Goal: Task Accomplishment & Management: Manage account settings

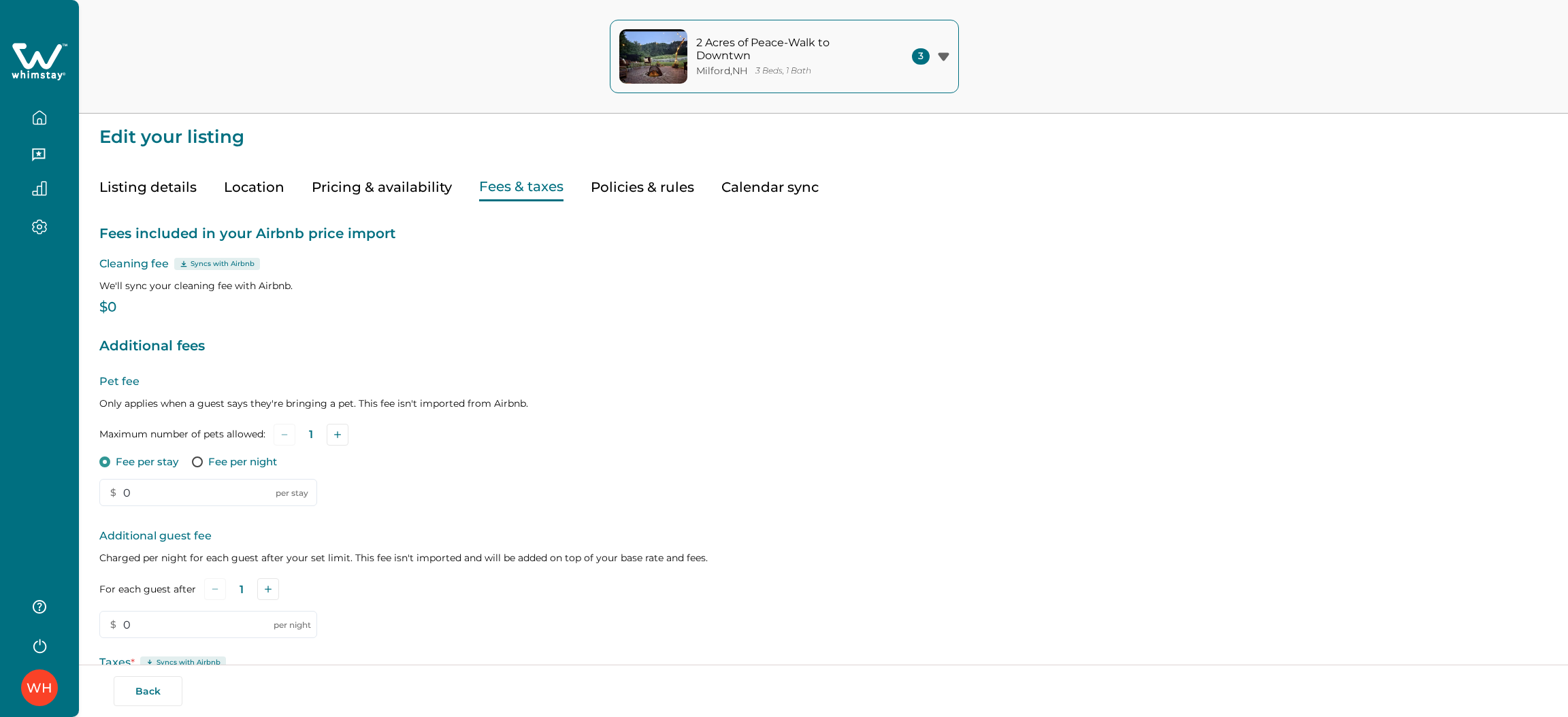
type input "150"
click at [177, 187] on button "Listing details" at bounding box center [148, 187] width 98 height 28
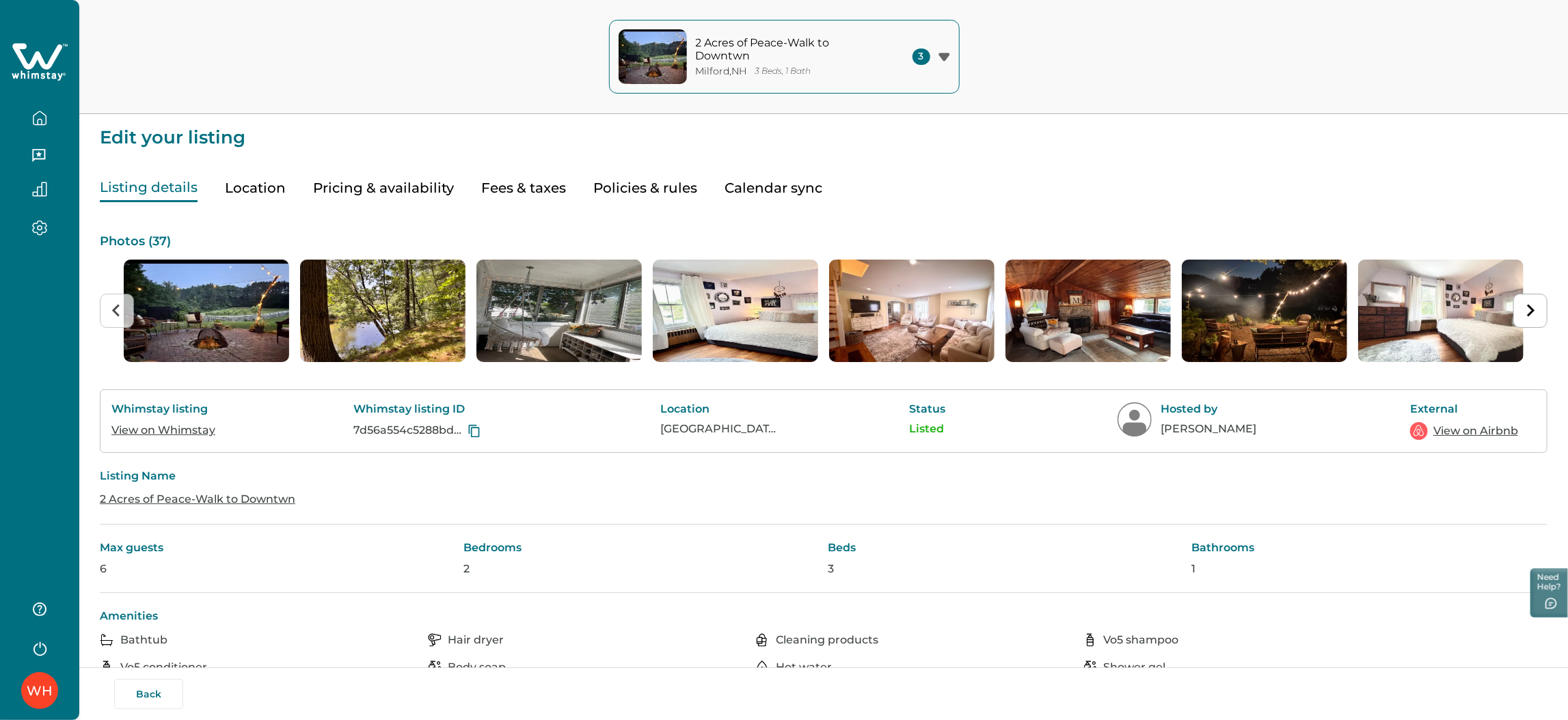
click at [37, 114] on icon "button" at bounding box center [39, 117] width 15 height 15
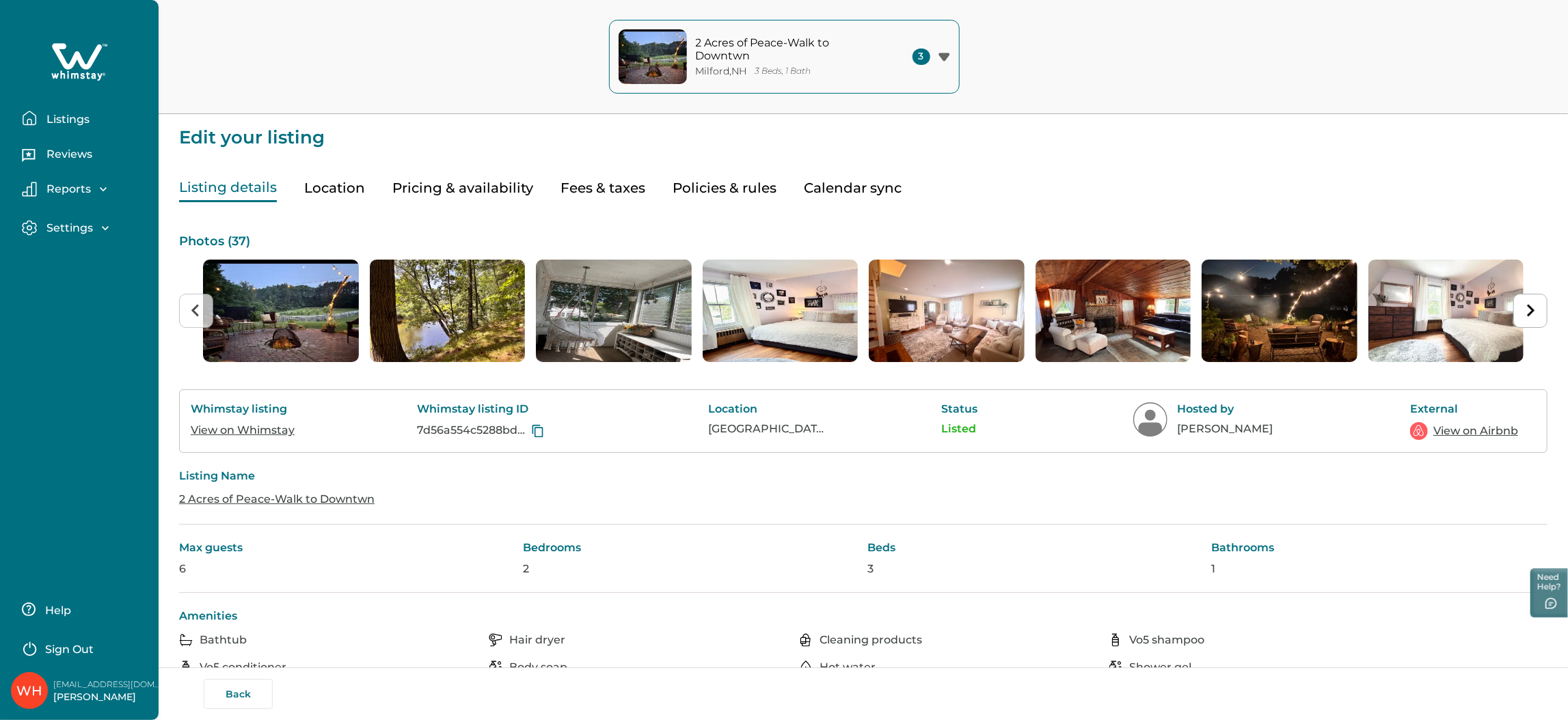
click at [77, 122] on p "Listings" at bounding box center [65, 120] width 47 height 14
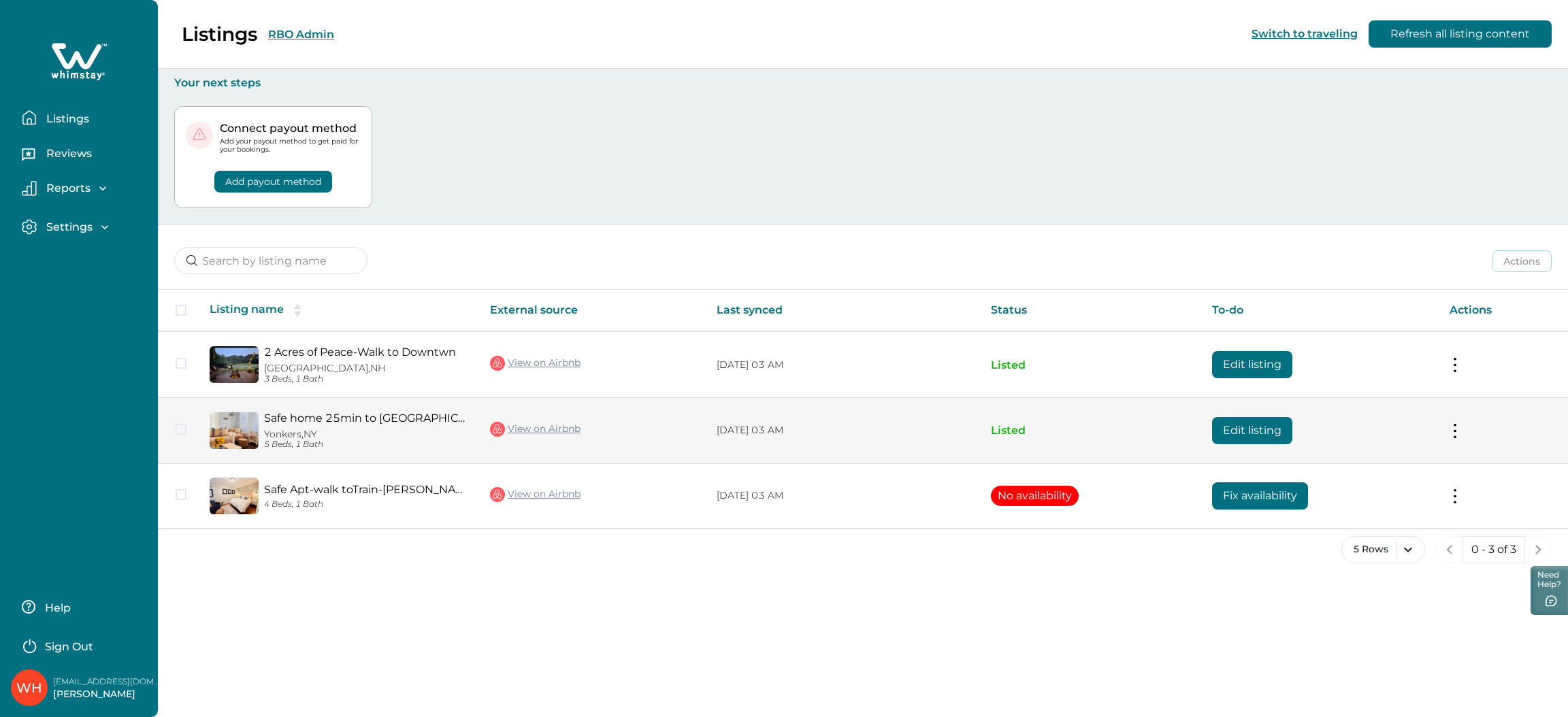
click at [1224, 433] on button "Edit listing" at bounding box center [1252, 431] width 81 height 27
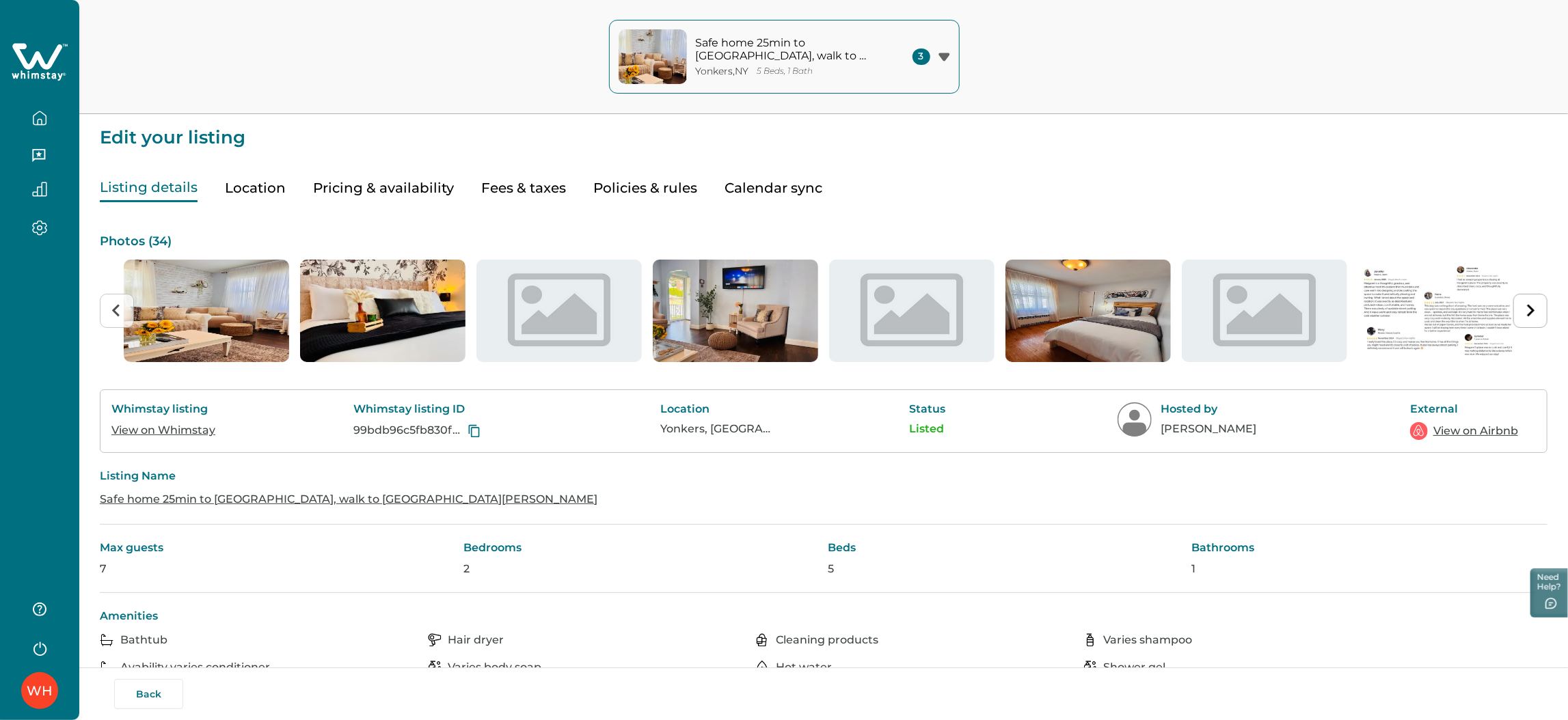
click at [509, 183] on button "Fees & taxes" at bounding box center [523, 188] width 85 height 28
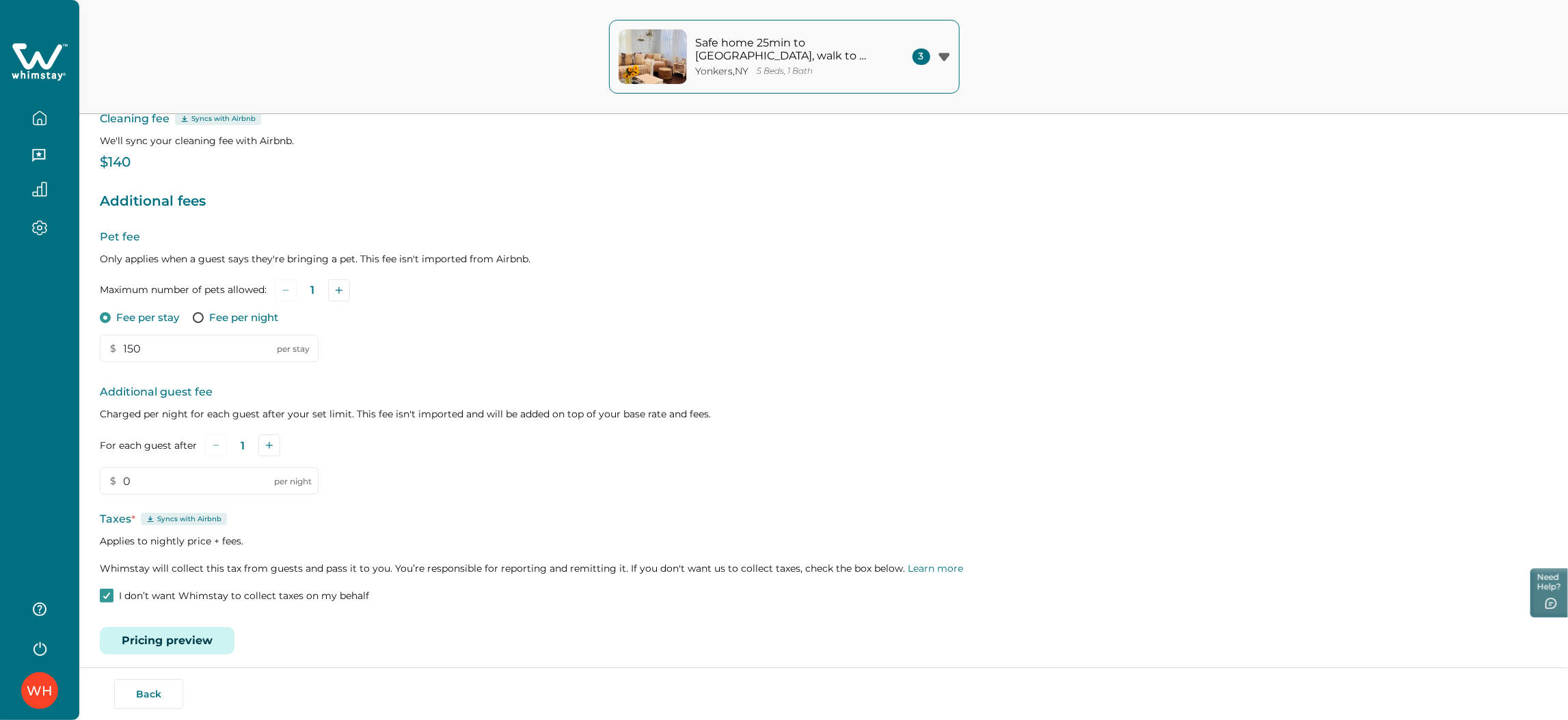
scroll to position [156, 0]
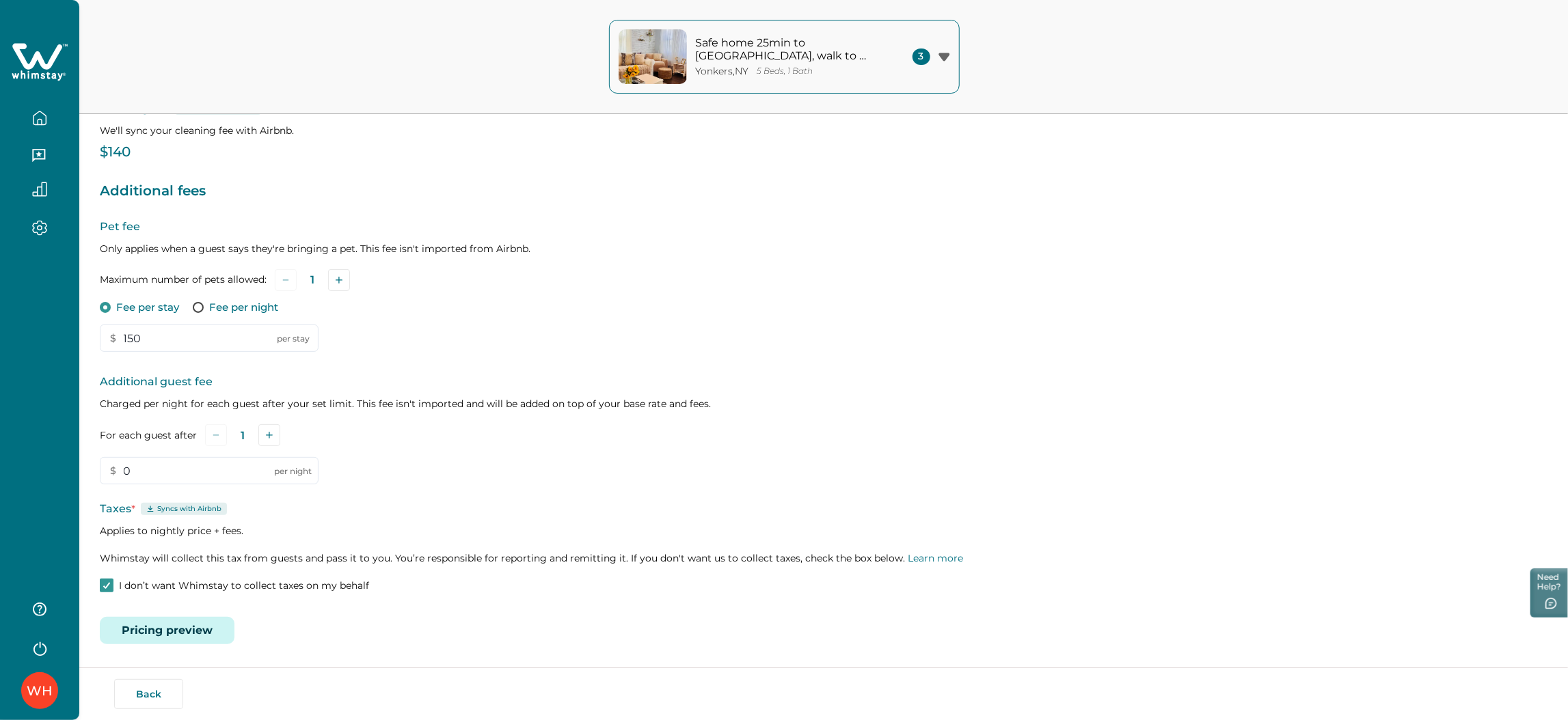
drag, startPoint x: 39, startPoint y: 67, endPoint x: 46, endPoint y: 65, distance: 7.3
click at [39, 65] on icon at bounding box center [40, 62] width 56 height 41
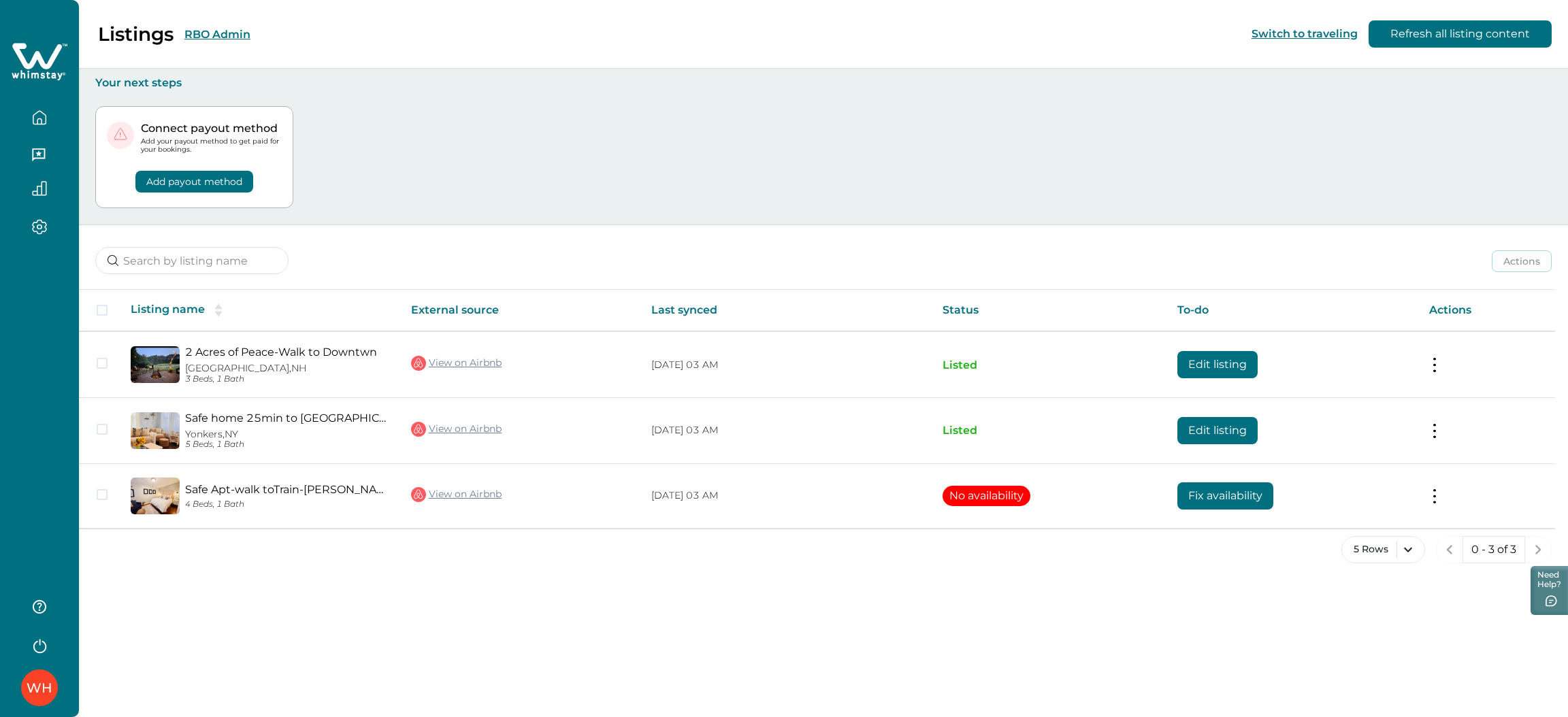
click at [201, 32] on button "RBO Admin" at bounding box center [217, 34] width 66 height 13
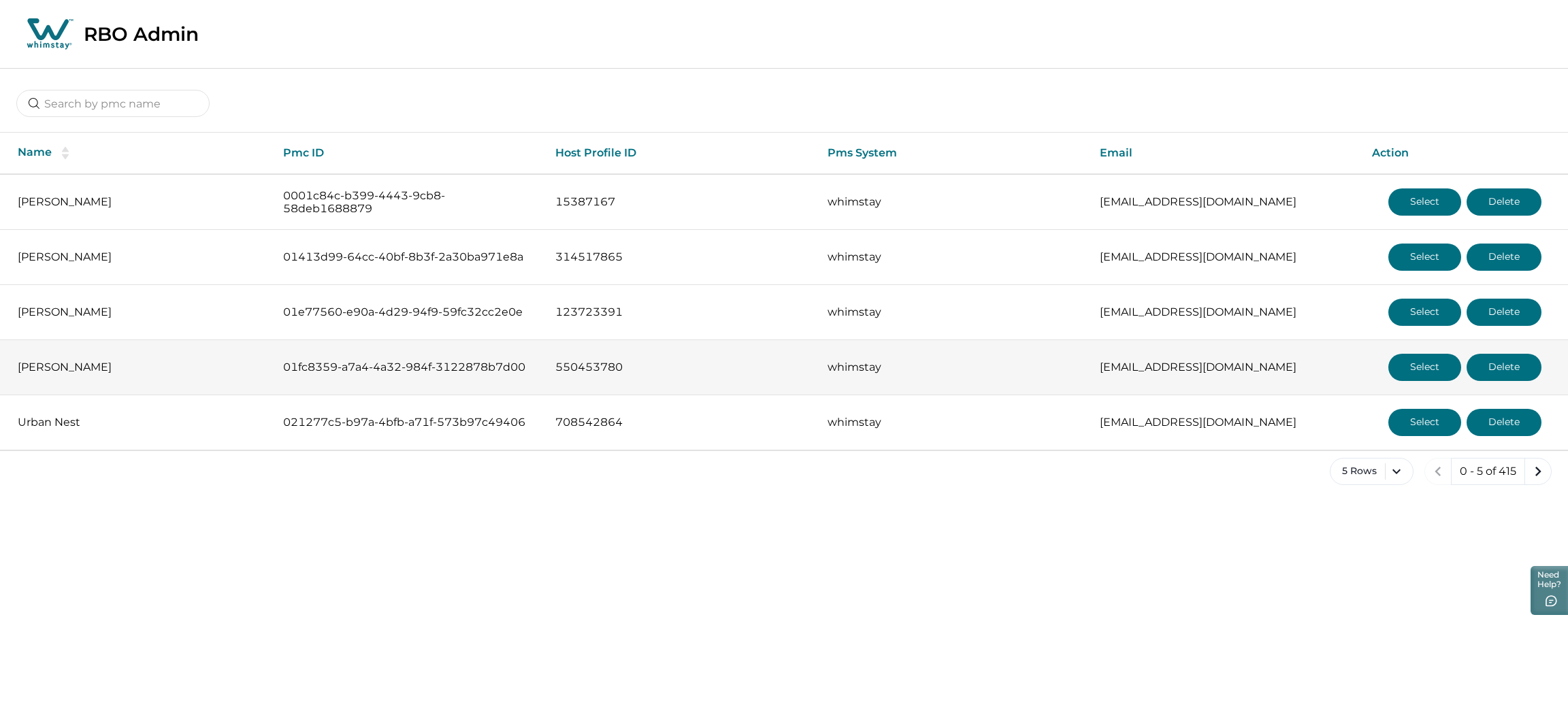
click at [1422, 365] on button "Select" at bounding box center [1425, 367] width 73 height 27
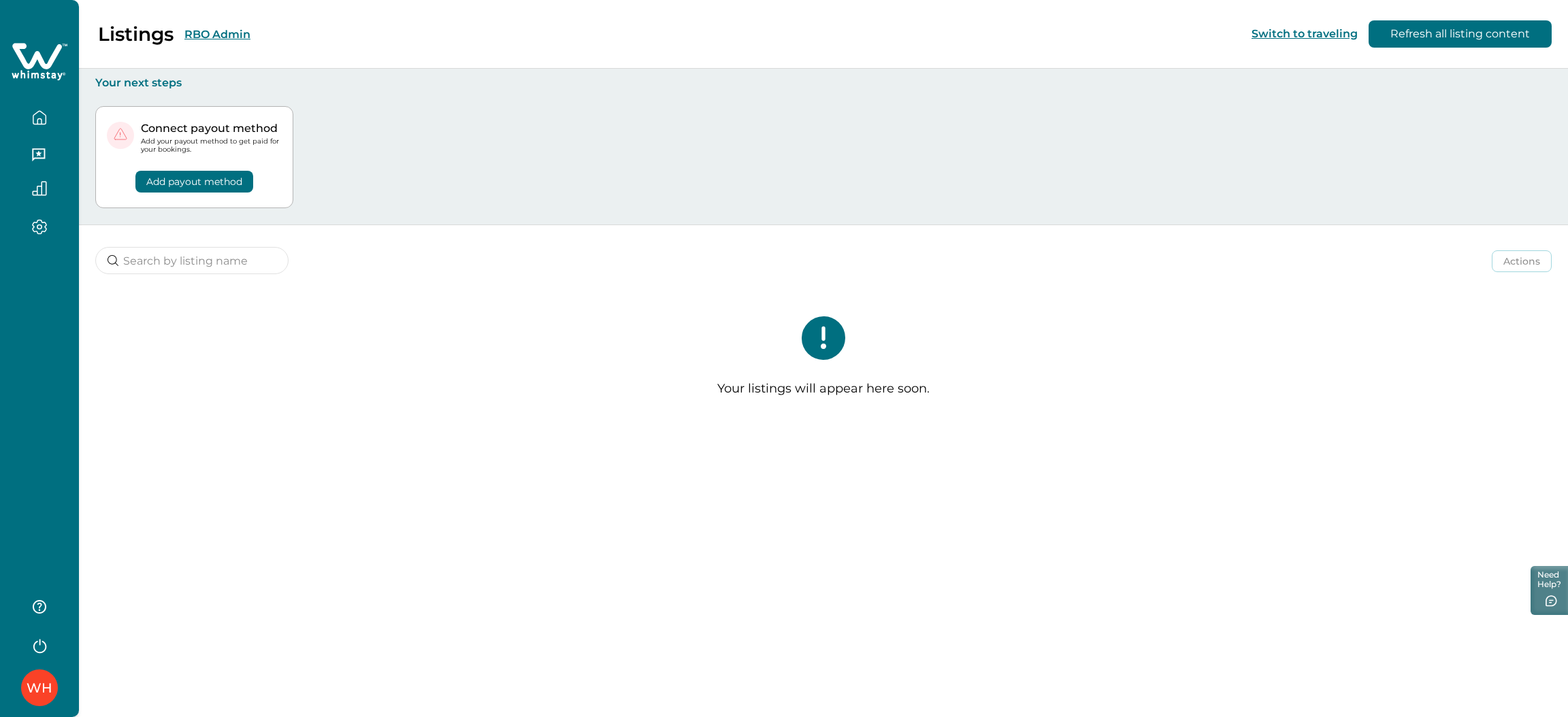
click at [209, 36] on button "RBO Admin" at bounding box center [217, 34] width 66 height 13
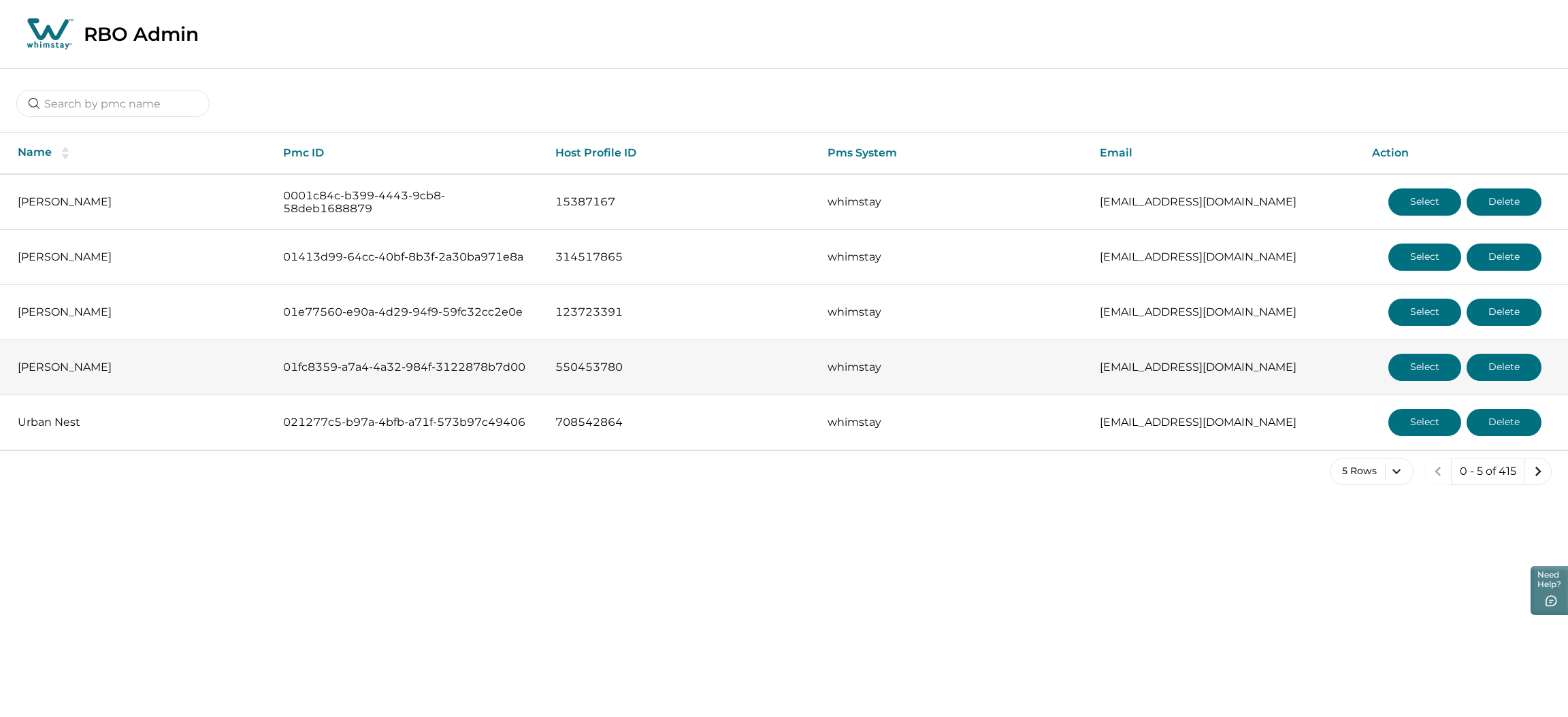
click at [1407, 373] on button "Select" at bounding box center [1425, 367] width 73 height 27
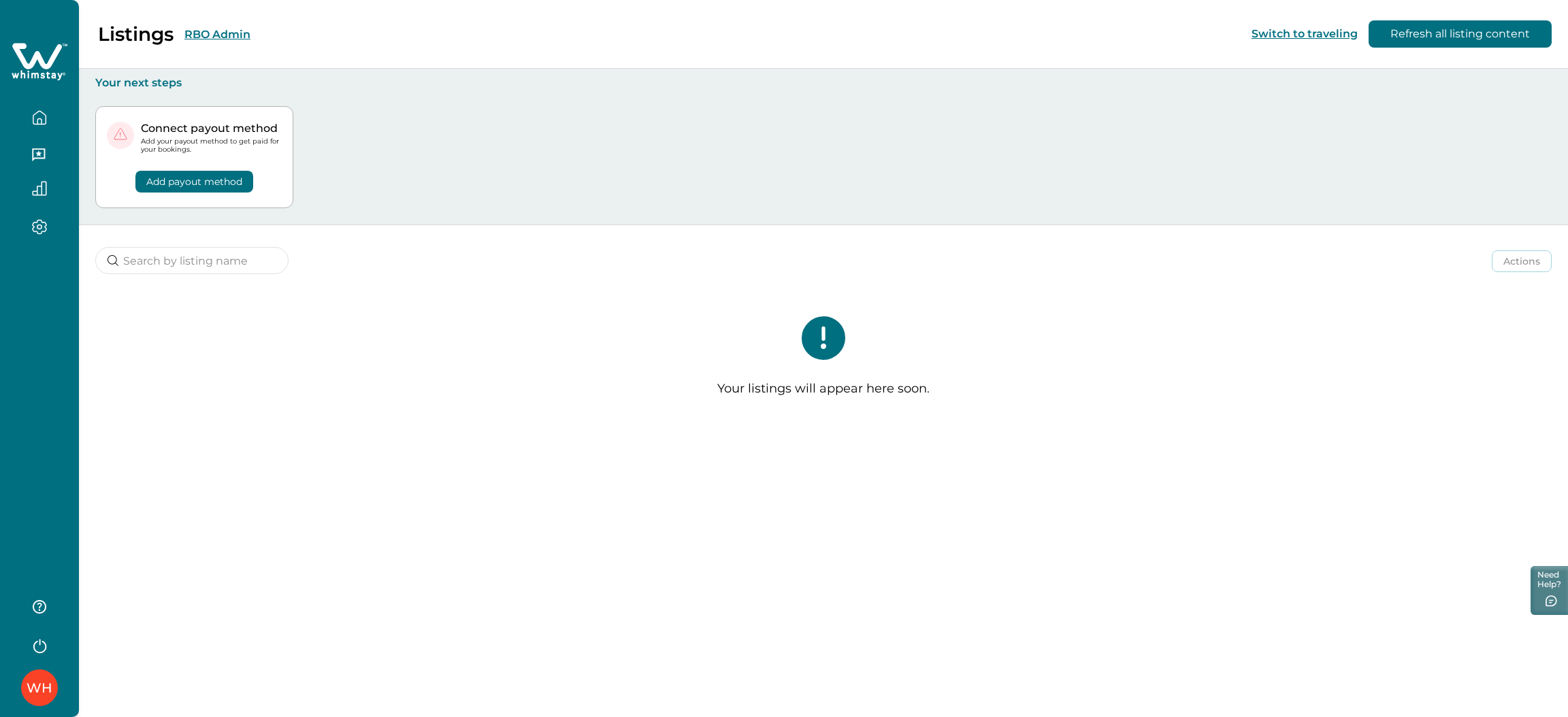
click at [236, 16] on div "Listings RBO Admin Switch to traveling Refresh all listing content" at bounding box center [784, 34] width 1568 height 69
click at [231, 31] on button "RBO Admin" at bounding box center [217, 34] width 66 height 13
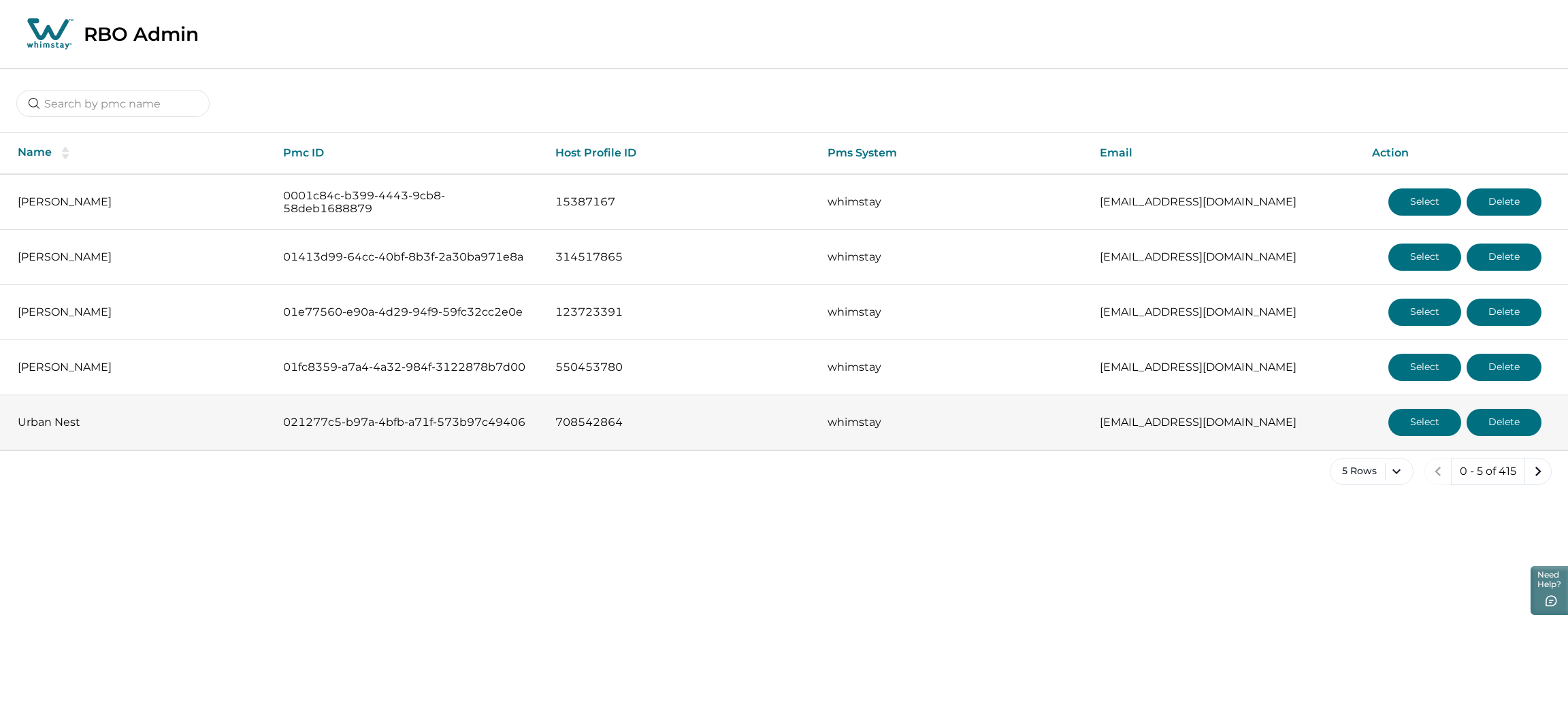
click at [1436, 424] on button "Select" at bounding box center [1425, 422] width 73 height 27
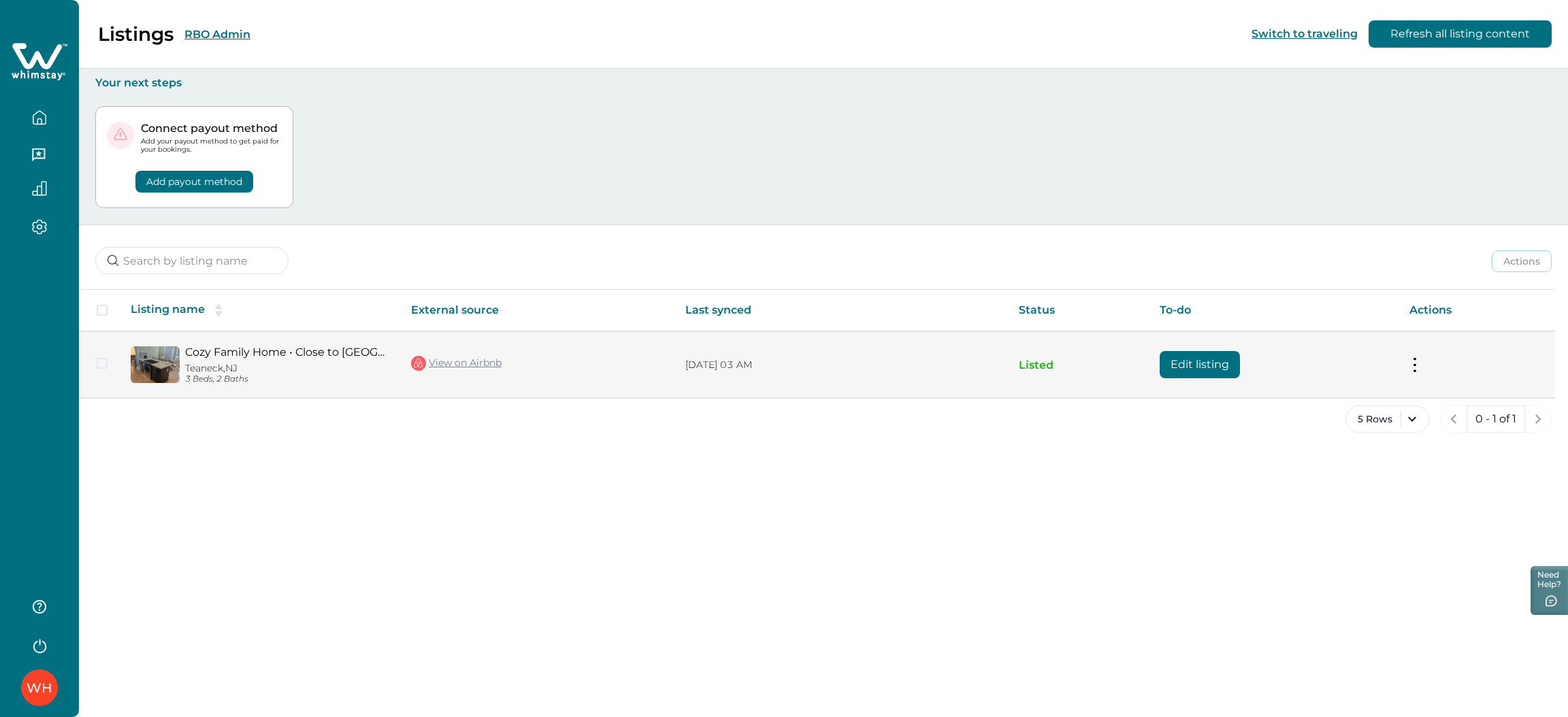
click at [1177, 358] on button "Edit listing" at bounding box center [1199, 364] width 81 height 27
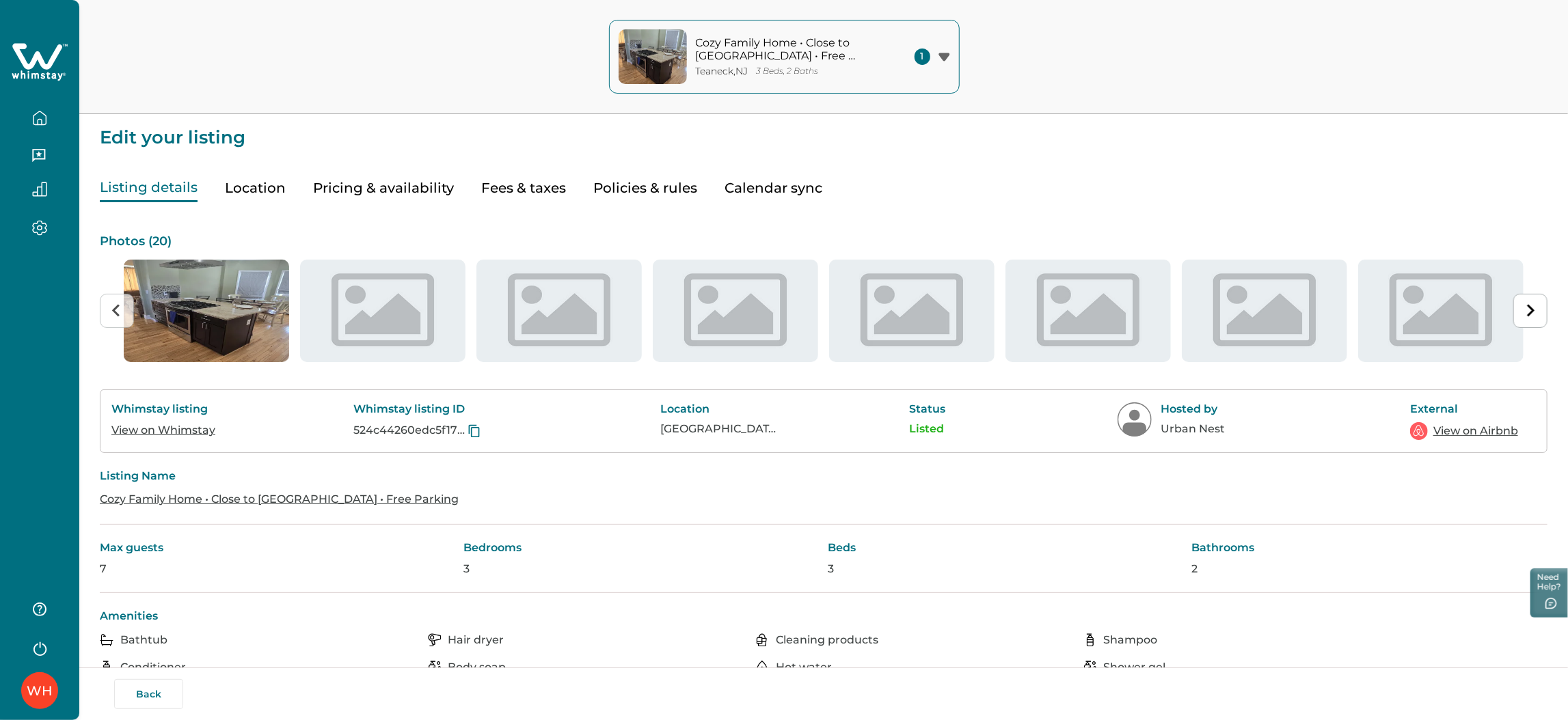
click at [543, 180] on button "Fees & taxes" at bounding box center [523, 188] width 85 height 28
type input "80"
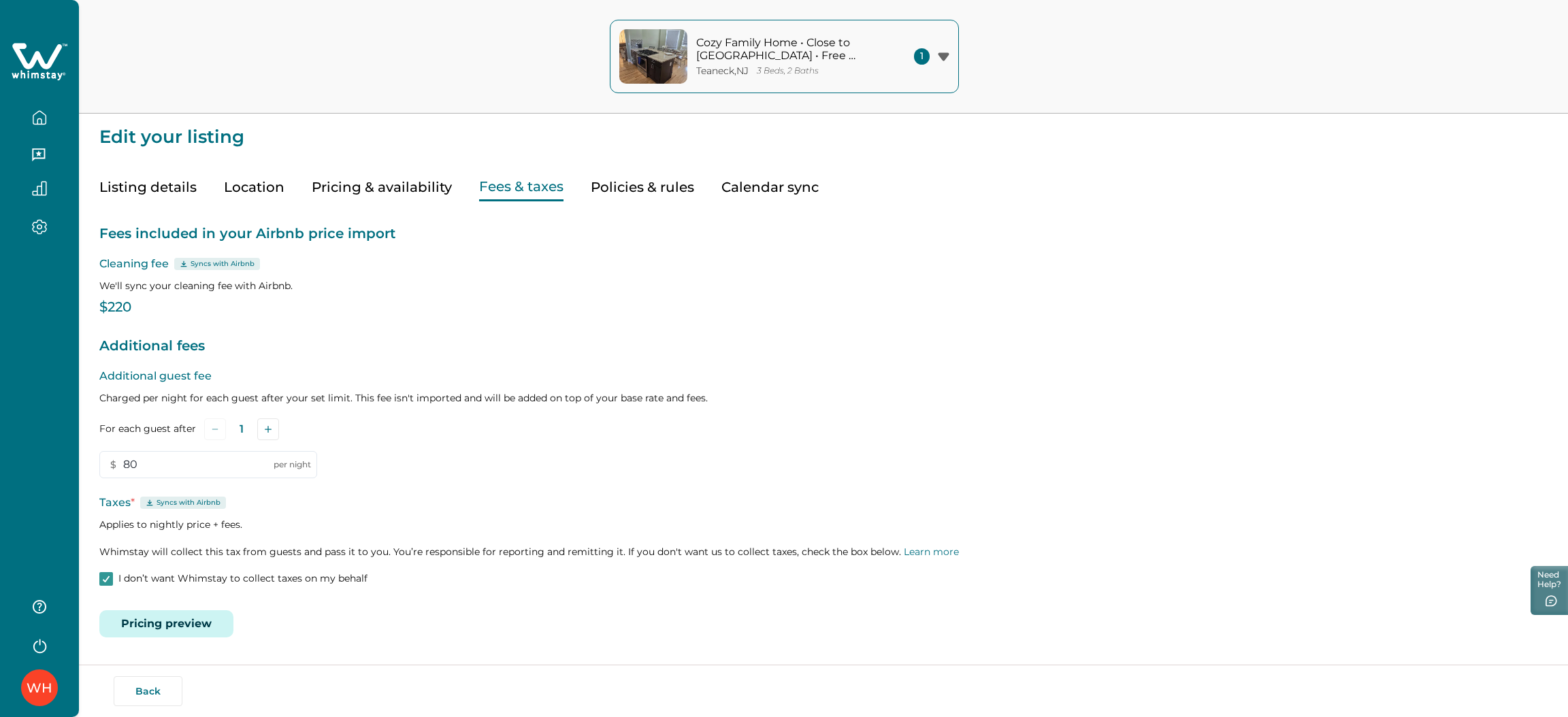
click at [43, 42] on icon at bounding box center [39, 62] width 56 height 41
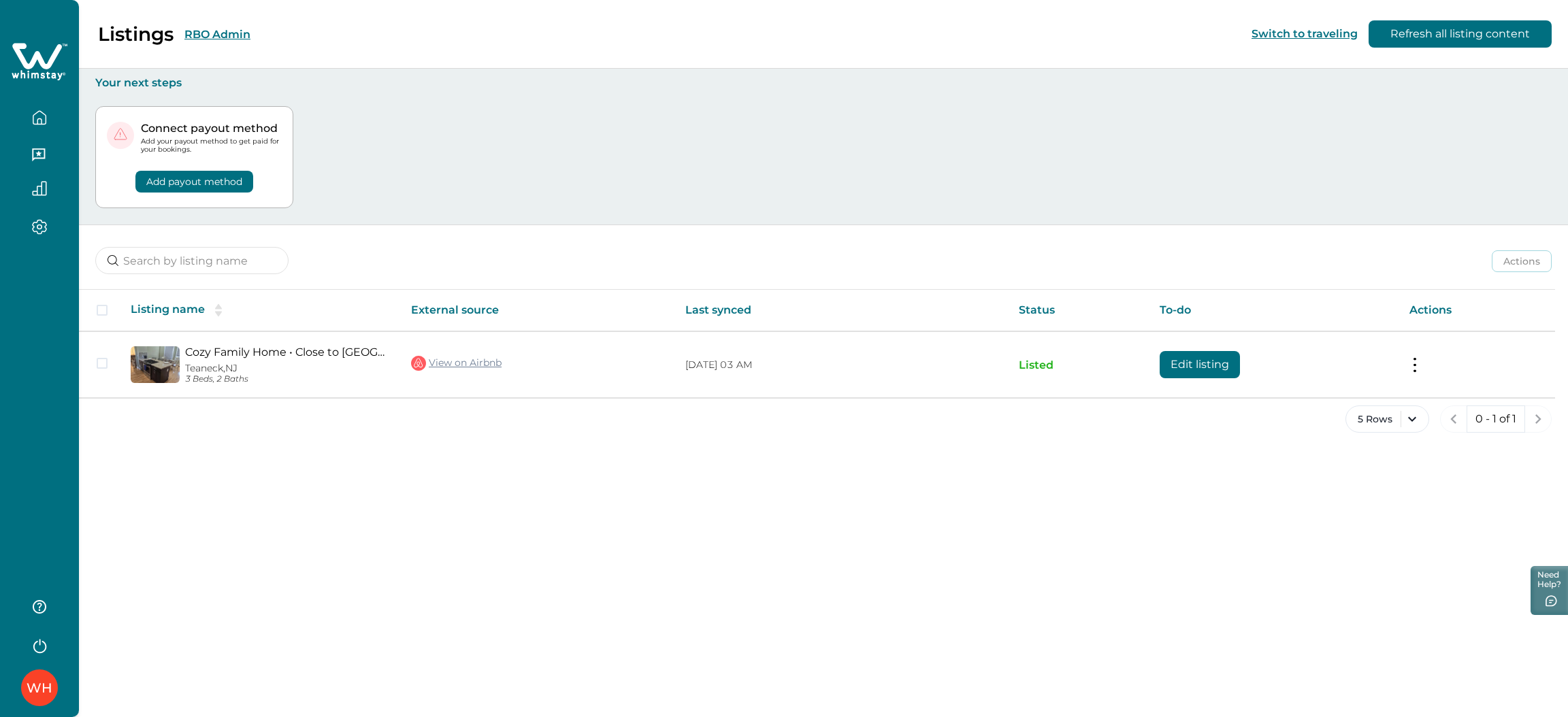
click at [219, 29] on button "RBO Admin" at bounding box center [217, 34] width 66 height 13
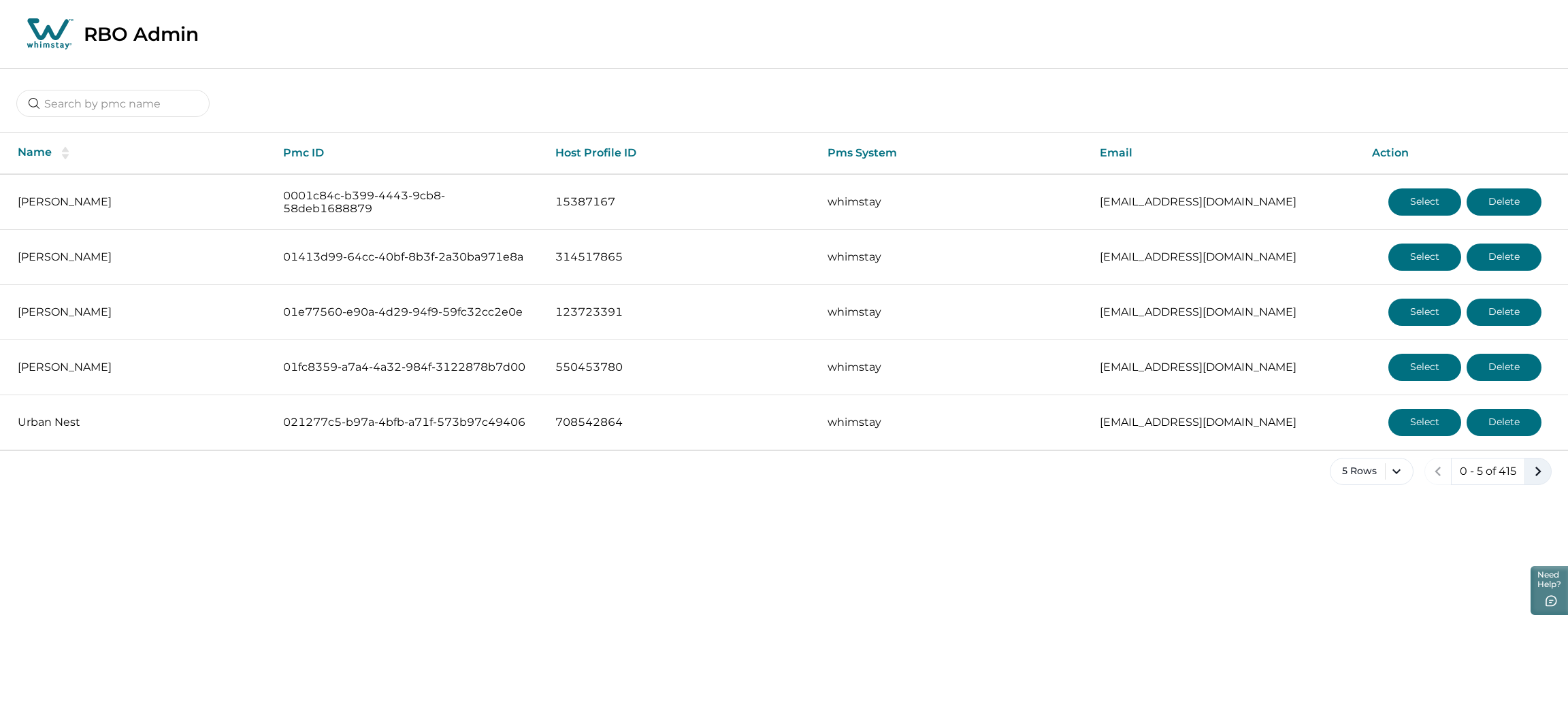
click at [1540, 472] on icon "next page" at bounding box center [1538, 472] width 19 height 19
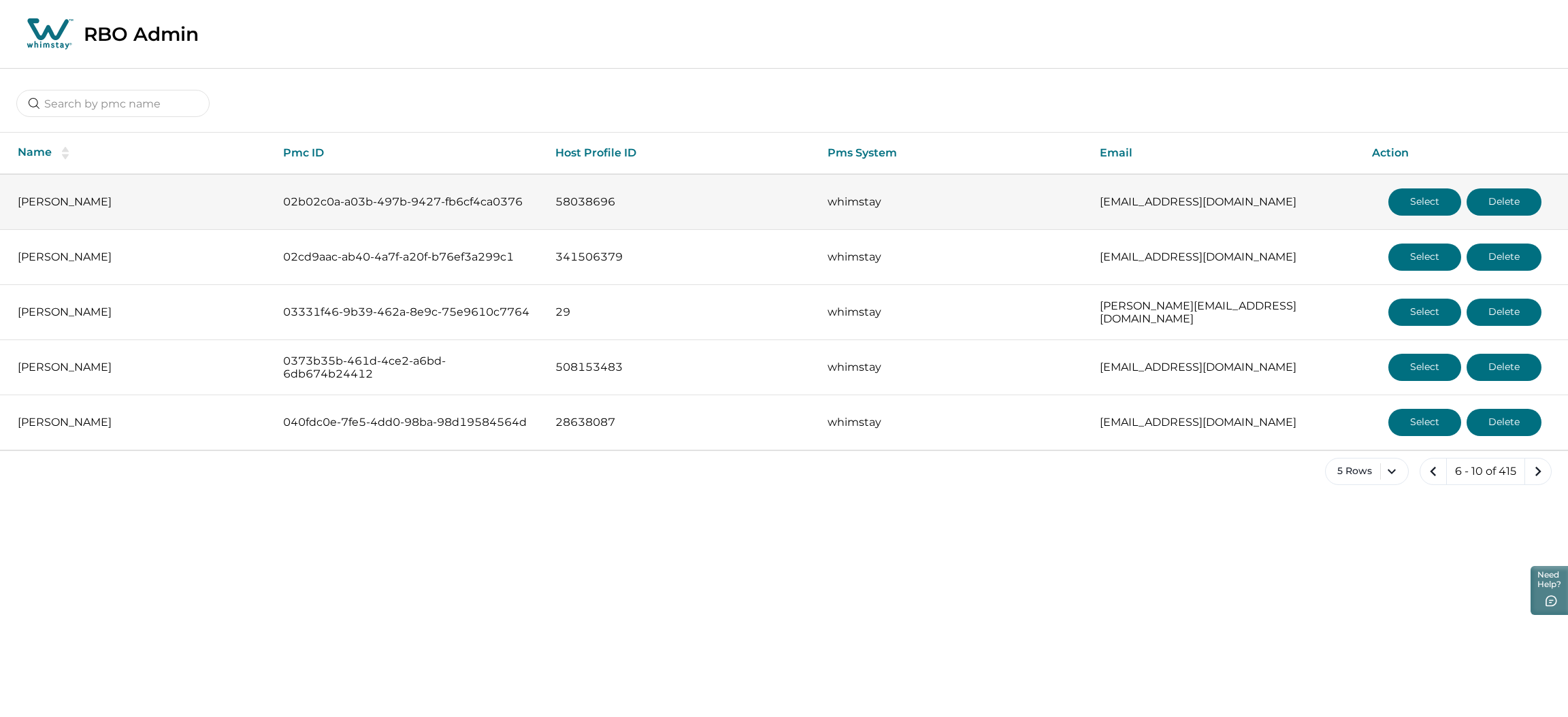
click at [1432, 198] on button "Select" at bounding box center [1425, 201] width 73 height 27
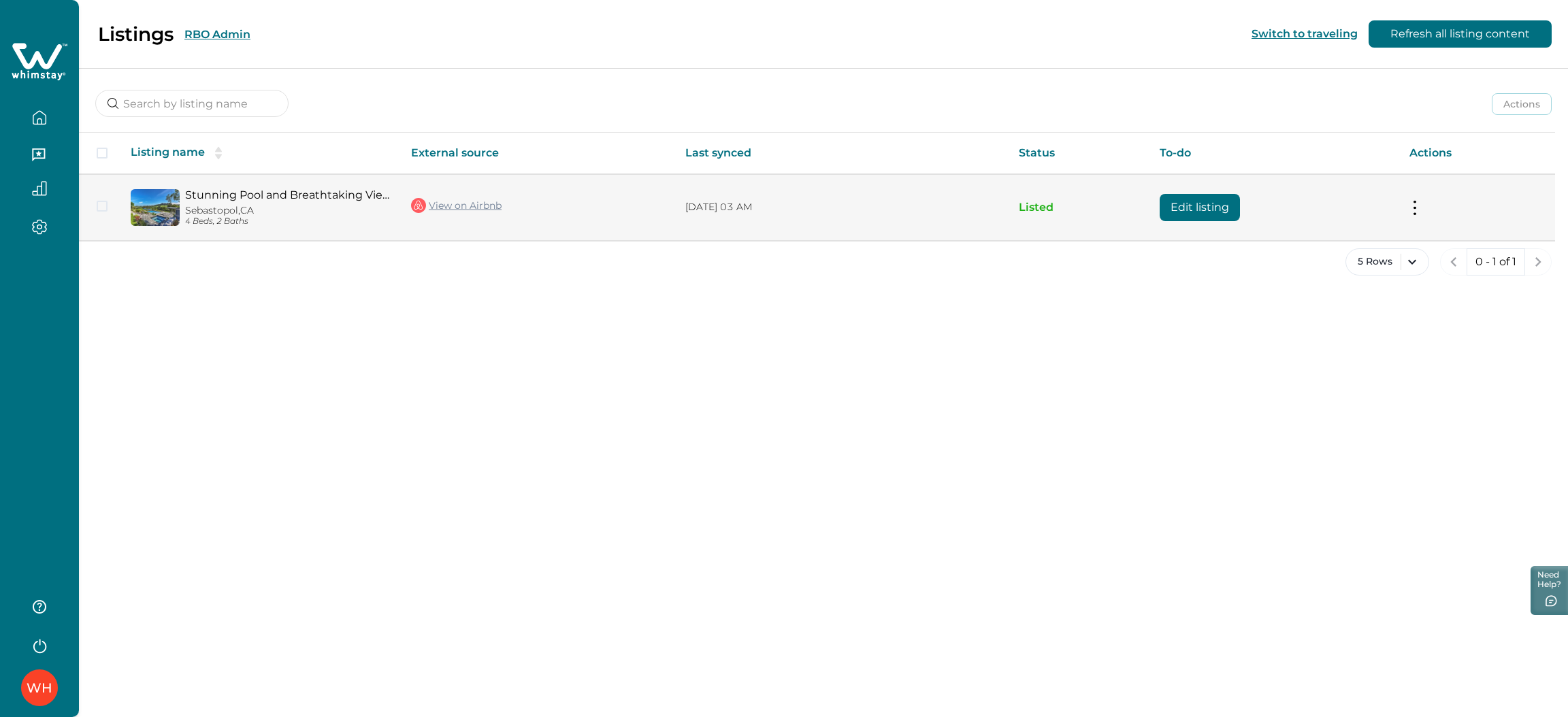
click at [1199, 201] on button "Edit listing" at bounding box center [1199, 207] width 81 height 27
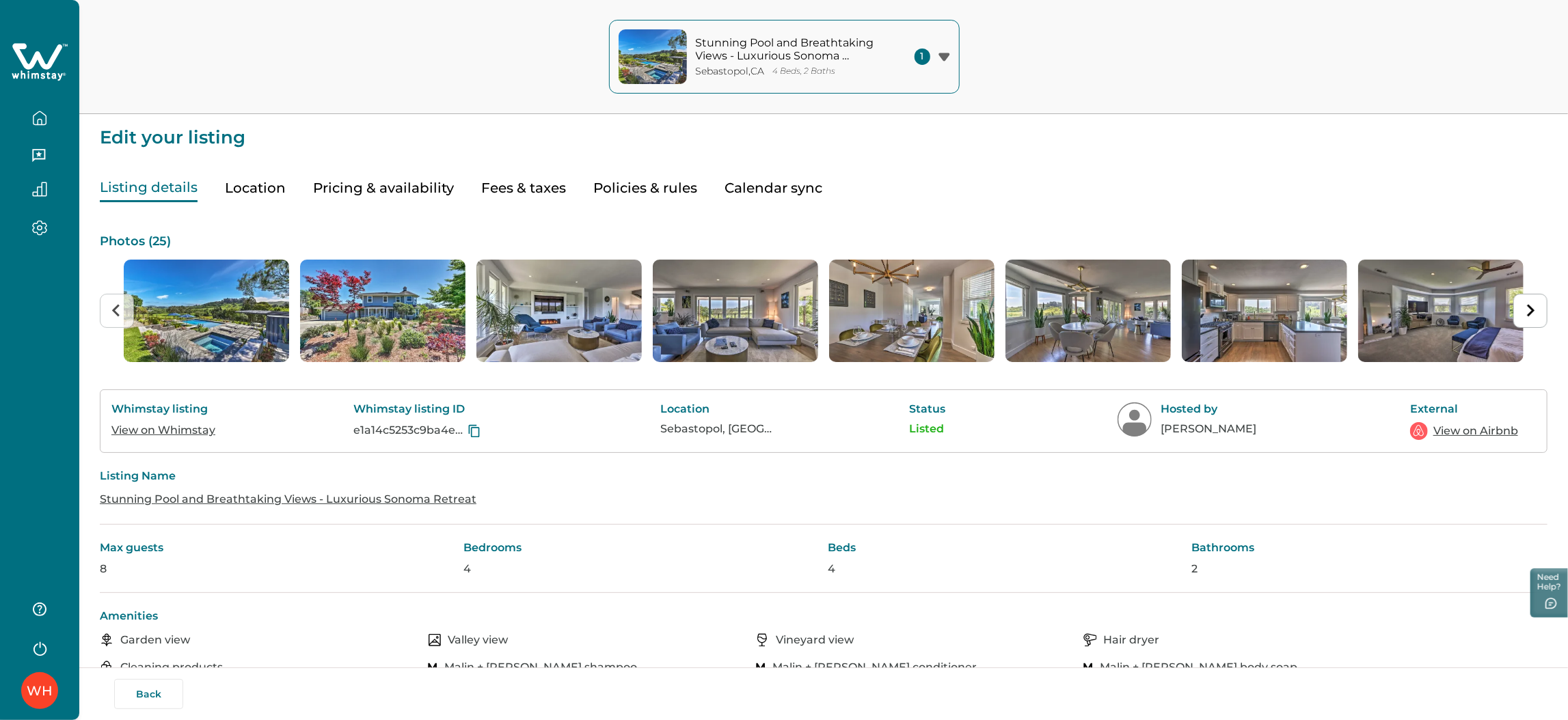
click at [534, 191] on button "Fees & taxes" at bounding box center [523, 188] width 85 height 28
type input "0"
type input "200"
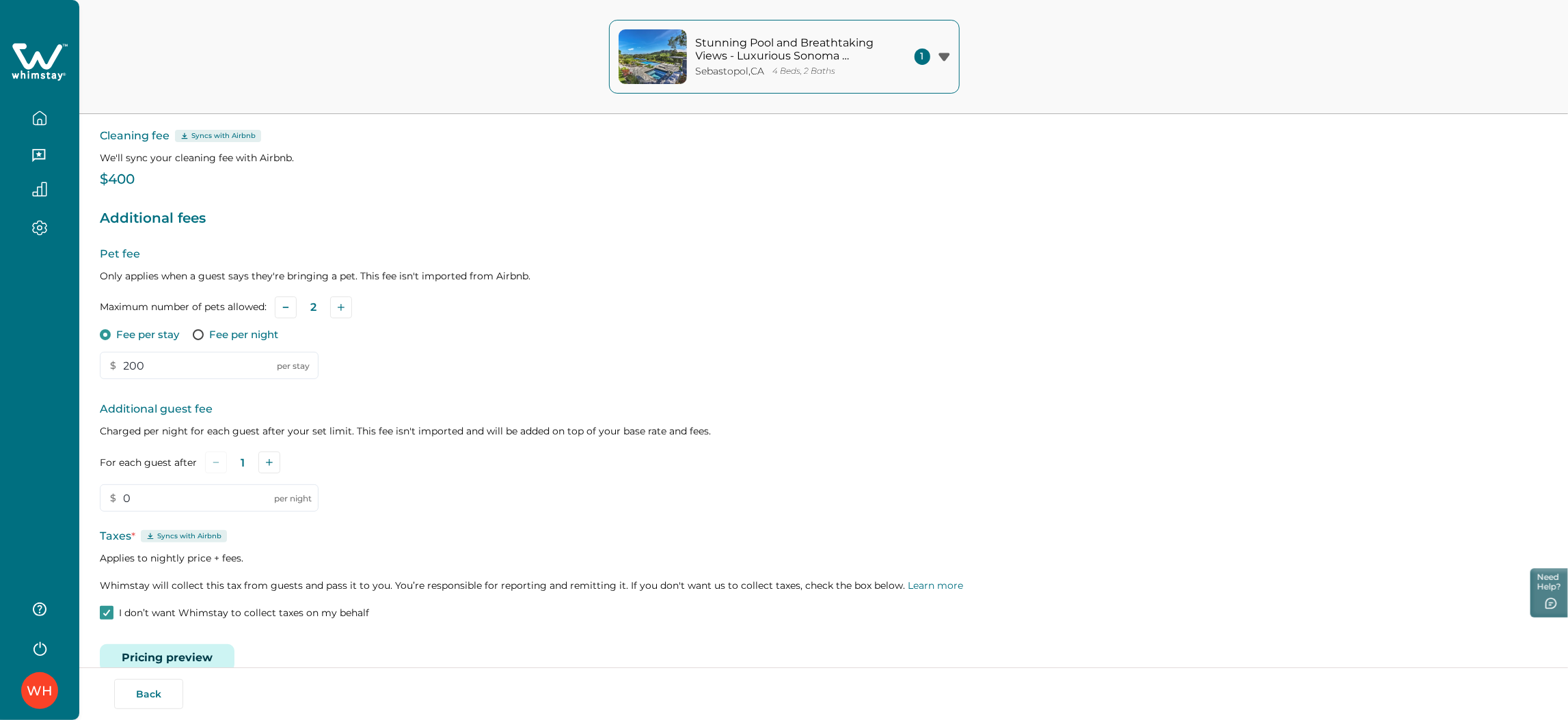
scroll to position [156, 0]
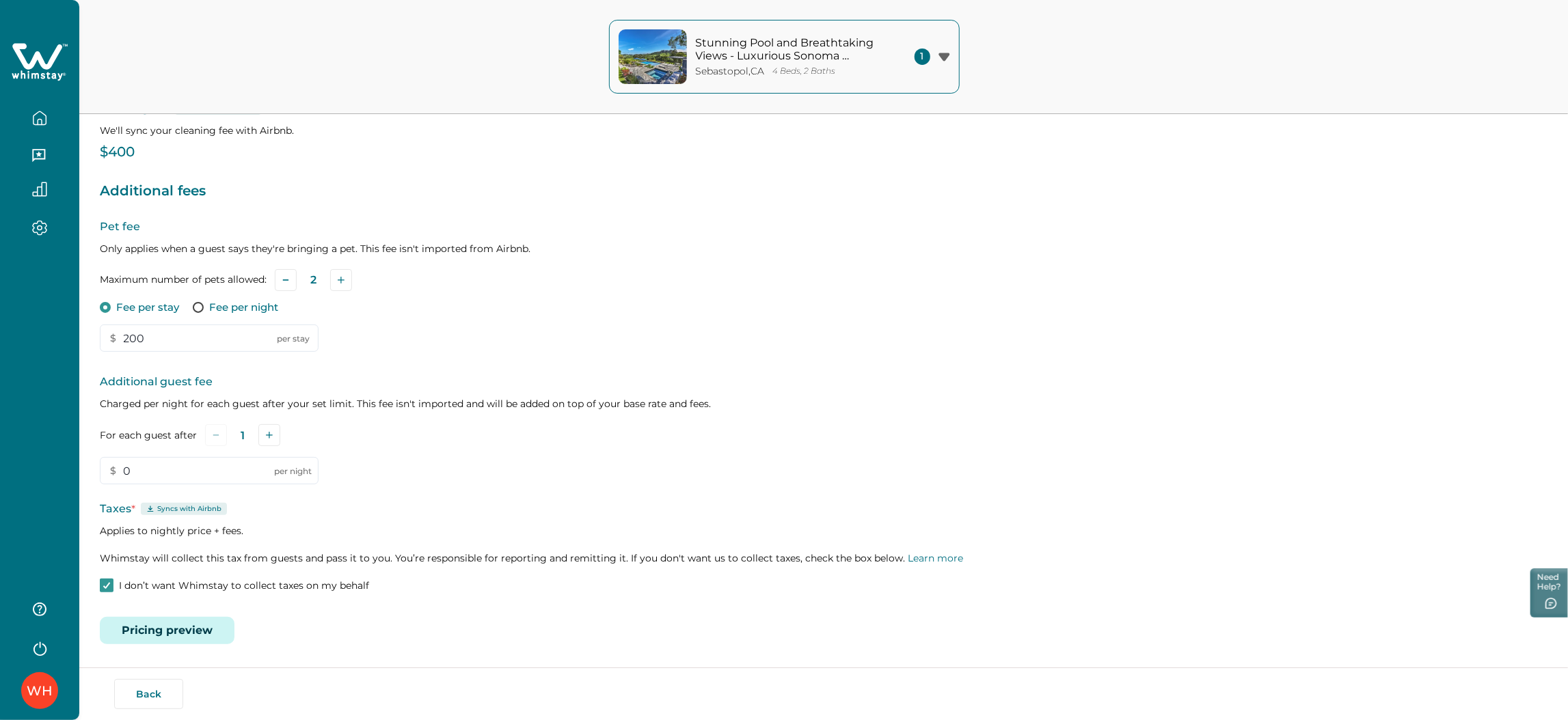
click at [52, 42] on icon at bounding box center [40, 62] width 56 height 41
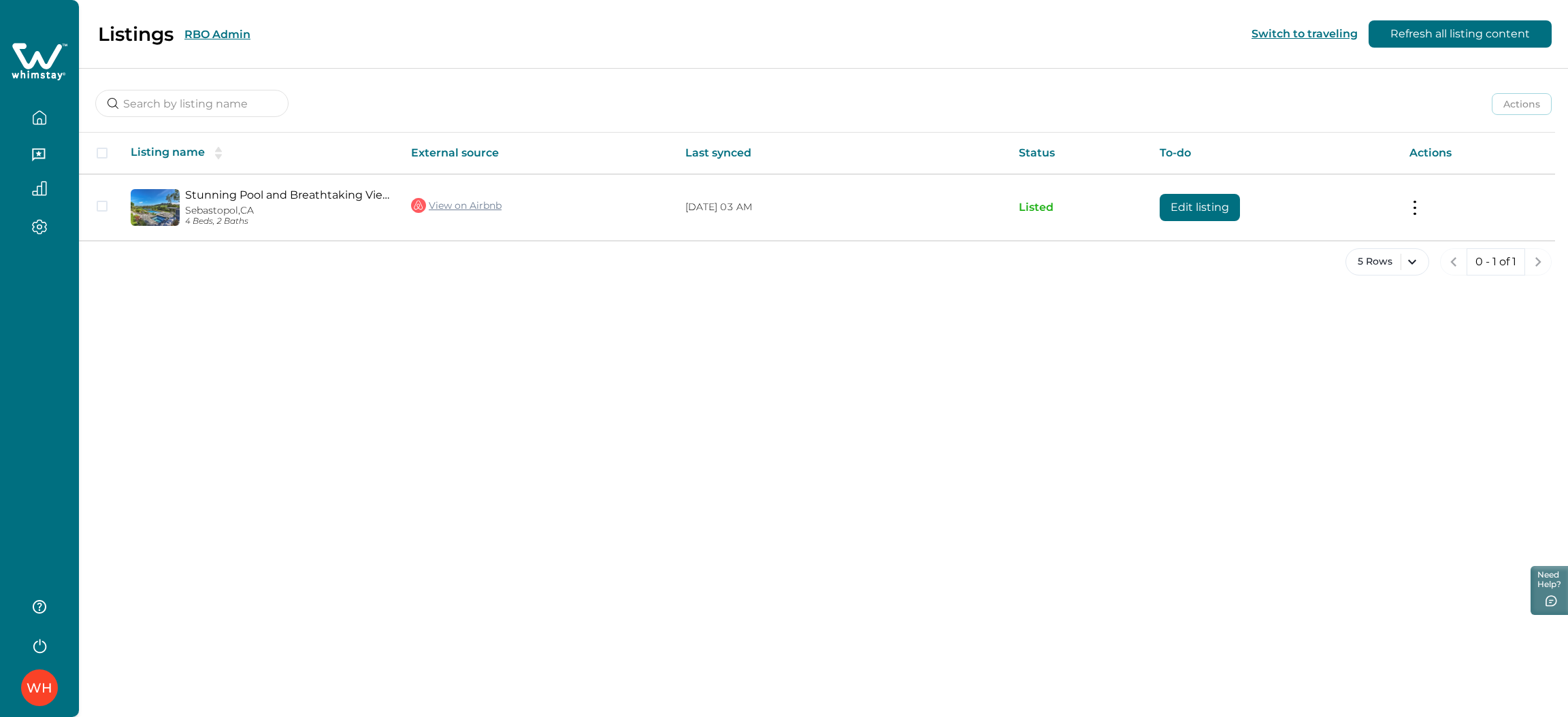
click at [199, 35] on button "RBO Admin" at bounding box center [217, 34] width 66 height 13
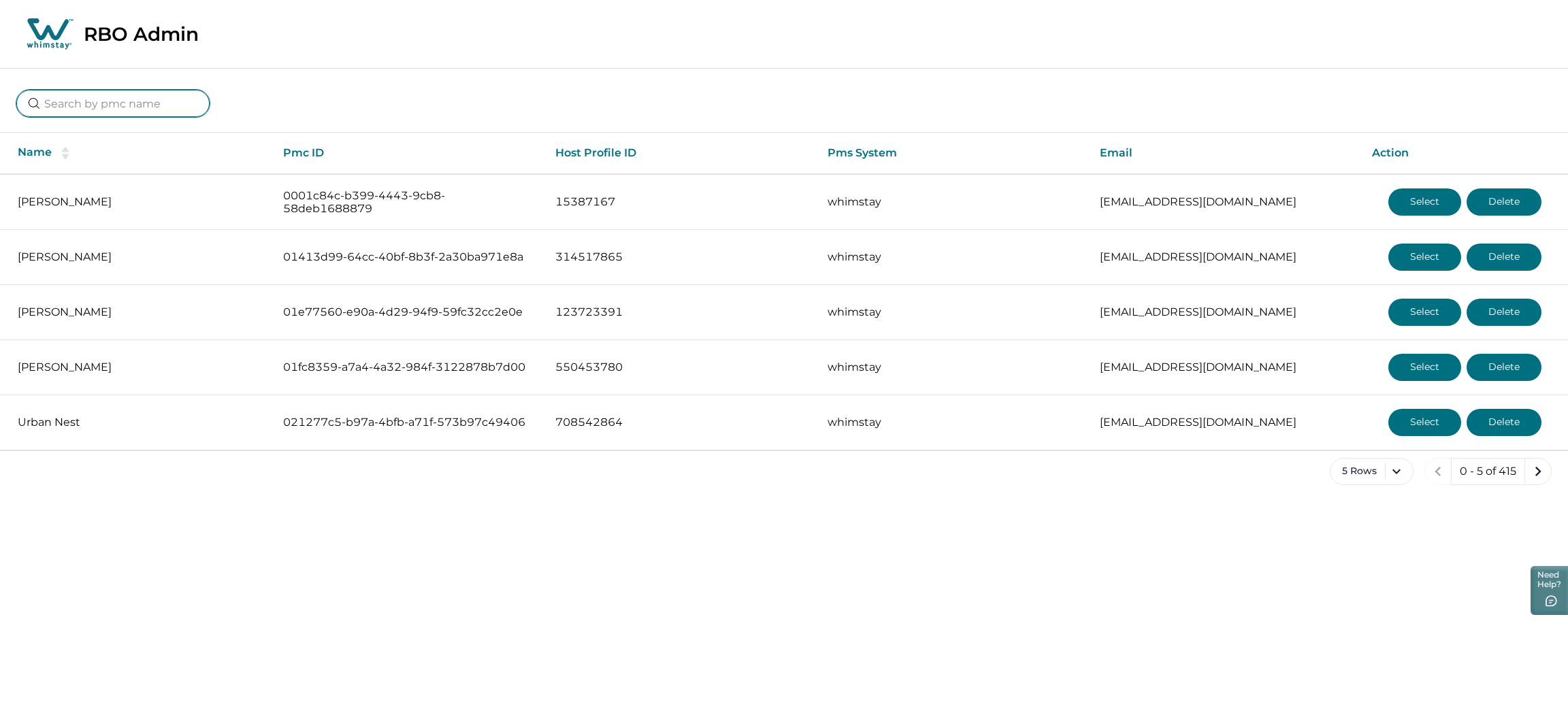
click at [162, 111] on input at bounding box center [113, 103] width 194 height 27
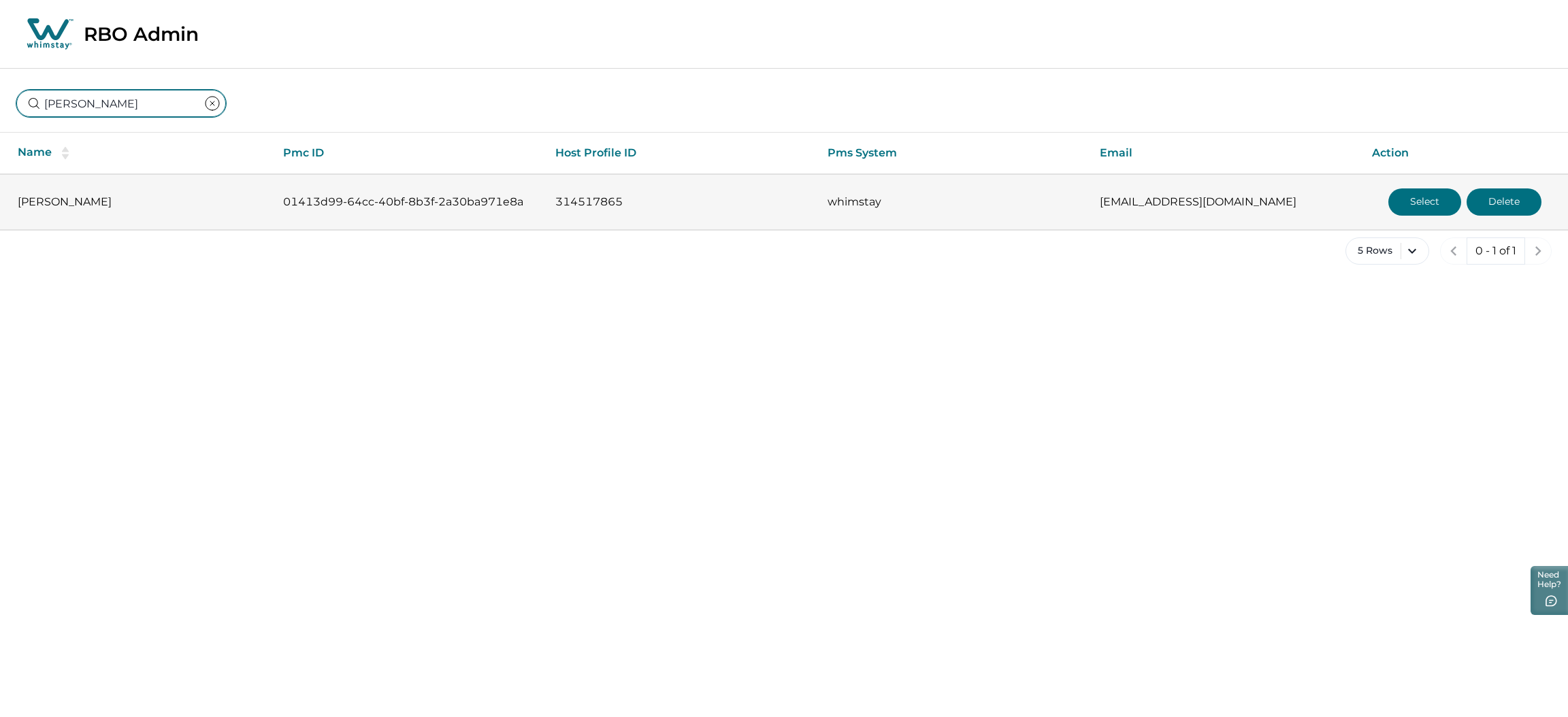
type input "[PERSON_NAME]"
click at [1419, 198] on button "Select" at bounding box center [1425, 201] width 73 height 27
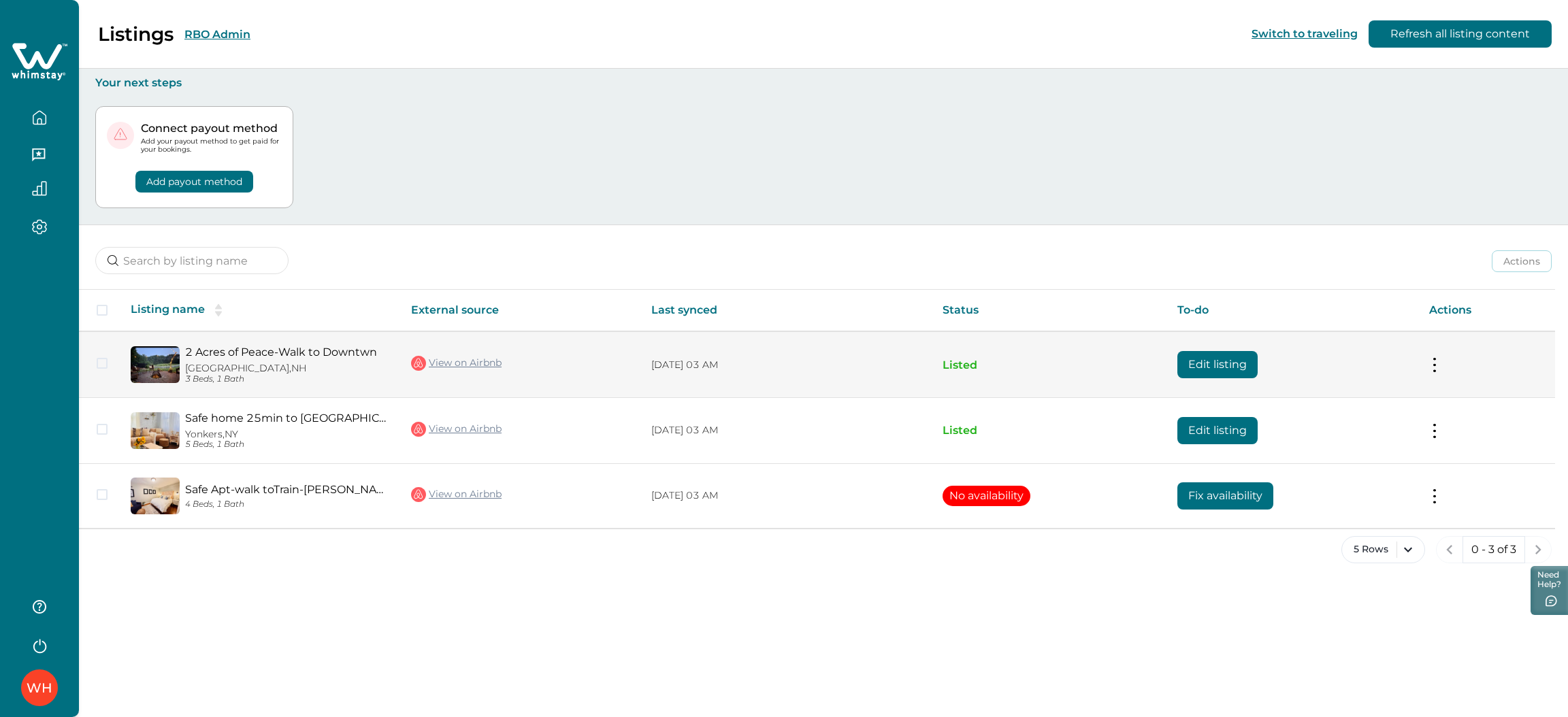
click at [1203, 363] on button "Edit listing" at bounding box center [1217, 364] width 81 height 27
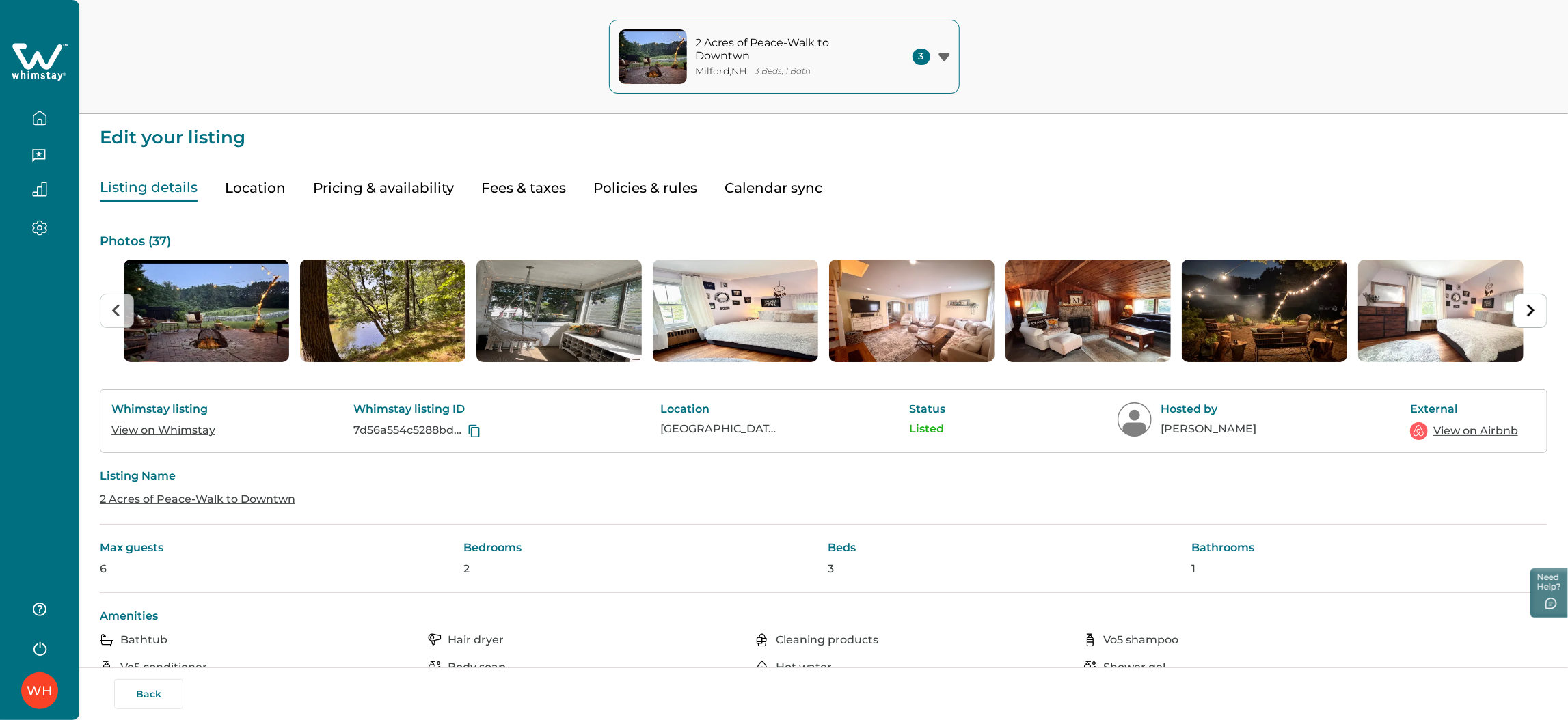
click at [506, 192] on button "Fees & taxes" at bounding box center [523, 188] width 85 height 28
type input "150"
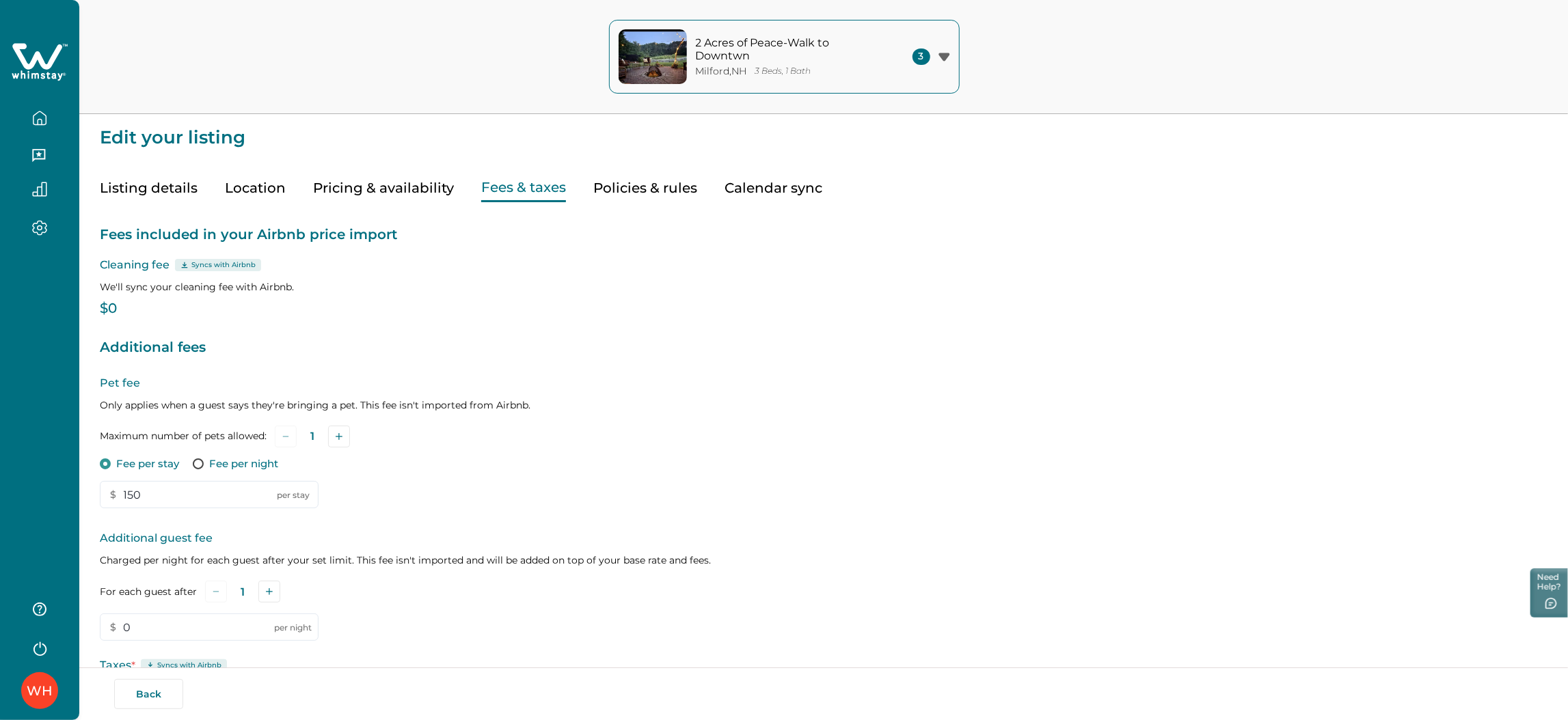
scroll to position [156, 0]
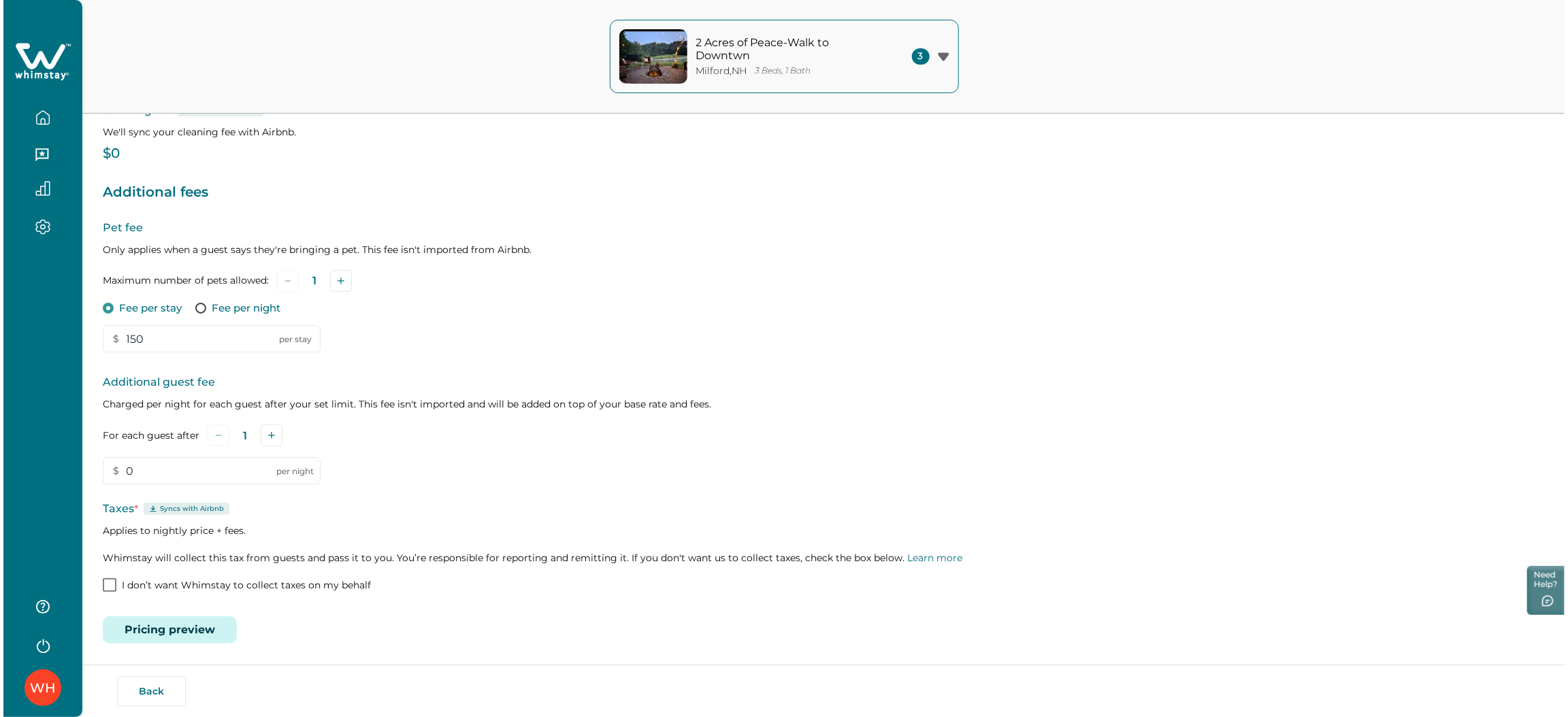
scroll to position [156, 0]
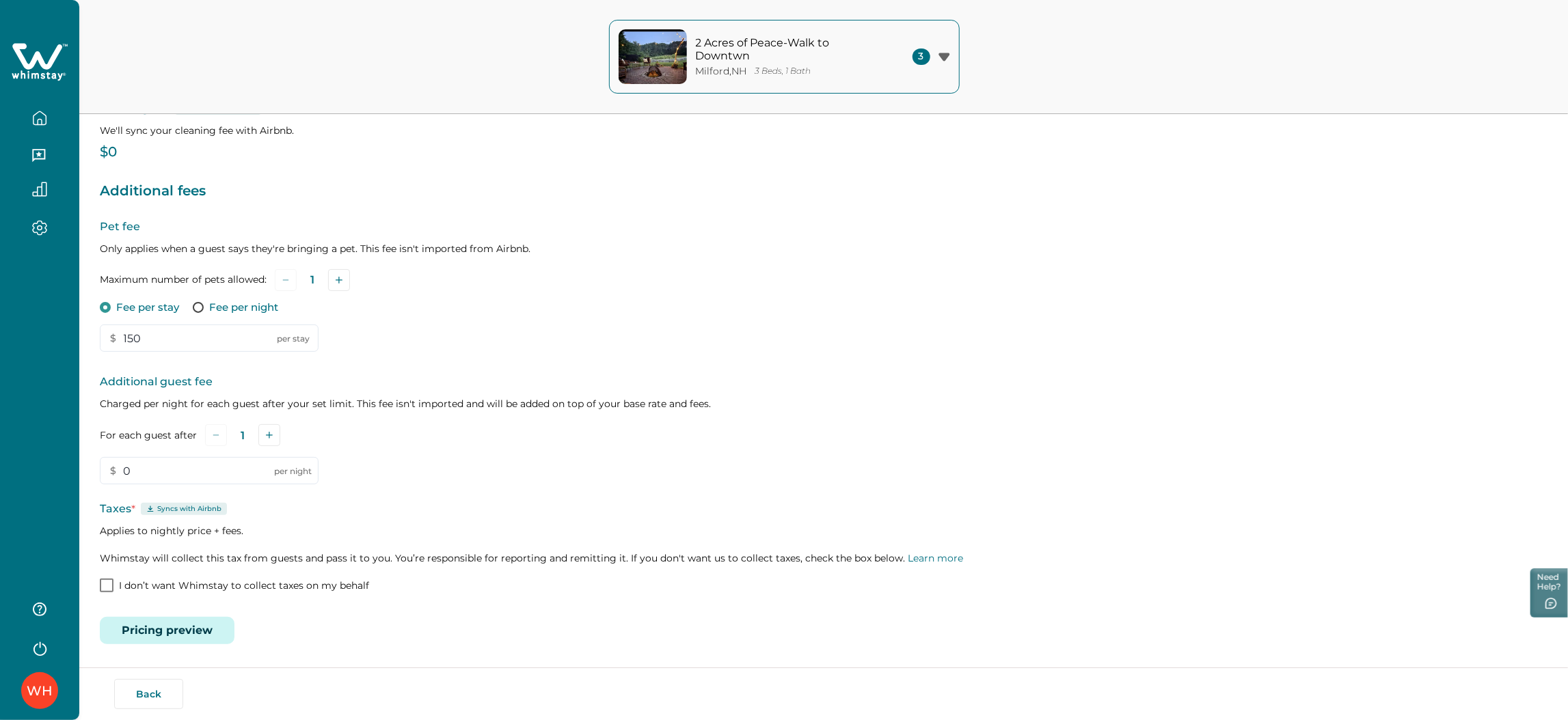
click at [200, 631] on button "Pricing preview" at bounding box center [166, 630] width 135 height 27
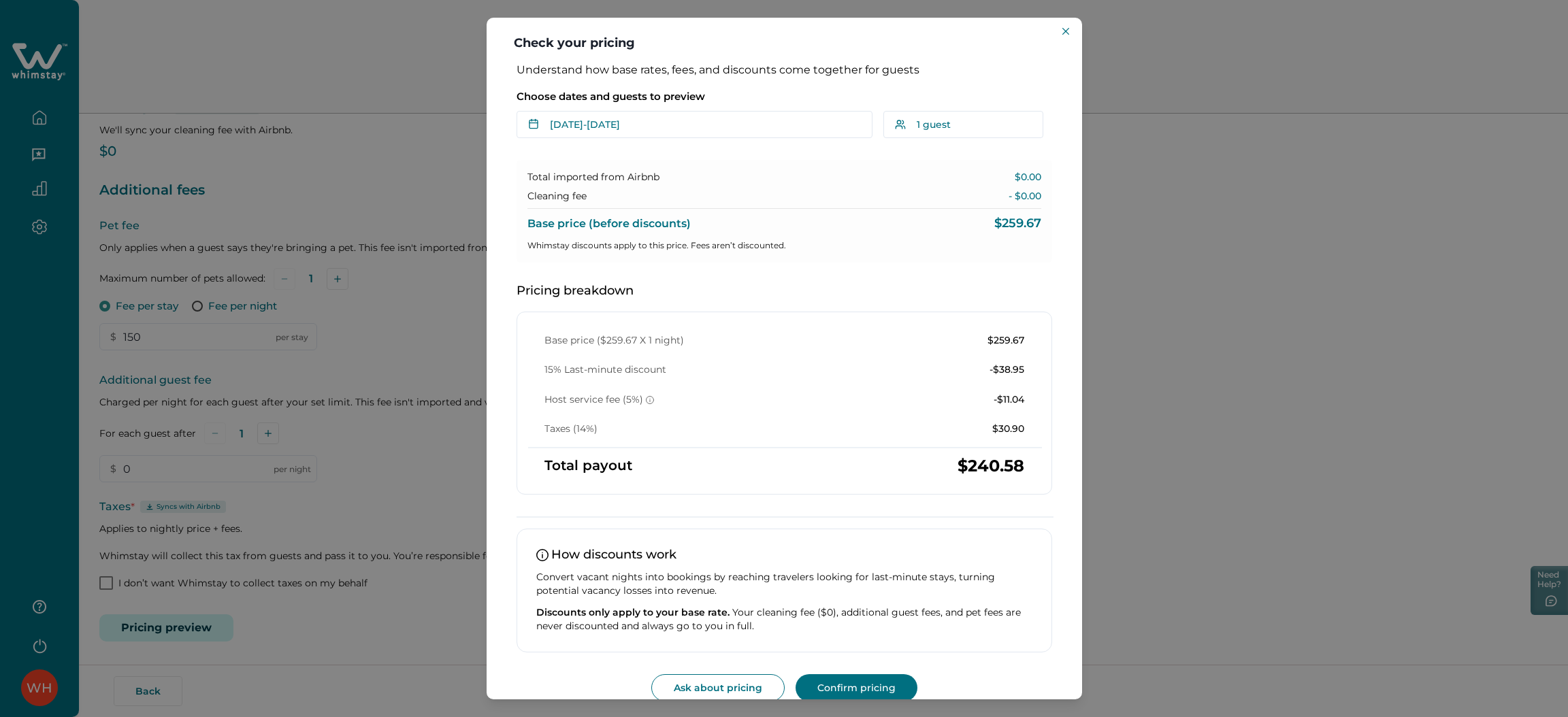
scroll to position [19, 0]
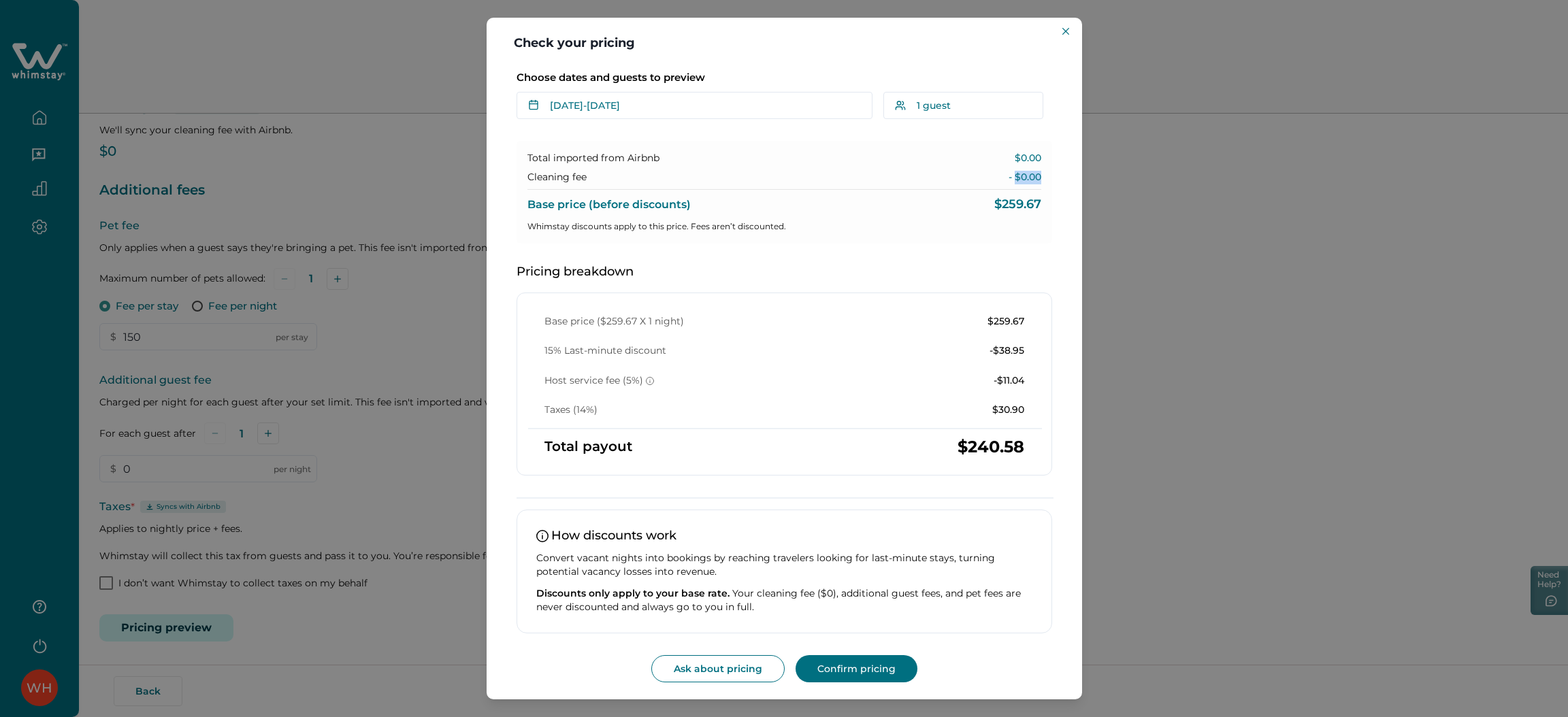
drag, startPoint x: 1007, startPoint y: 181, endPoint x: 1046, endPoint y: 179, distance: 39.1
click at [1046, 179] on div "Understand how base rates, fees, and discounts come together for guests Choose …" at bounding box center [784, 363] width 563 height 638
click at [954, 174] on div "Cleaning fee - $0.00" at bounding box center [784, 178] width 513 height 14
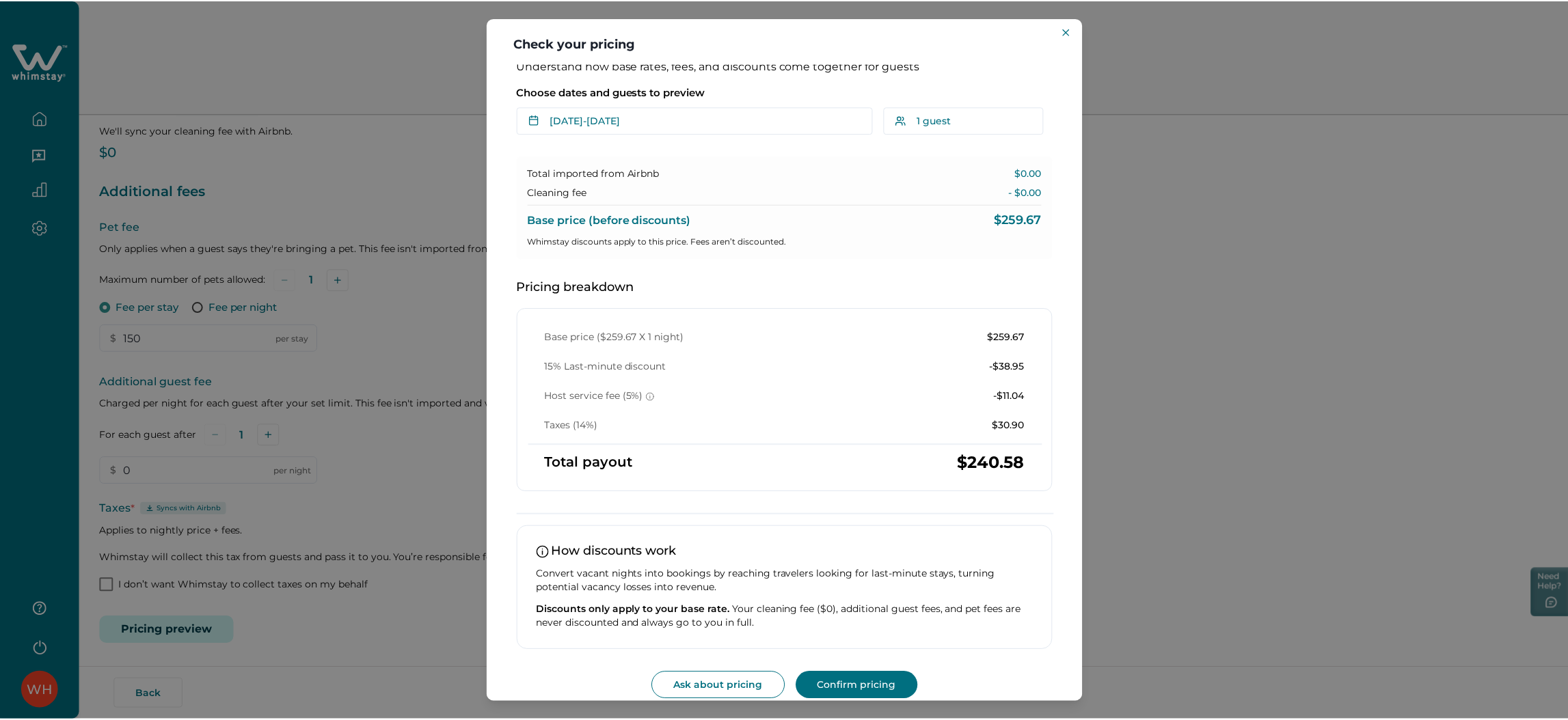
scroll to position [0, 0]
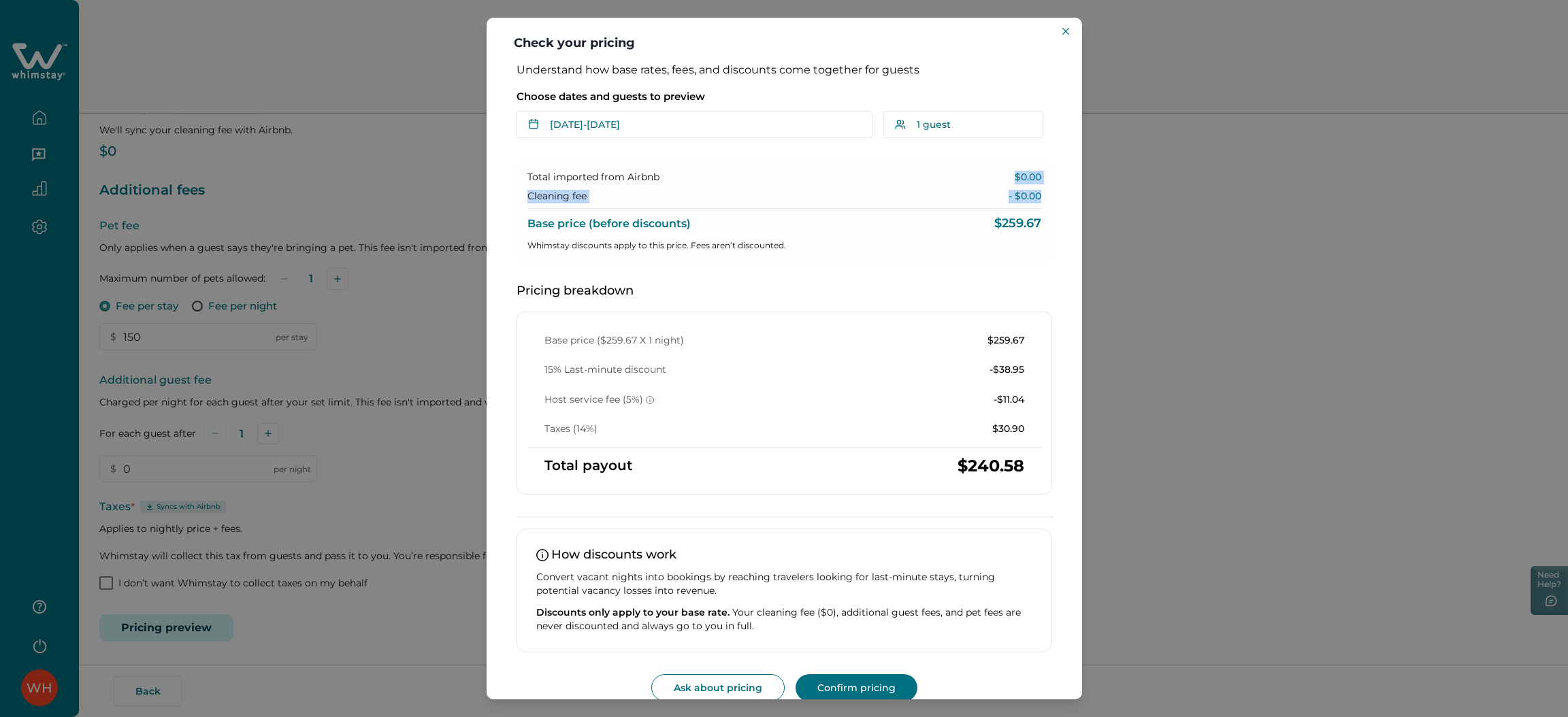
drag, startPoint x: 1007, startPoint y: 177, endPoint x: 1046, endPoint y: 201, distance: 45.8
click at [1046, 201] on div "Understand how base rates, fees, and discounts come together for guests Choose …" at bounding box center [784, 383] width 563 height 638
click at [950, 204] on div "Total imported from Airbnb $0.00 Cleaning fee - $0.00 Base price (before discou…" at bounding box center [784, 211] width 536 height 103
click at [380, 297] on div "Check your pricing Understand how base rates, fees, and discounts come together…" at bounding box center [784, 358] width 1568 height 717
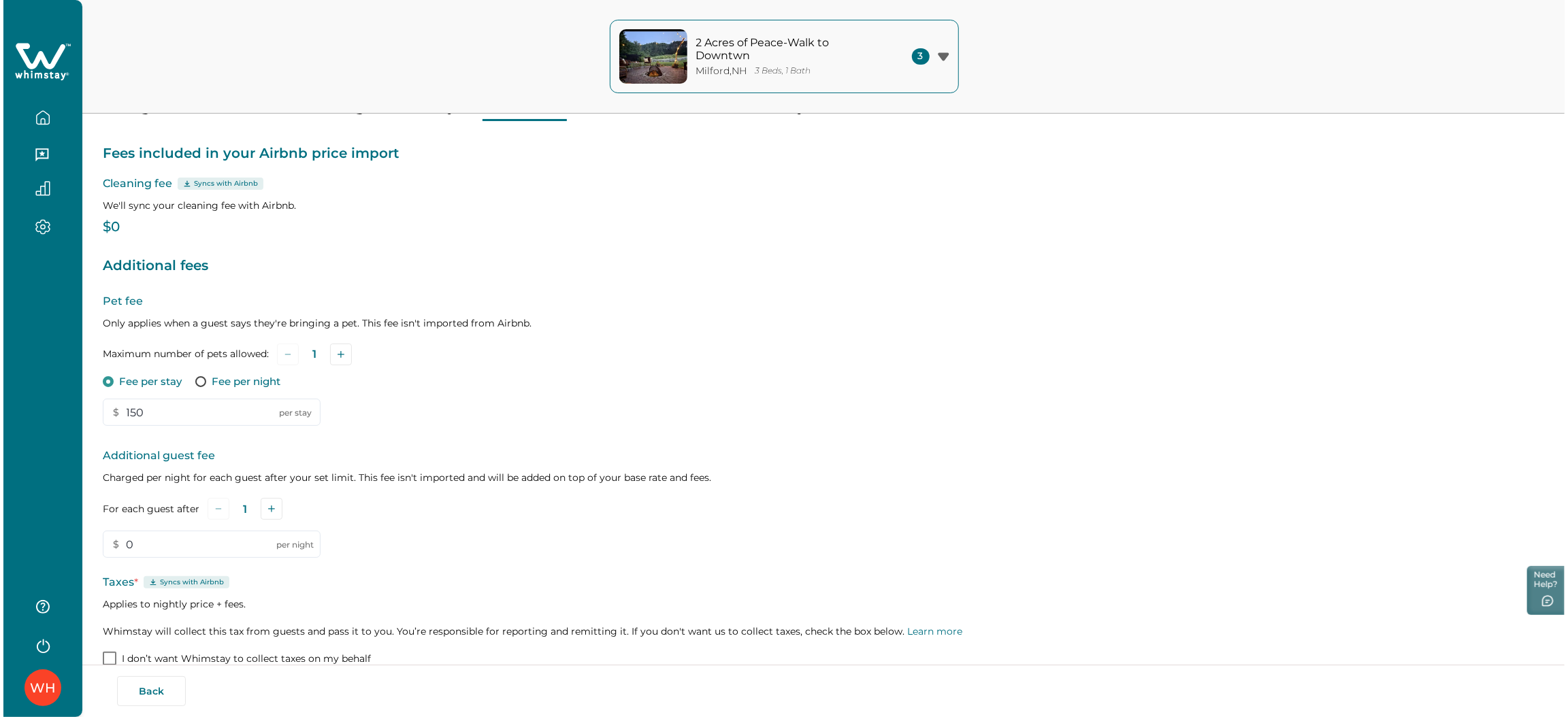
scroll to position [156, 0]
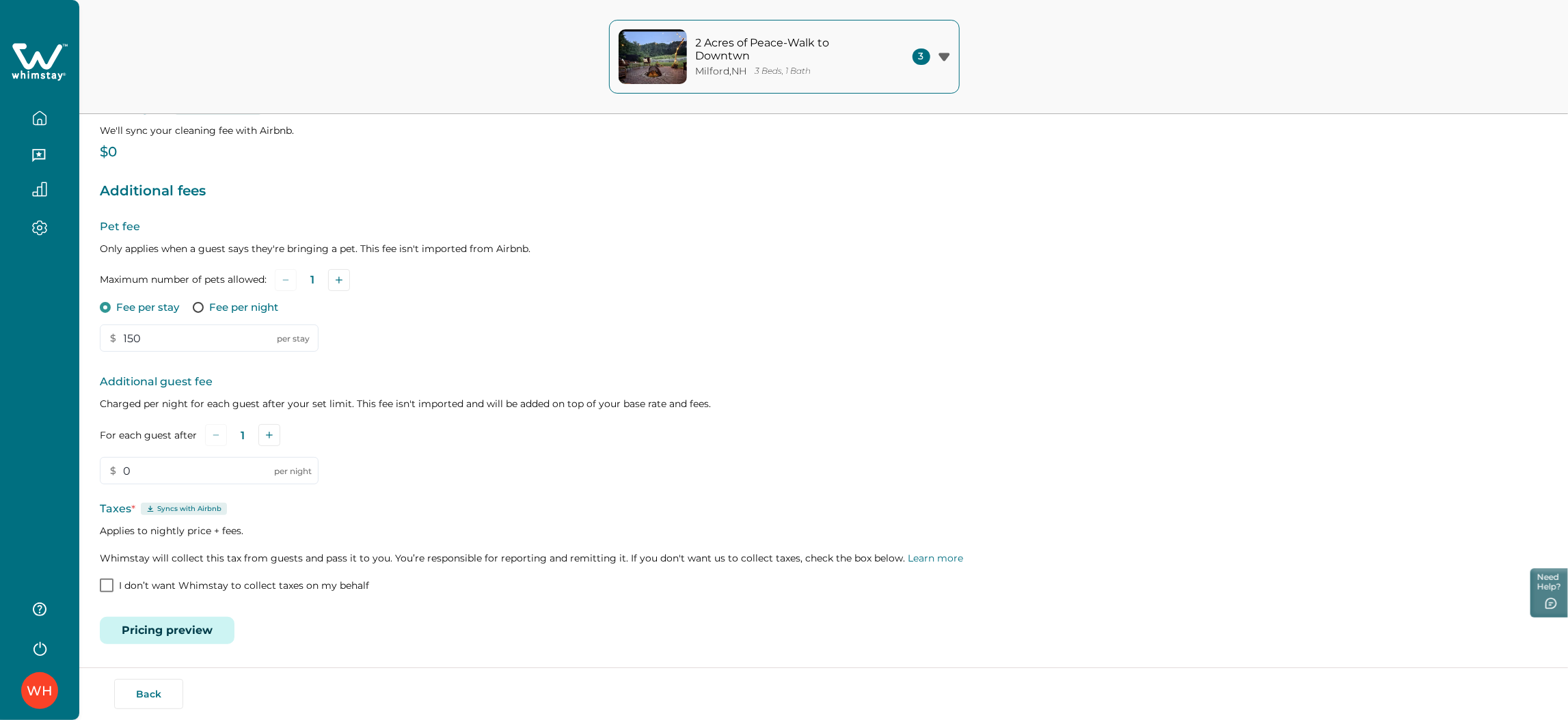
click at [172, 630] on button "Pricing preview" at bounding box center [166, 630] width 135 height 27
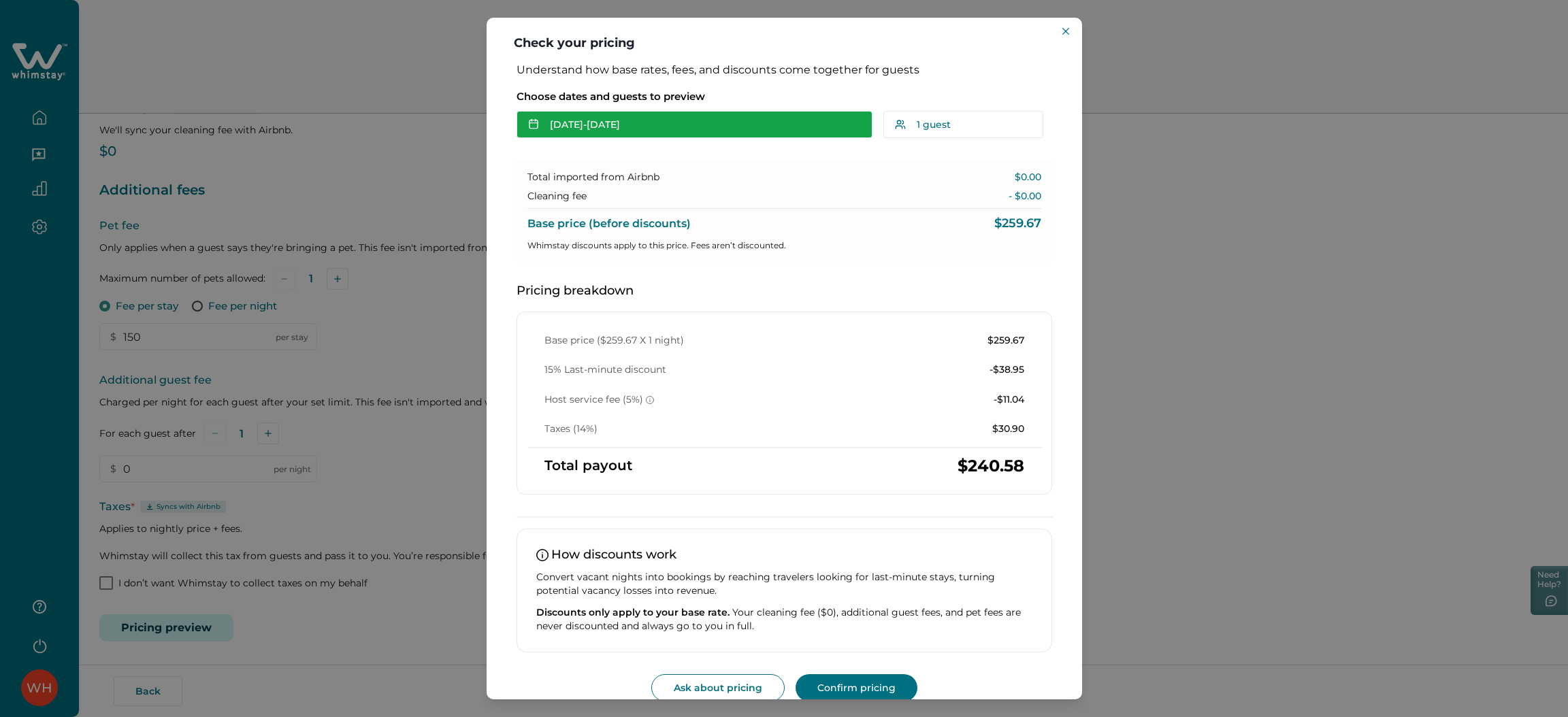
click at [603, 115] on button "Oct 15 - Oct 16" at bounding box center [695, 124] width 356 height 27
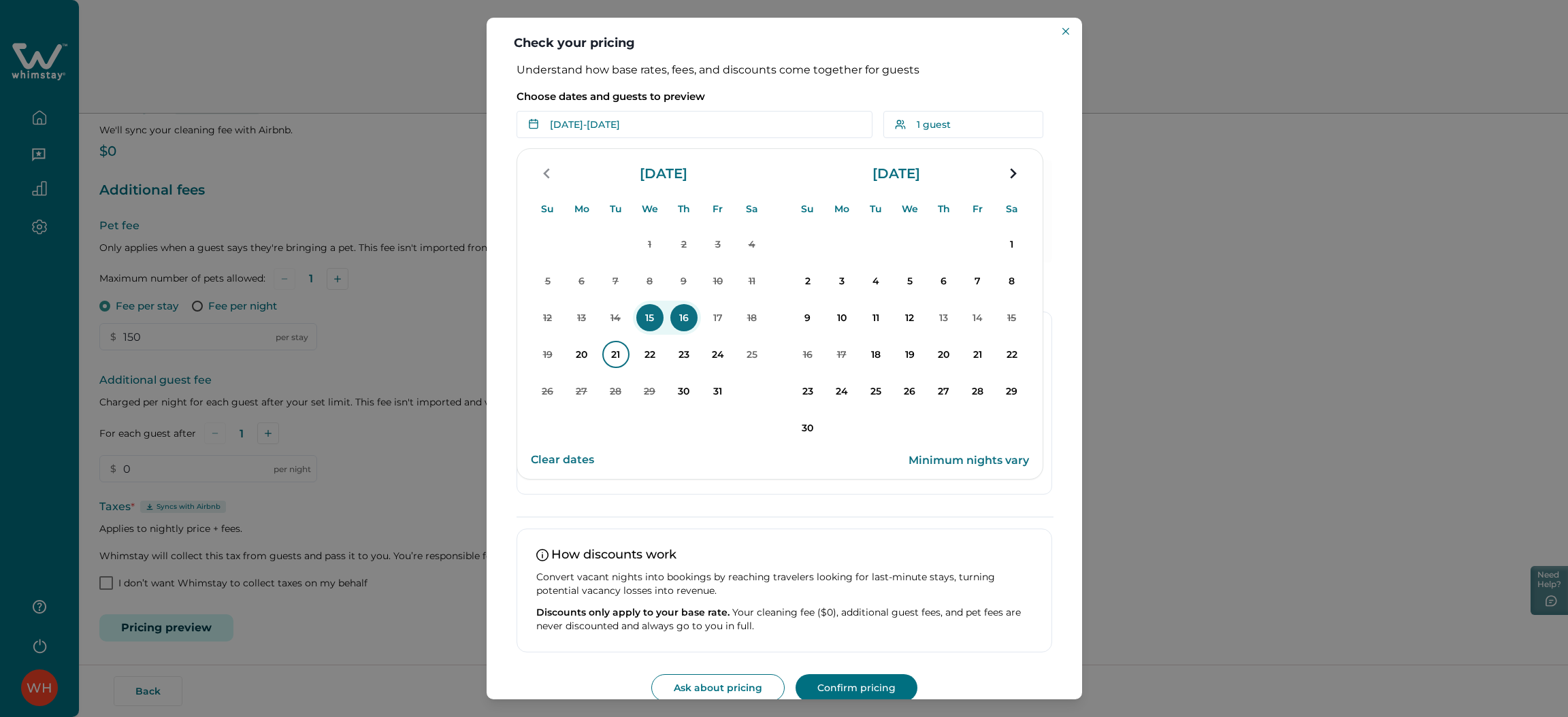
click at [618, 358] on p "21" at bounding box center [616, 354] width 27 height 27
click at [708, 345] on p "24" at bounding box center [717, 354] width 27 height 27
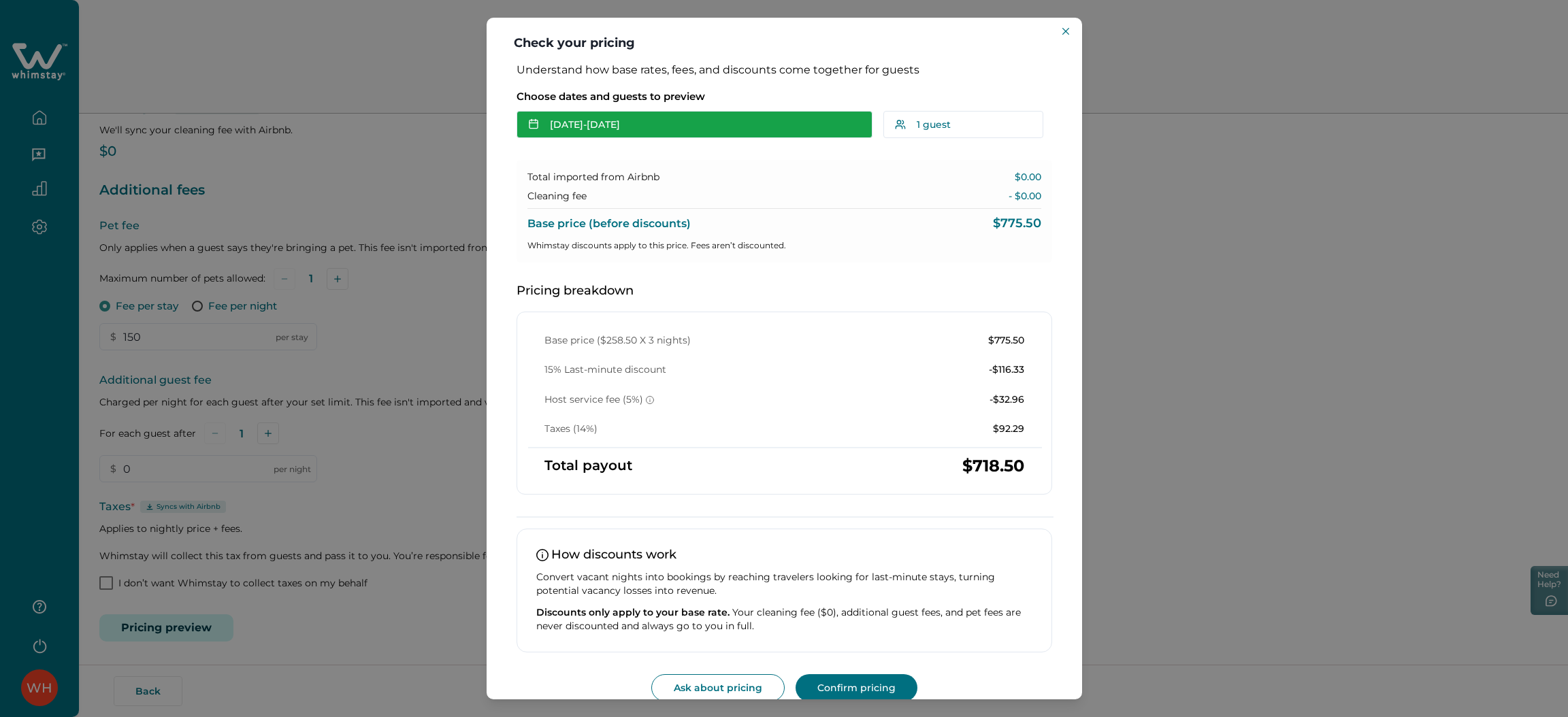
click at [676, 122] on button "Oct 21 - Oct 24" at bounding box center [695, 124] width 356 height 27
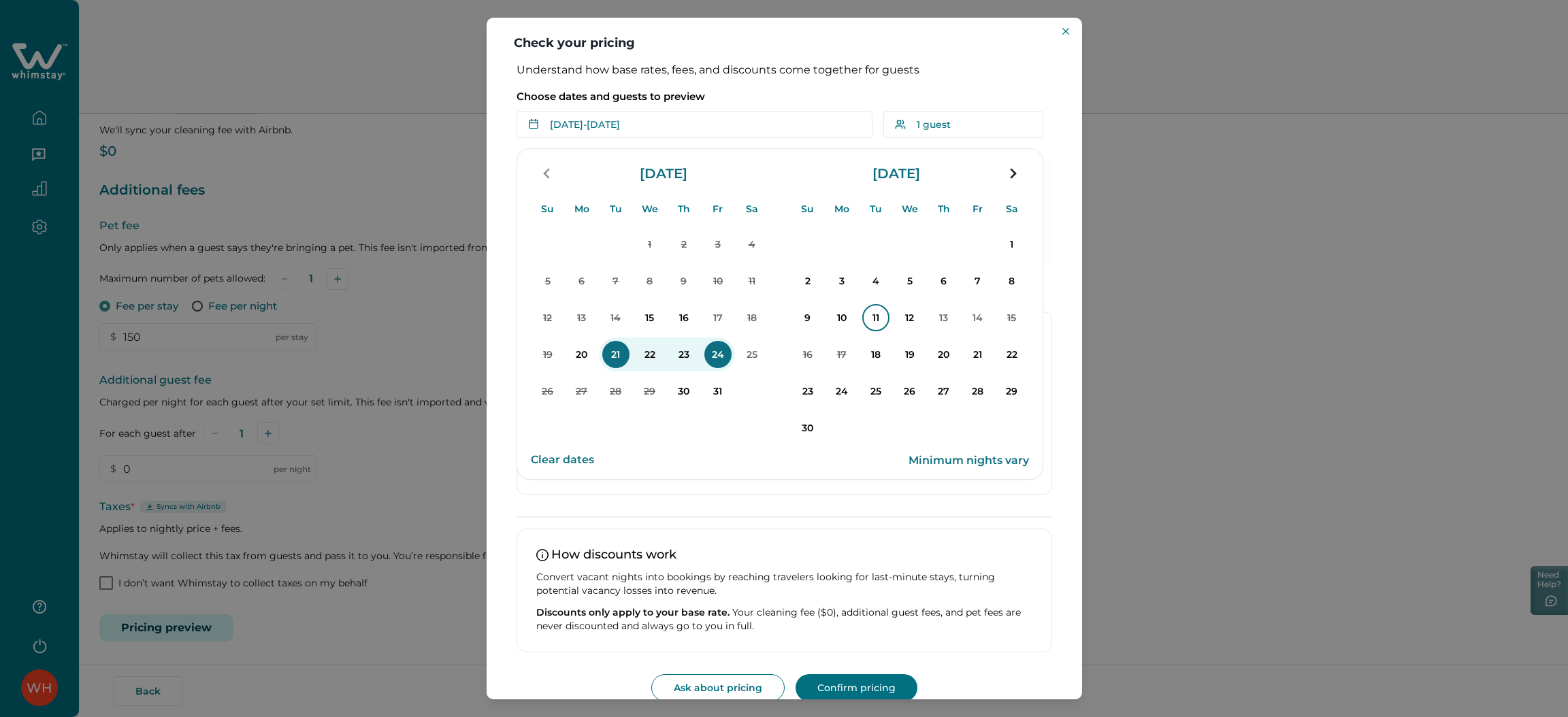
click at [872, 328] on p "11" at bounding box center [875, 317] width 27 height 27
click at [951, 317] on p "13" at bounding box center [943, 317] width 27 height 27
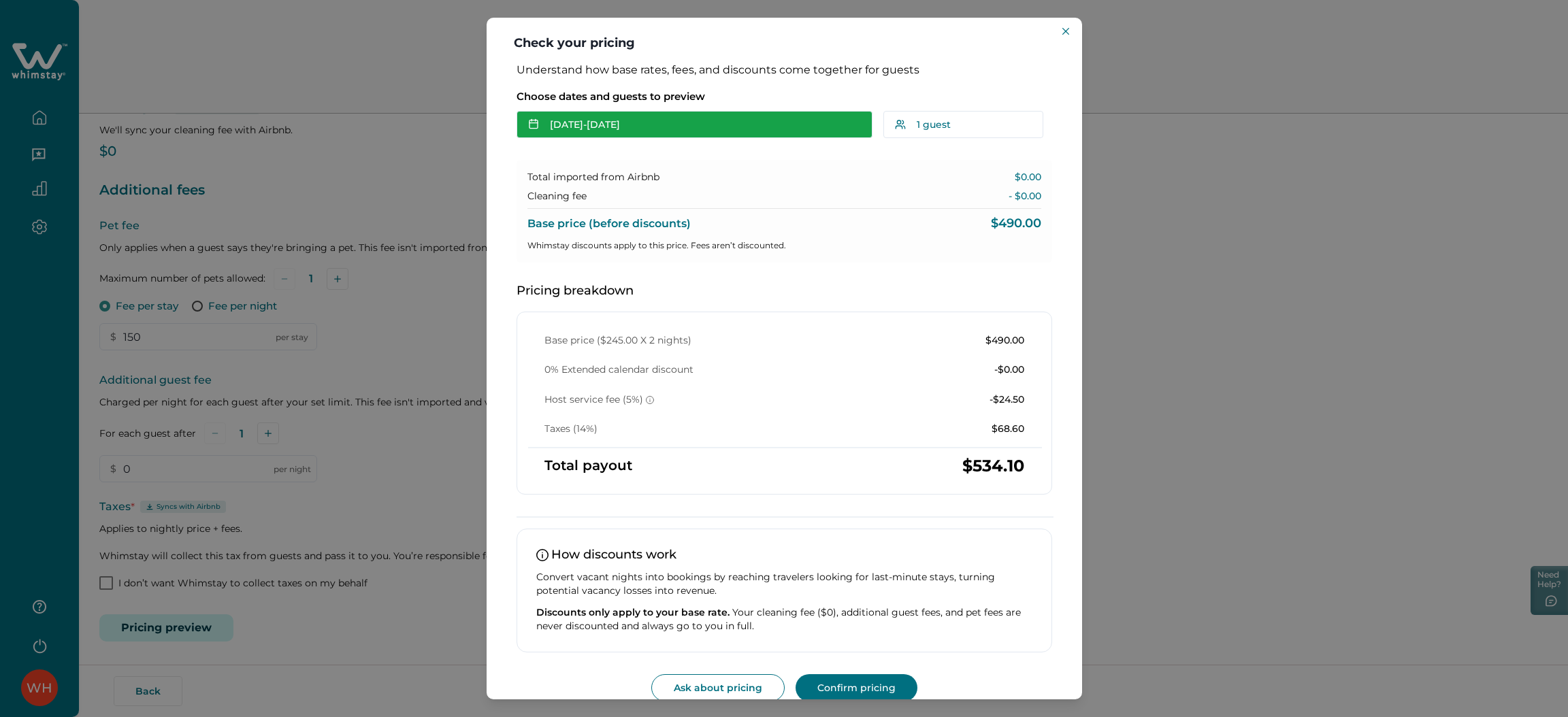
click at [754, 122] on button "Nov 11 - Nov 13" at bounding box center [695, 124] width 356 height 27
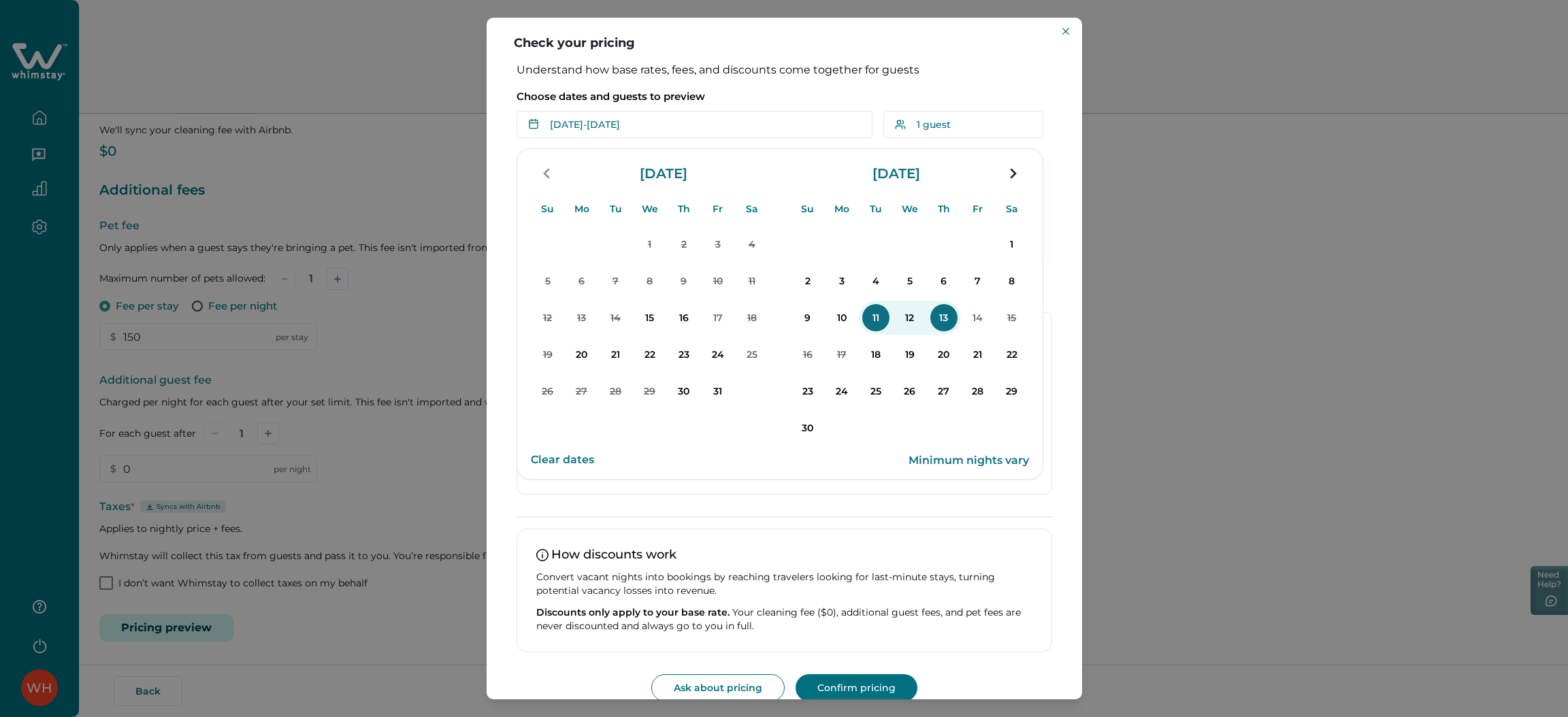
click at [889, 374] on button "25" at bounding box center [876, 391] width 34 height 34
click at [1032, 386] on section "Su Mo Tu We Th Fr Sa Su Mo Tu We Th Fr Sa October 2025 Su Mo Tu We Th Fr Sa 1 2…" at bounding box center [780, 314] width 527 height 331
click at [1010, 386] on p "29" at bounding box center [1011, 391] width 27 height 27
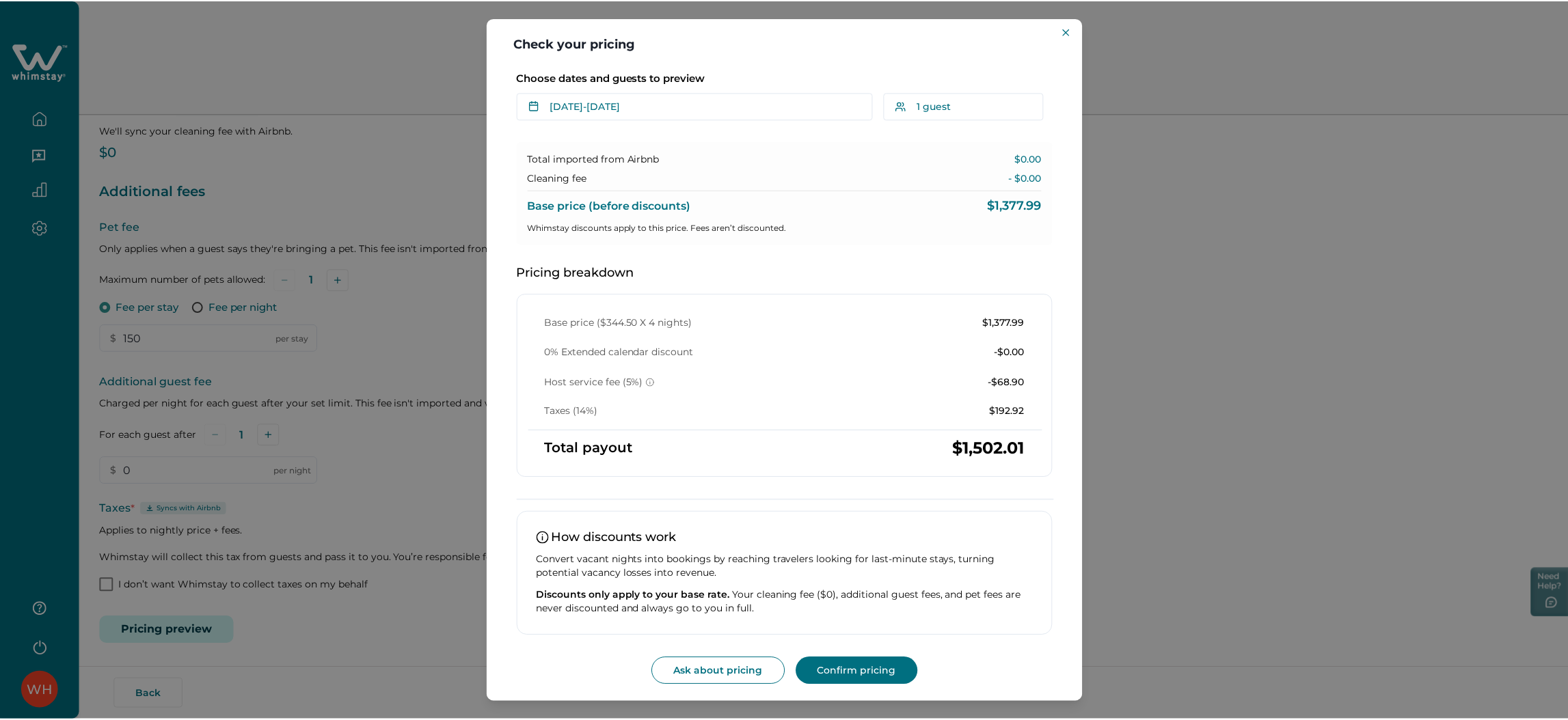
scroll to position [0, 0]
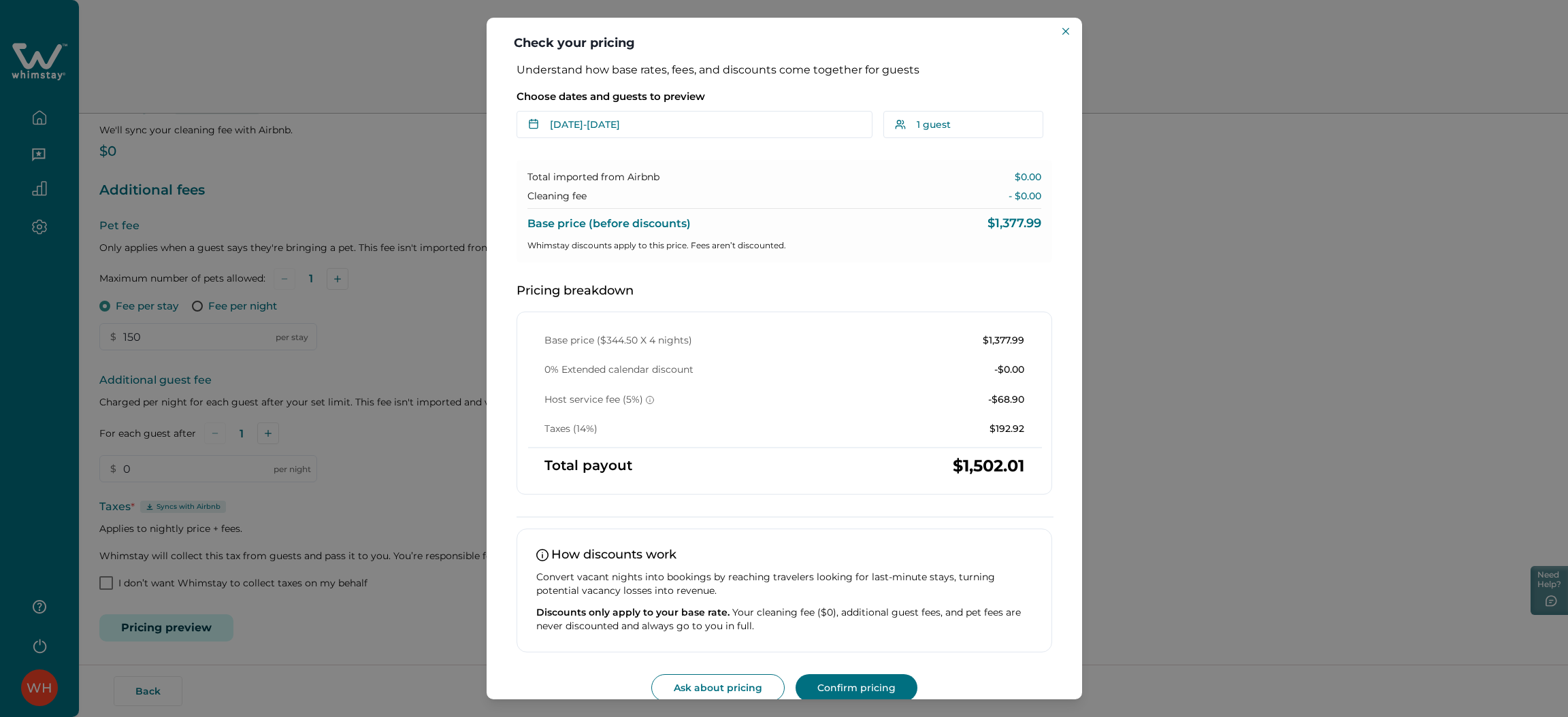
click at [1178, 198] on div "Check your pricing Understand how base rates, fees, and discounts come together…" at bounding box center [784, 358] width 1568 height 717
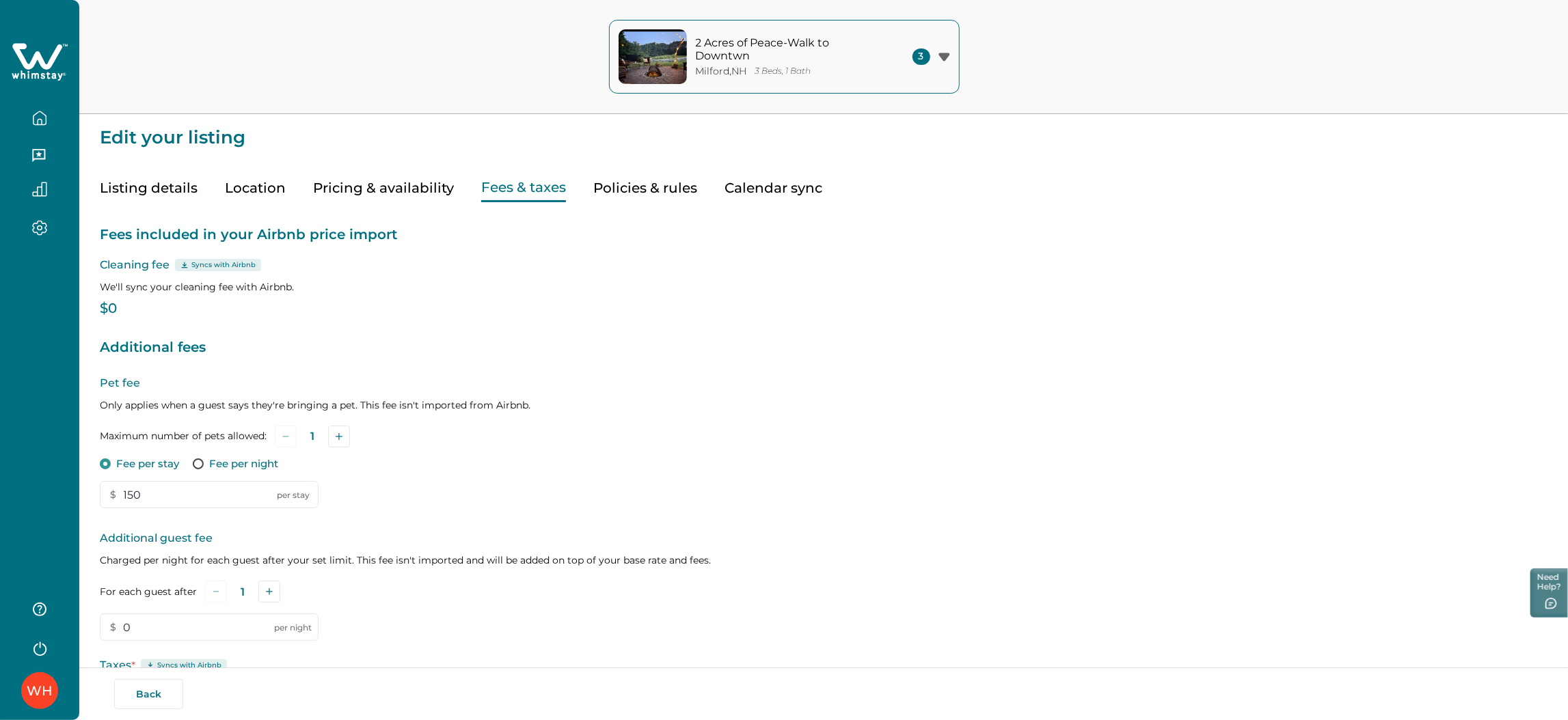
click at [42, 72] on icon at bounding box center [40, 62] width 56 height 41
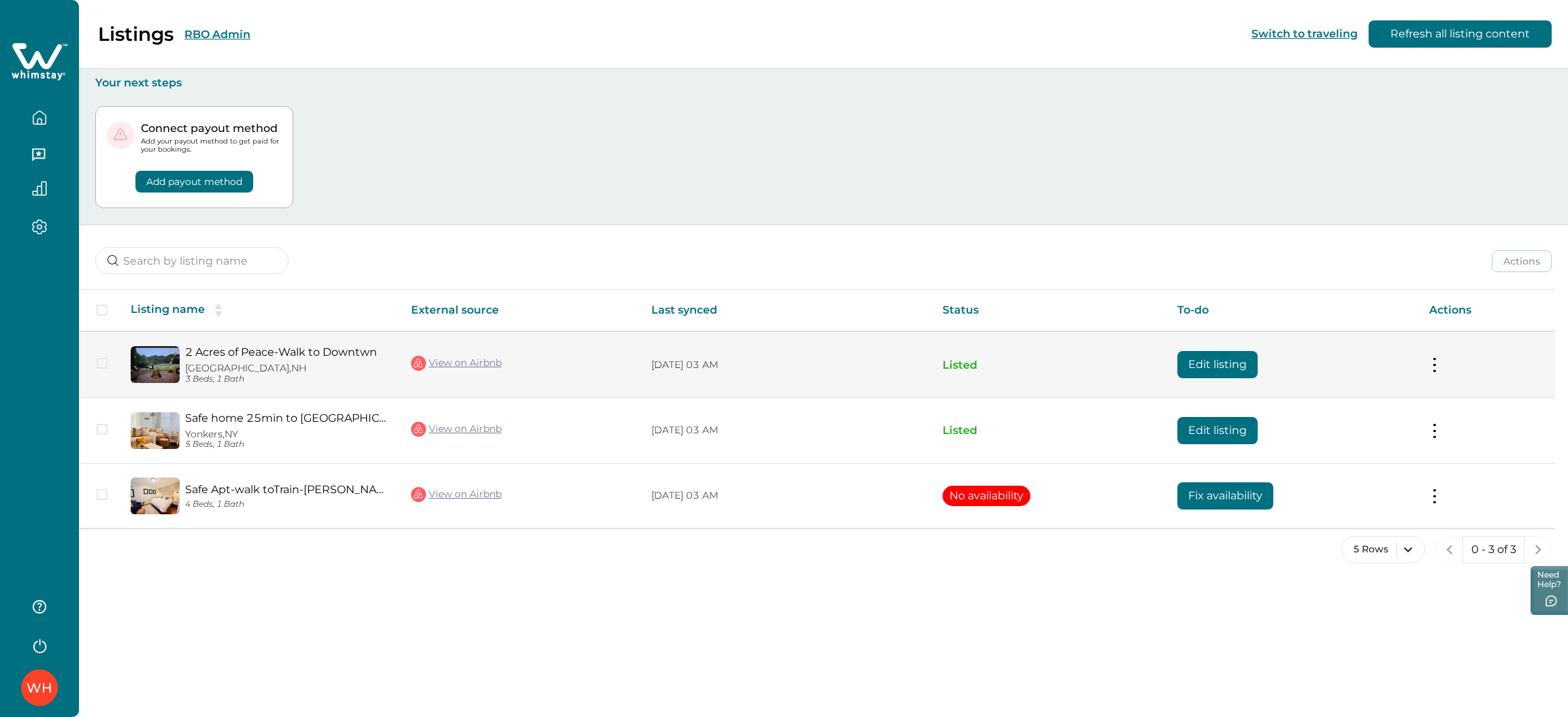
click at [1237, 367] on button "Edit listing" at bounding box center [1217, 364] width 81 height 27
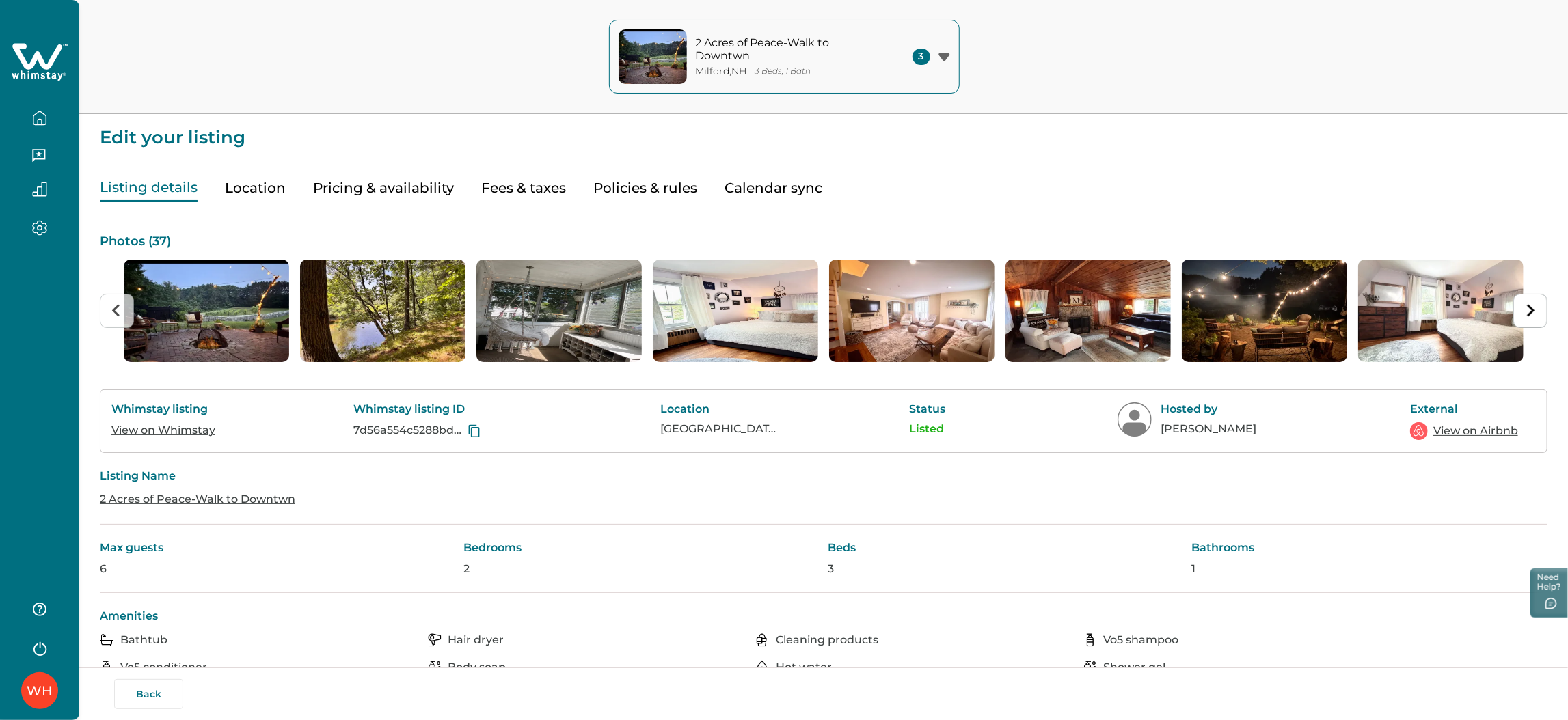
click at [429, 200] on button "Pricing & availability" at bounding box center [383, 188] width 141 height 28
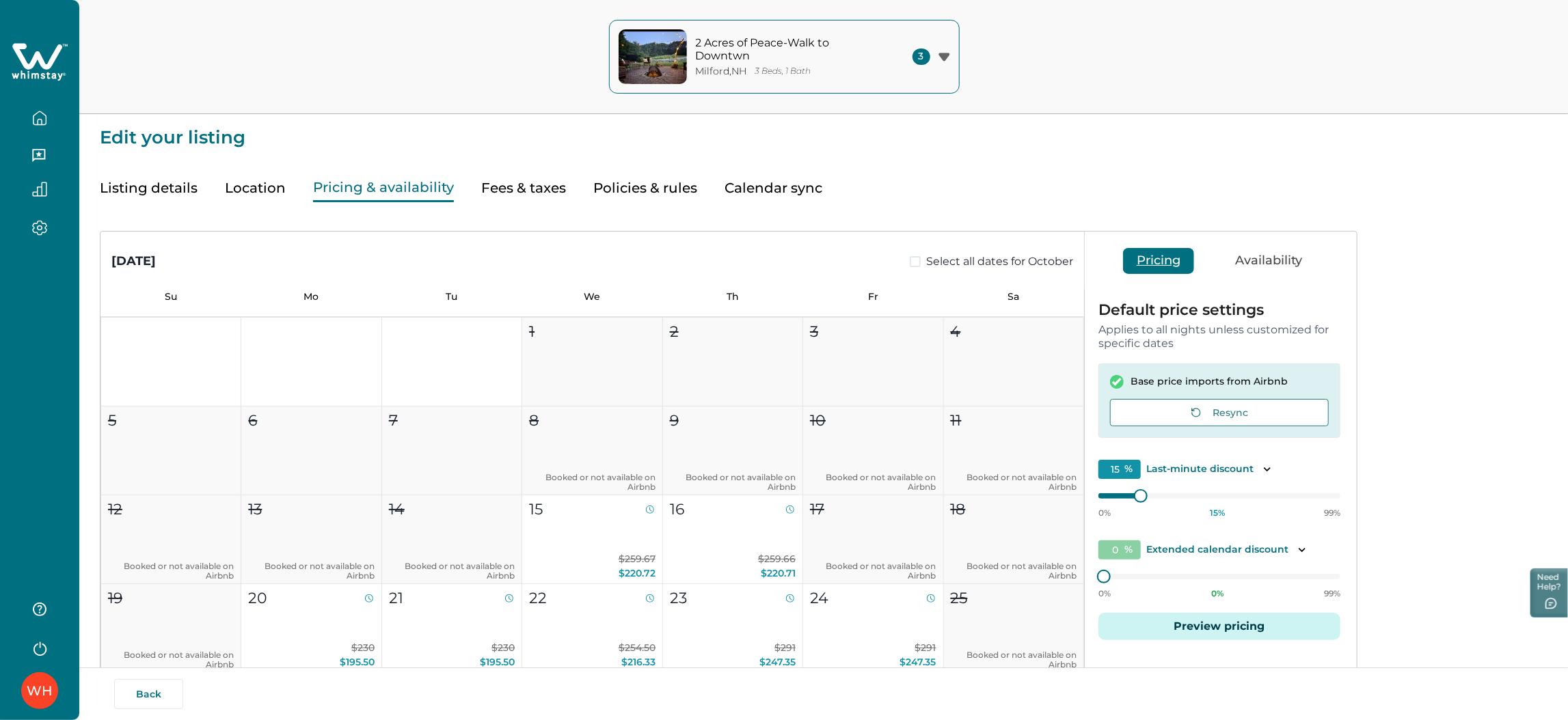
click at [1164, 376] on p "Base price imports from Airbnb" at bounding box center [1209, 382] width 157 height 14
click at [1172, 404] on button "Resync" at bounding box center [1219, 412] width 219 height 27
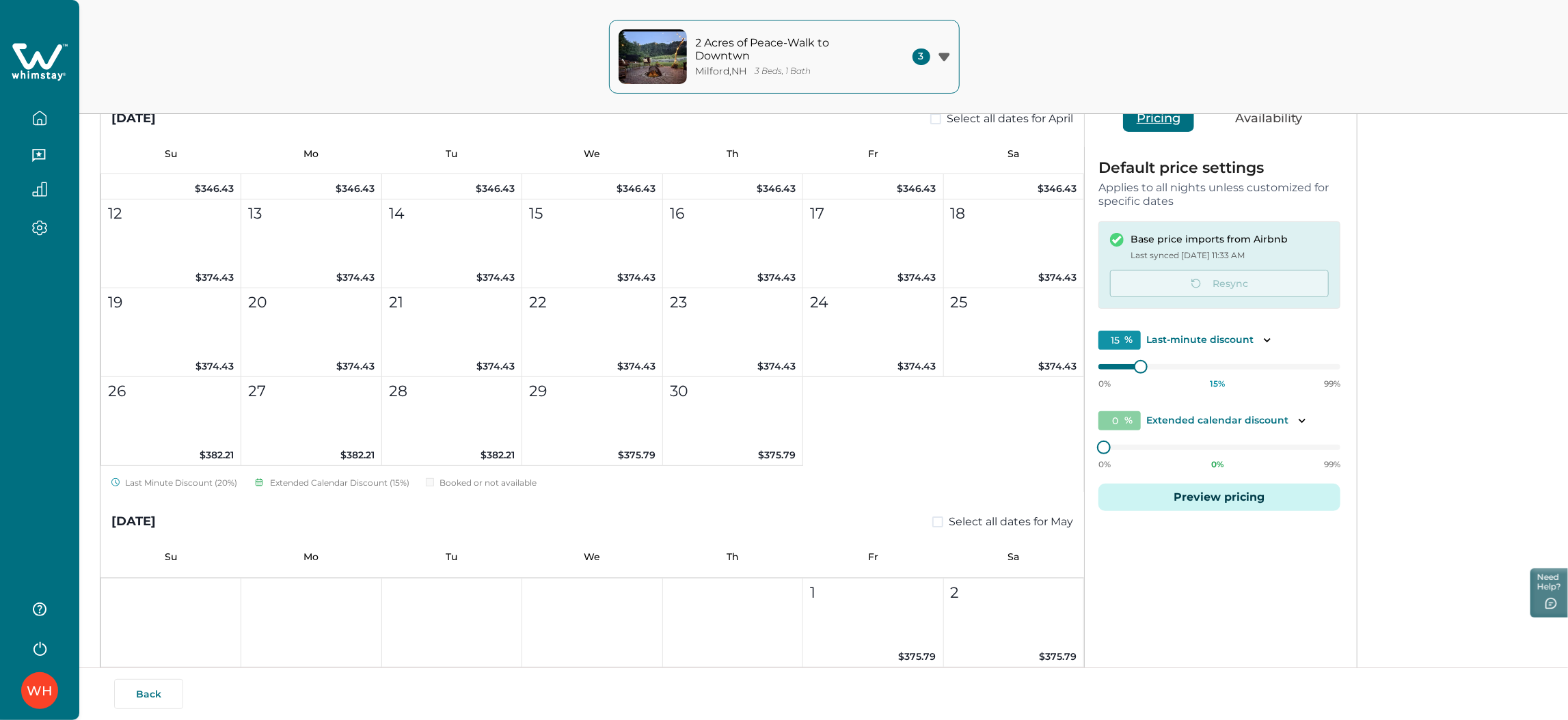
scroll to position [144, 0]
click at [1200, 500] on button "Preview pricing" at bounding box center [1219, 495] width 242 height 27
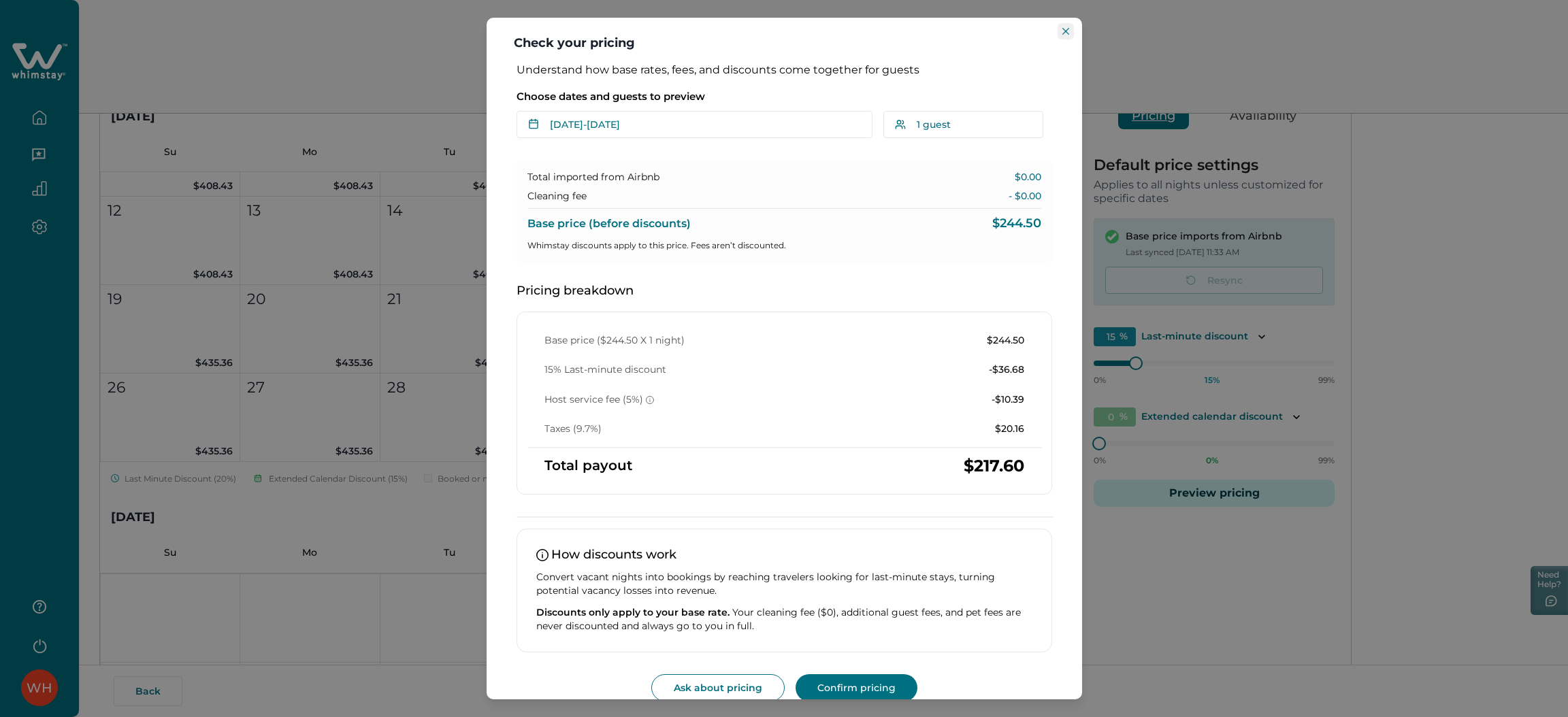
click at [1058, 34] on button "Close" at bounding box center [1065, 31] width 16 height 16
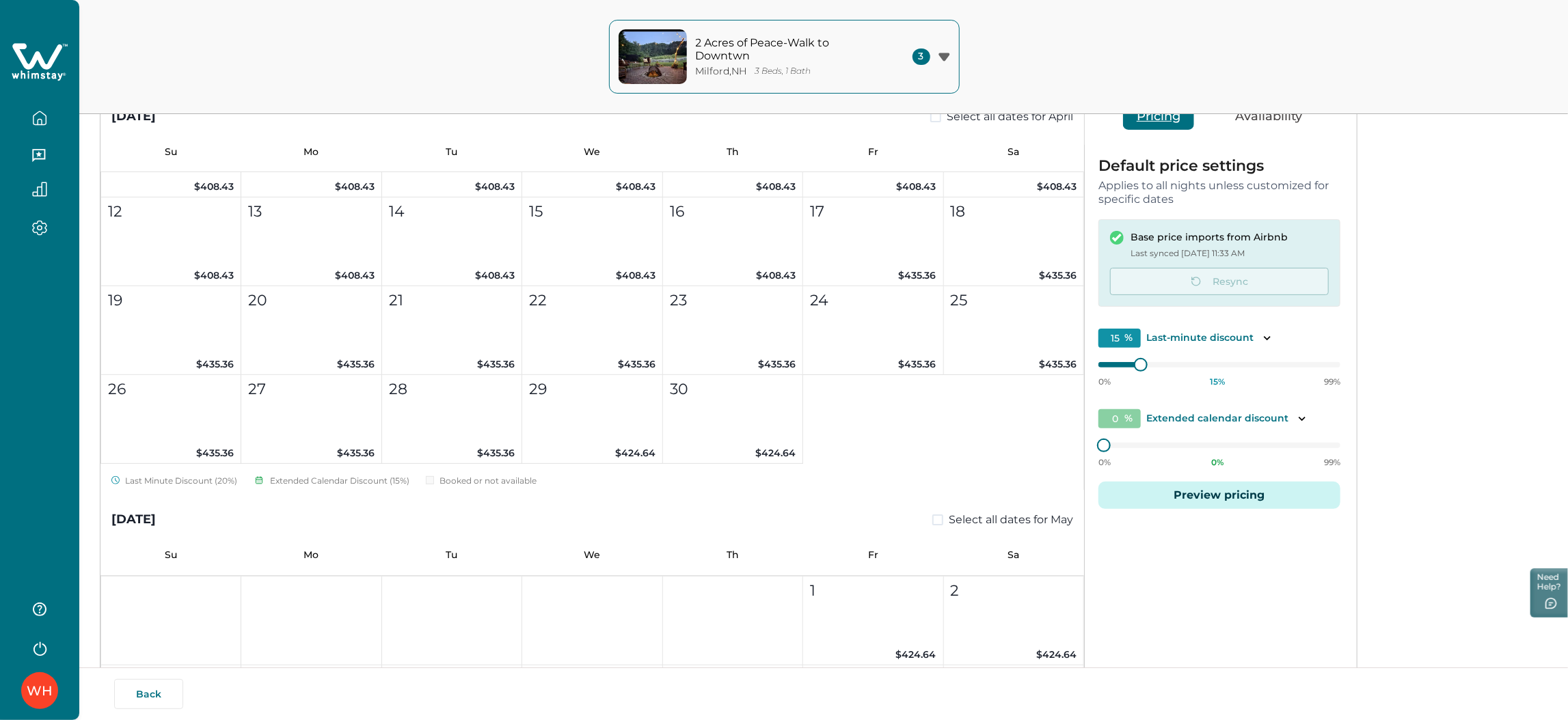
click at [51, 84] on div at bounding box center [40, 129] width 79 height 258
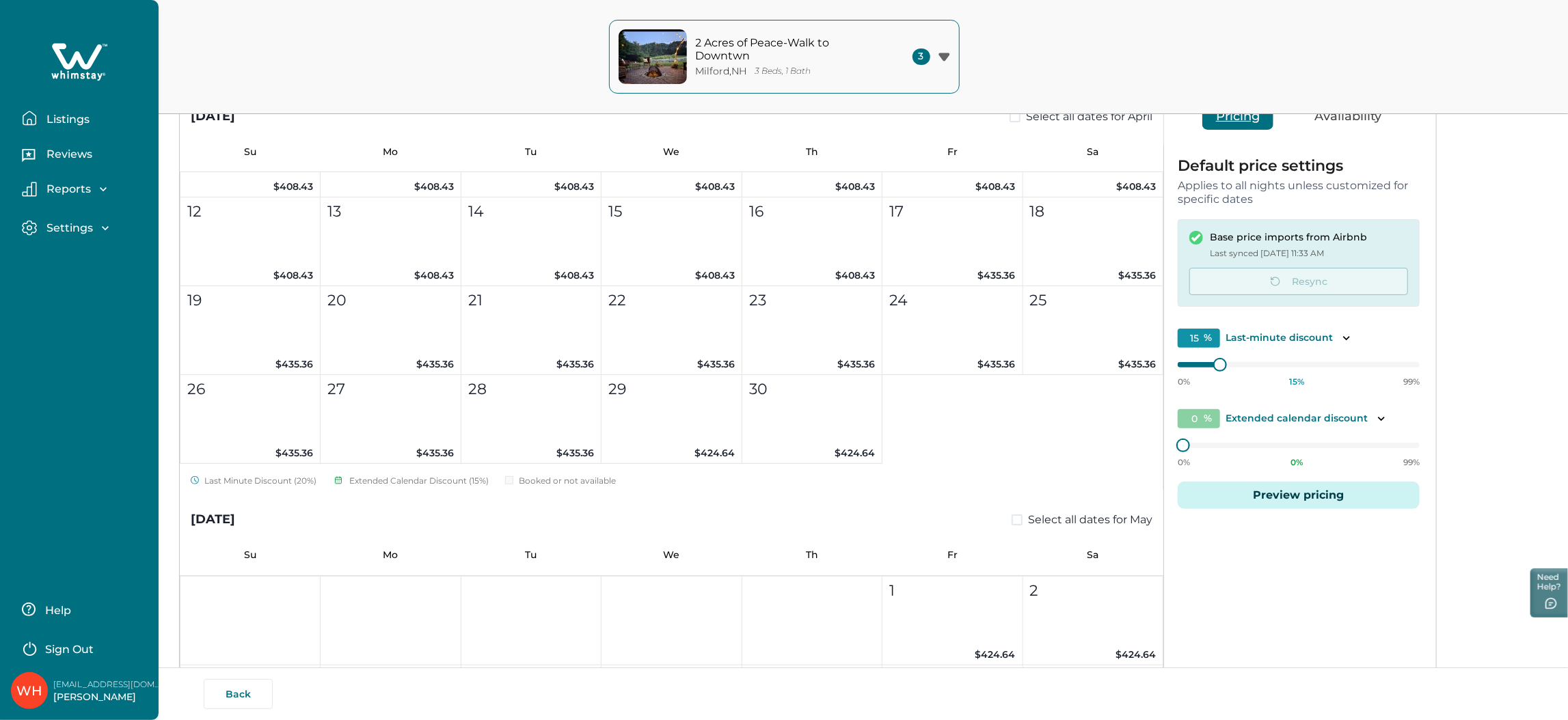
click at [51, 70] on icon at bounding box center [79, 62] width 56 height 41
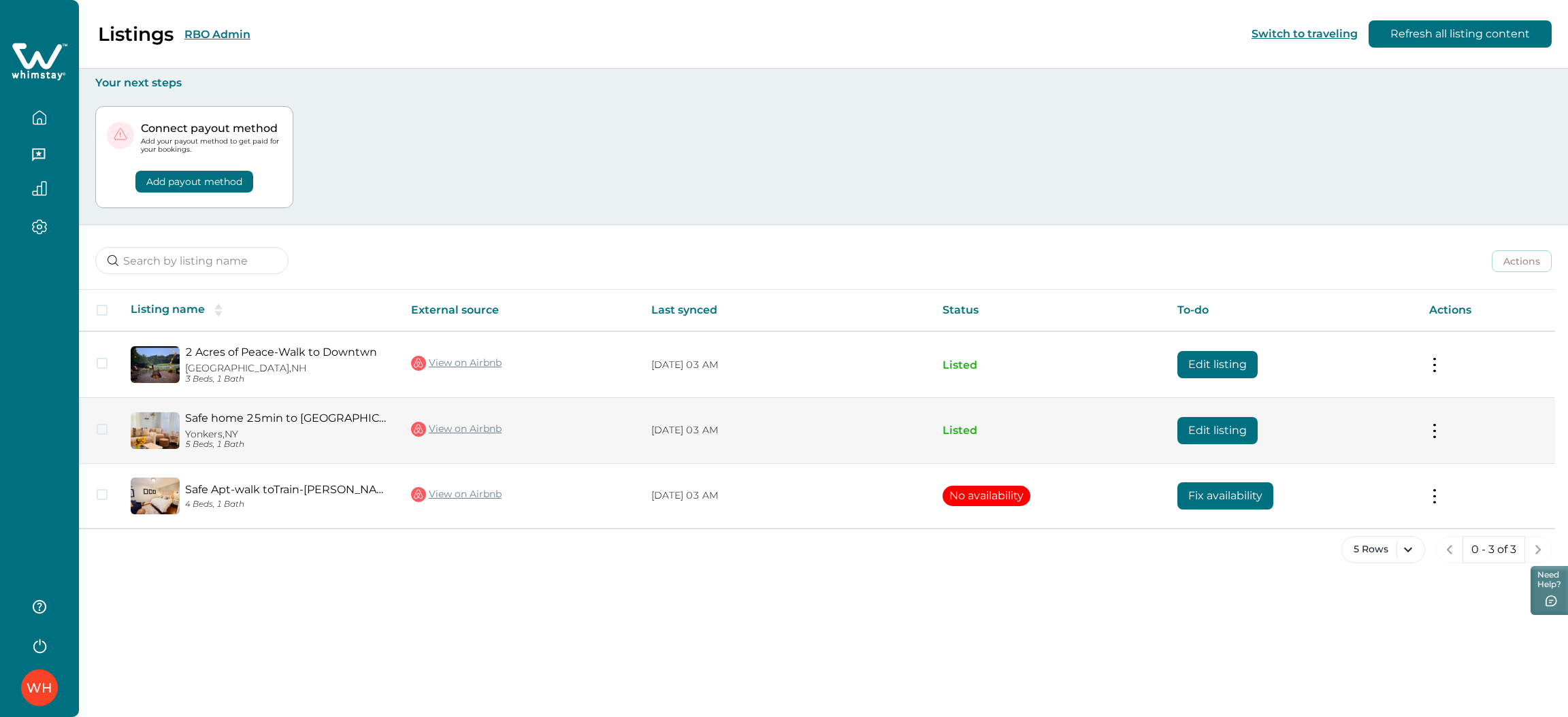
click at [1202, 438] on button "Edit listing" at bounding box center [1217, 431] width 81 height 27
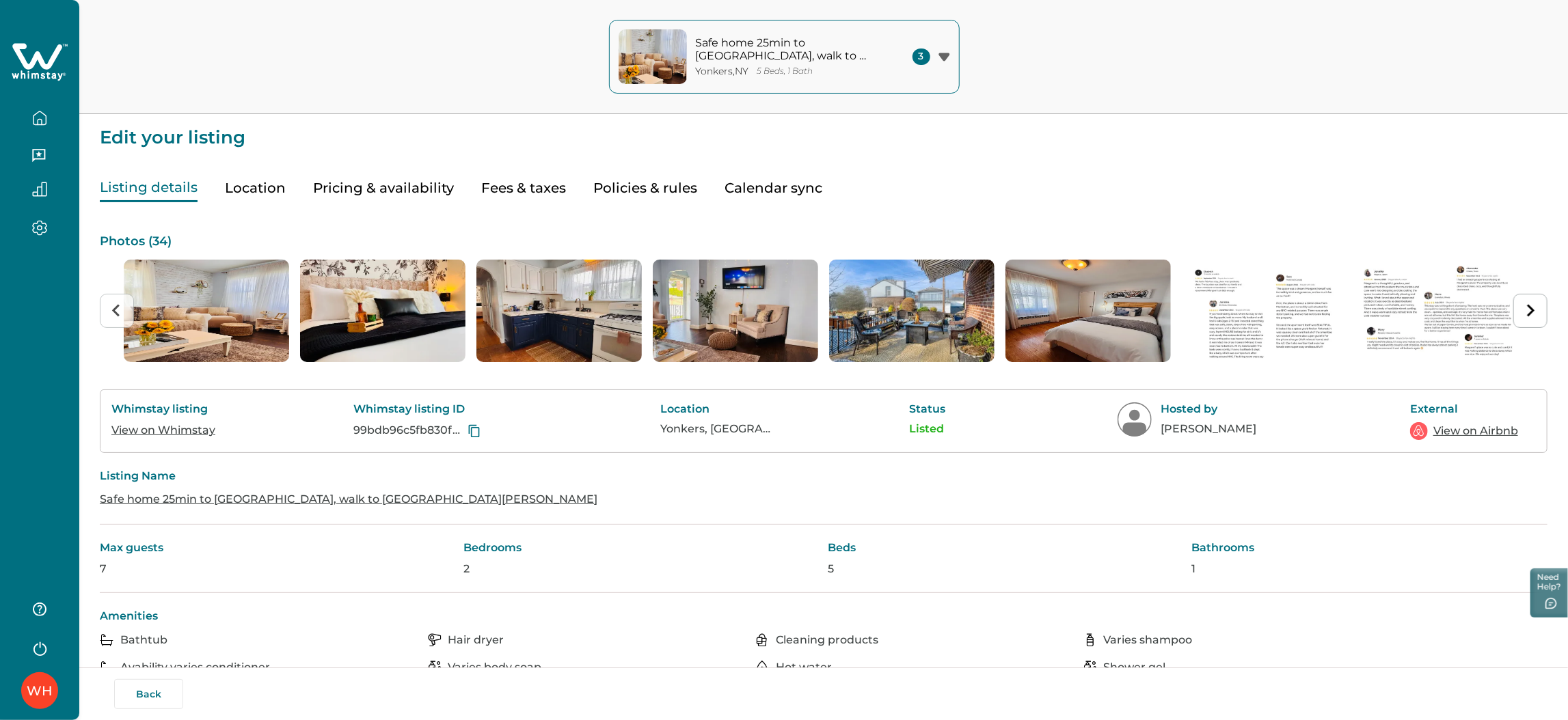
click at [432, 187] on button "Pricing & availability" at bounding box center [383, 188] width 141 height 28
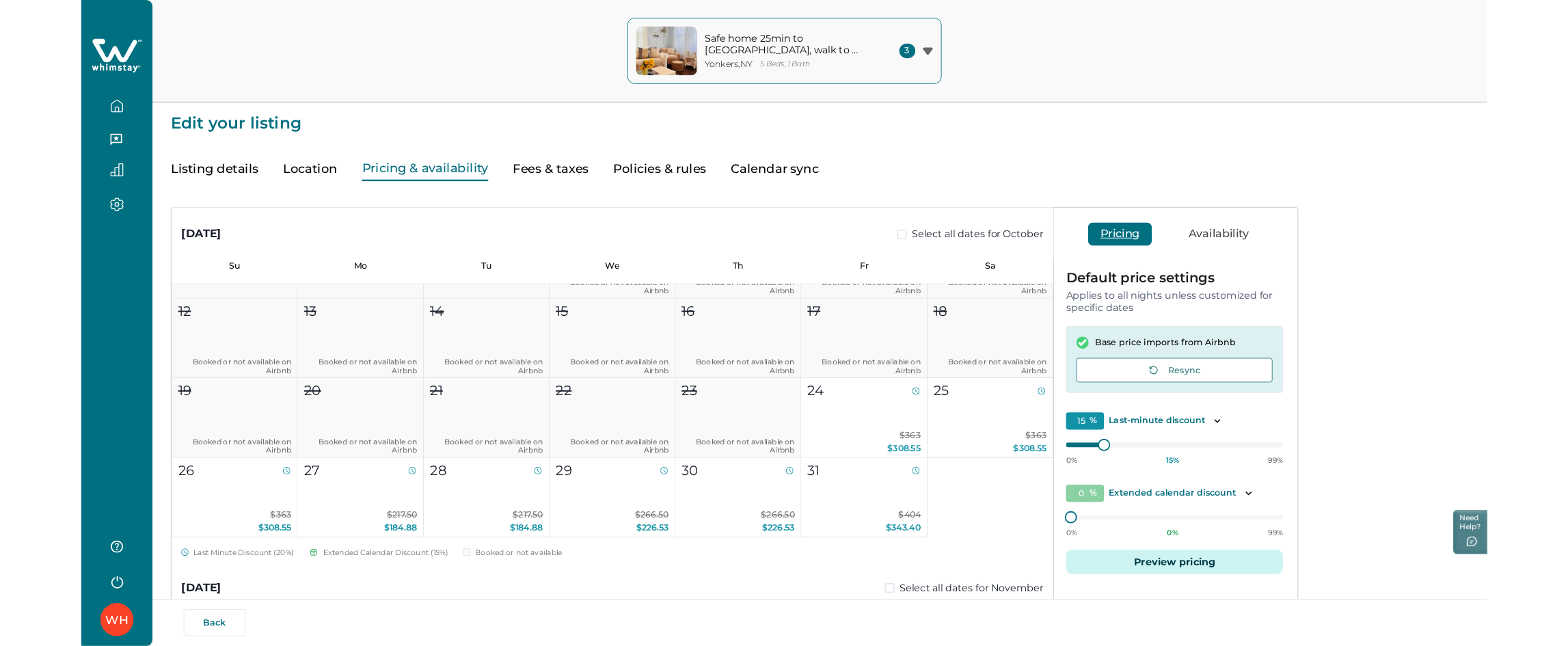
scroll to position [163, 0]
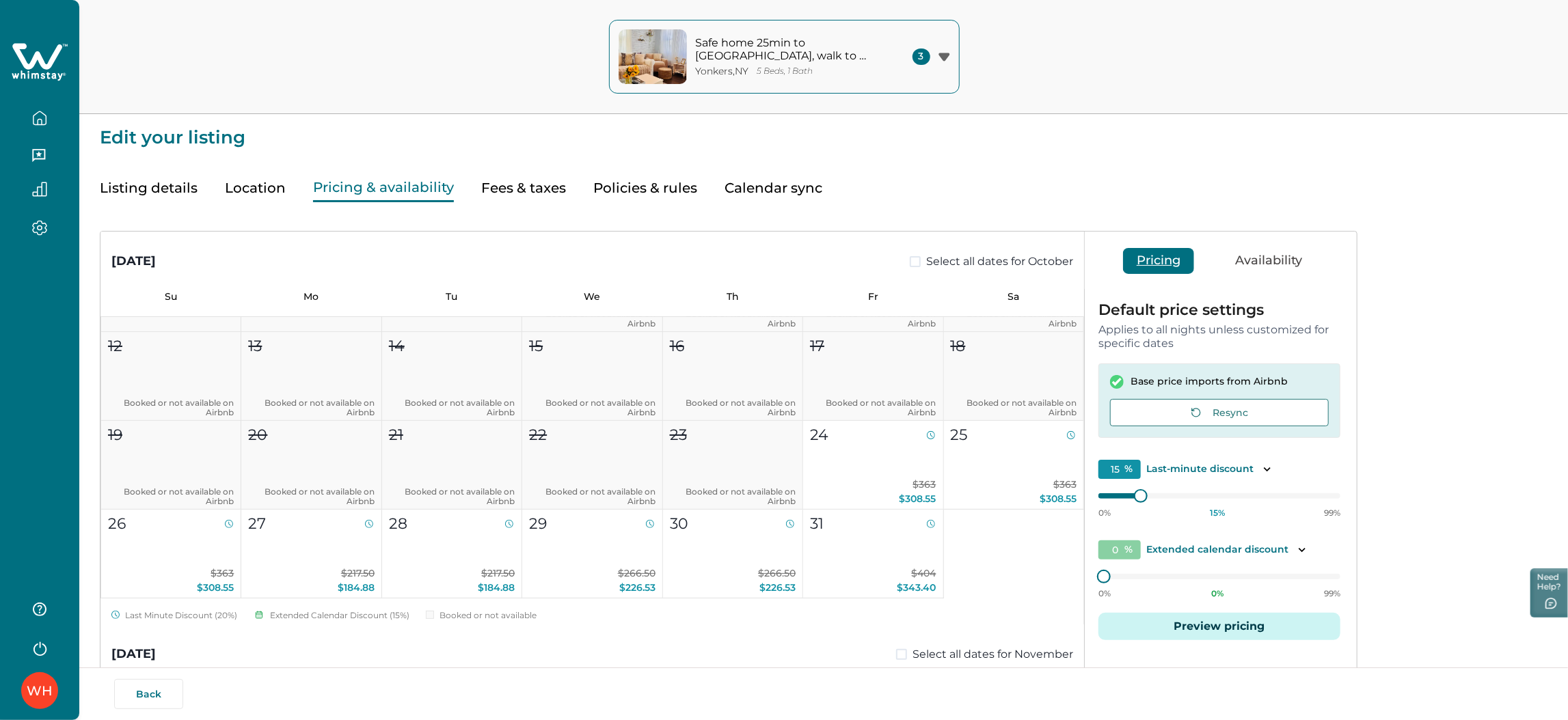
click at [1181, 625] on button "Preview pricing" at bounding box center [1219, 626] width 242 height 27
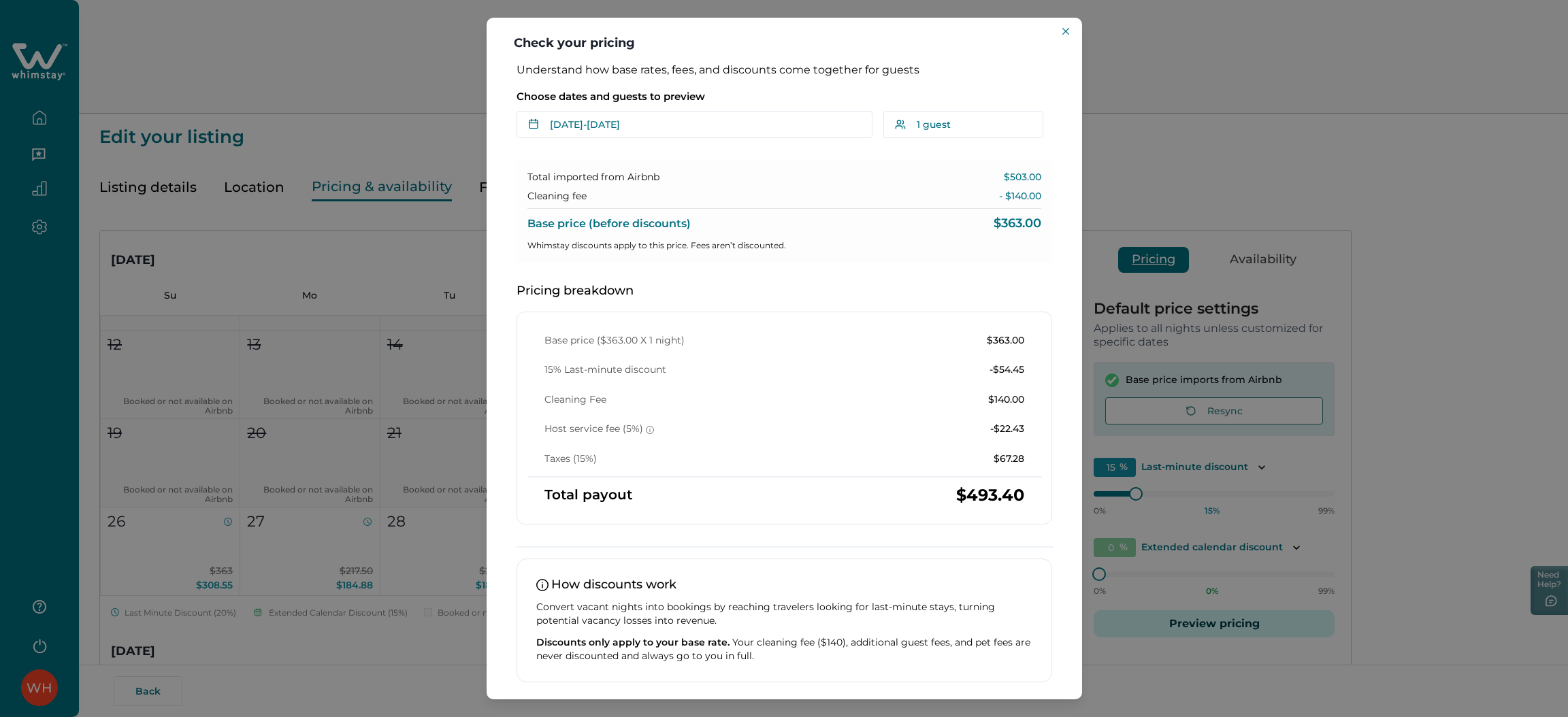
click at [1160, 207] on div "Check your pricing Understand how base rates, fees, and discounts come together…" at bounding box center [784, 358] width 1568 height 717
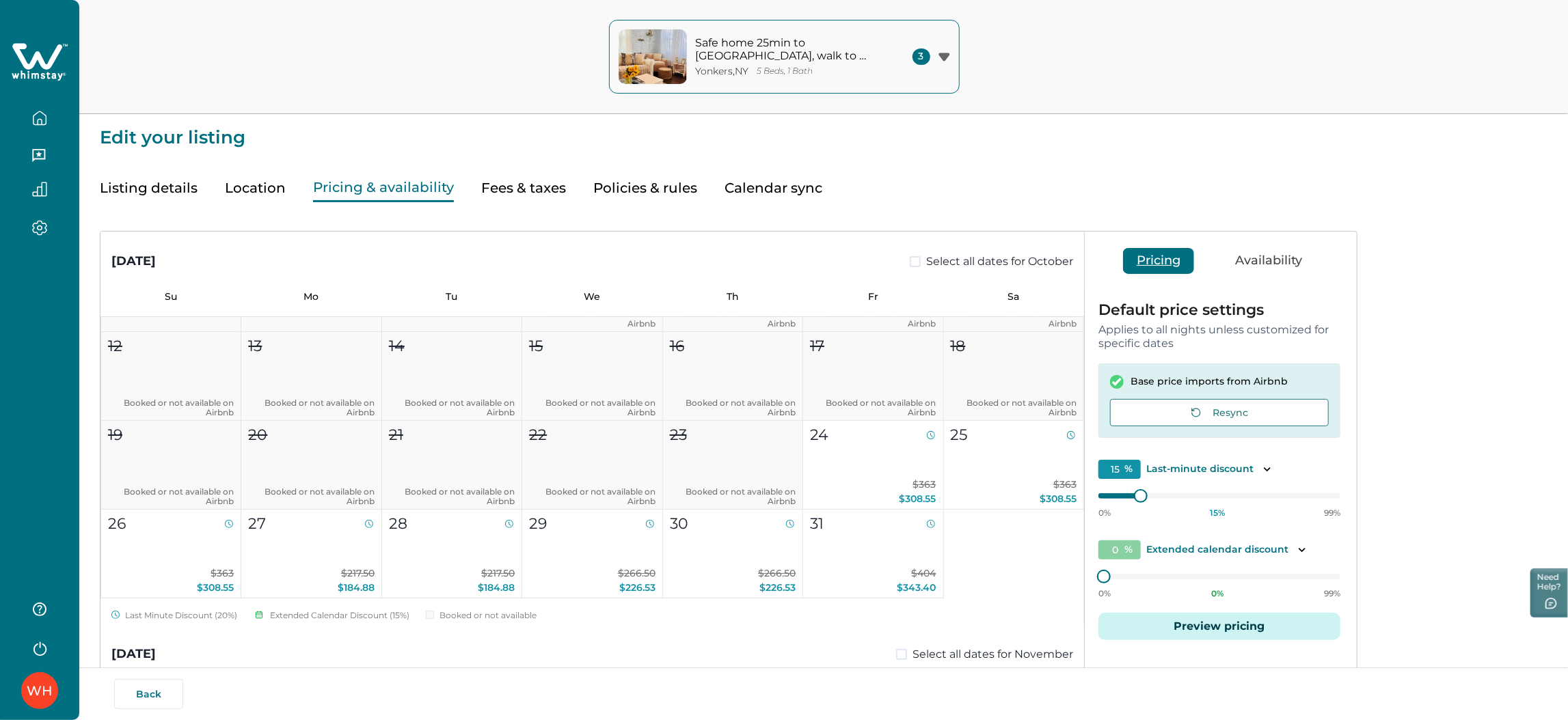
click at [273, 191] on button "Location" at bounding box center [255, 188] width 61 height 28
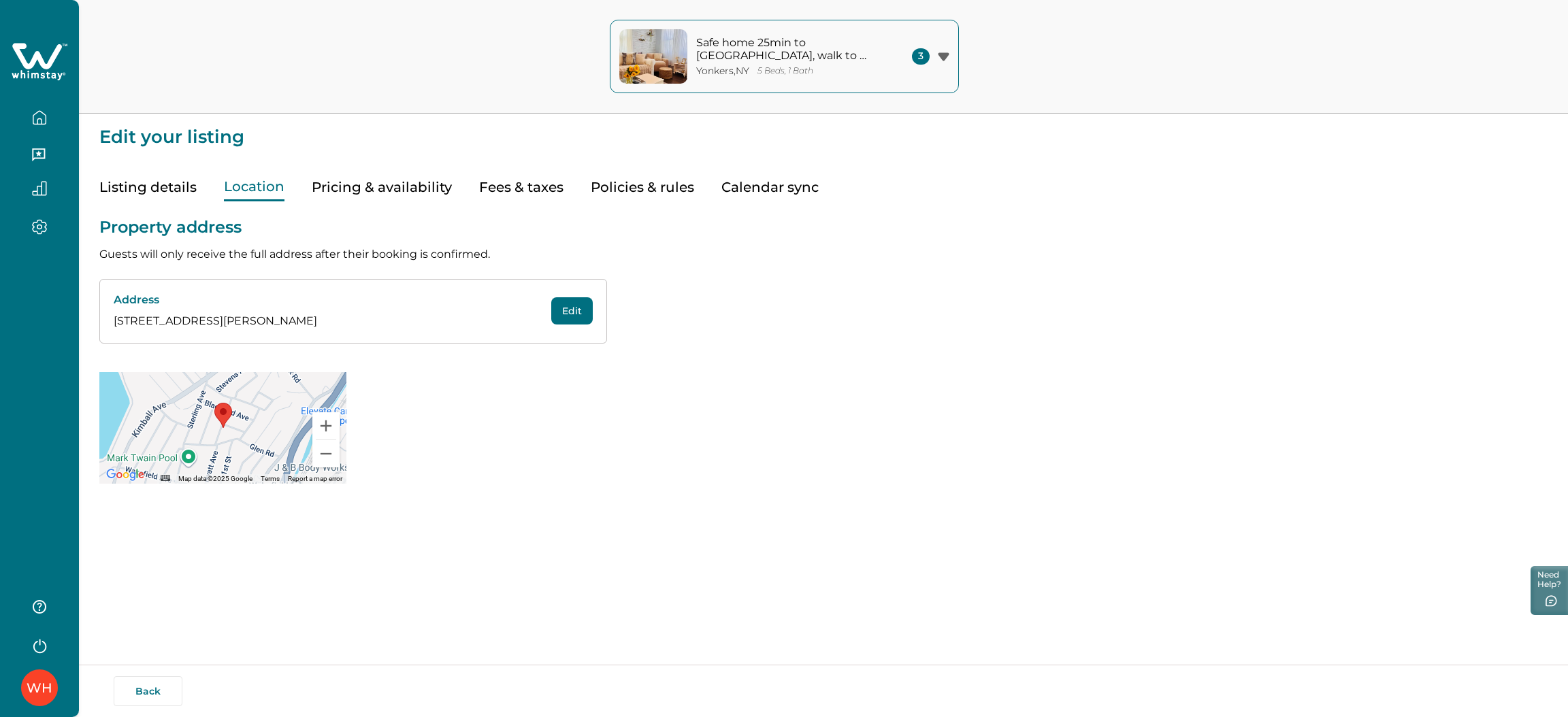
click at [22, 70] on icon at bounding box center [39, 62] width 56 height 41
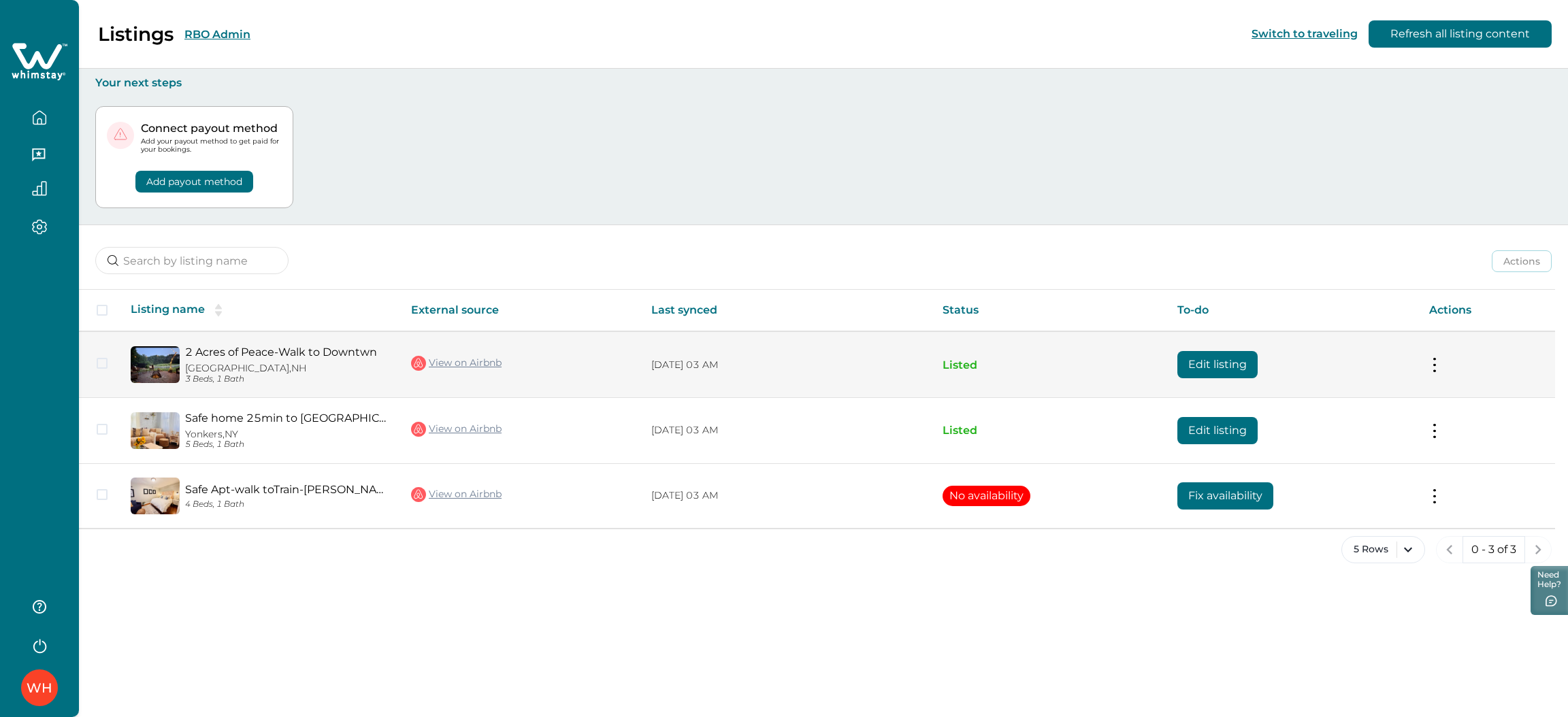
click at [1209, 362] on button "Edit listing" at bounding box center [1217, 364] width 81 height 27
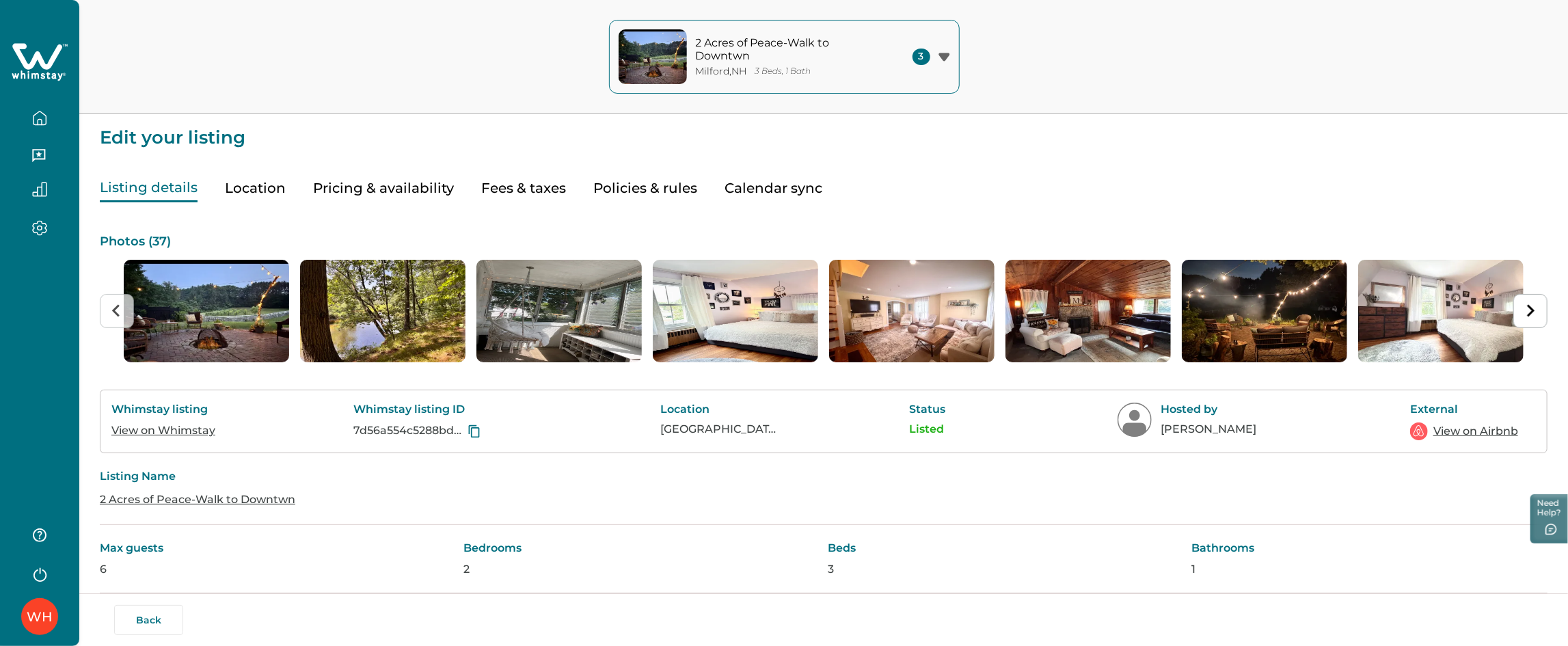
click at [404, 184] on button "Pricing & availability" at bounding box center [383, 188] width 141 height 28
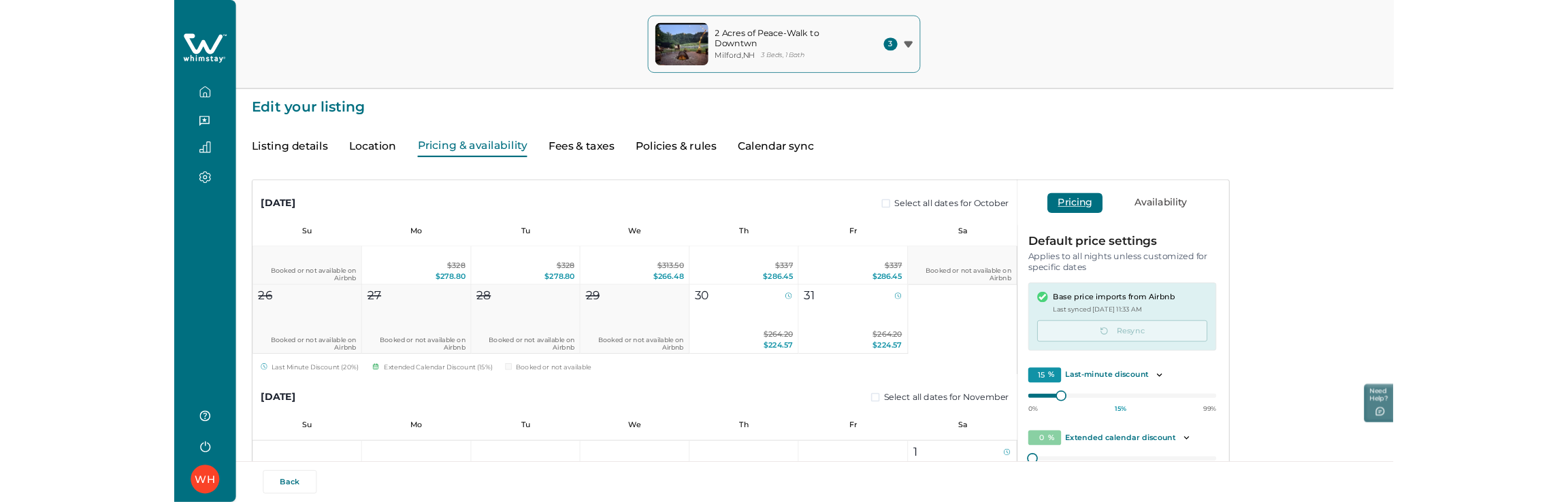
scroll to position [260, 0]
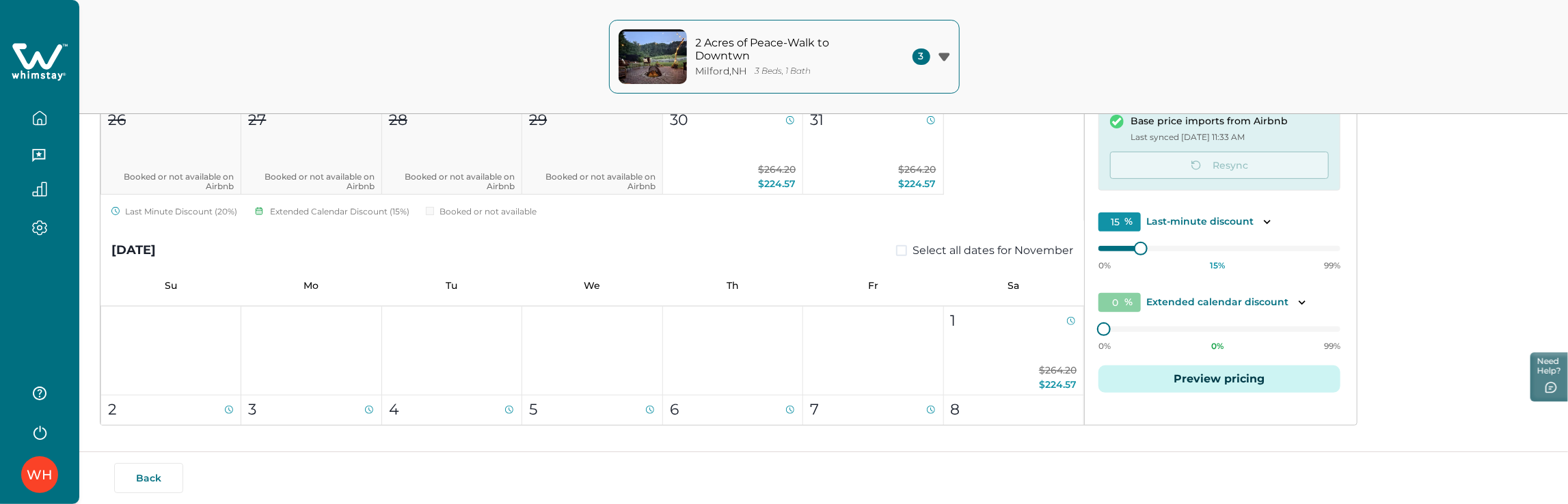
click at [1237, 377] on button "Preview pricing" at bounding box center [1219, 379] width 242 height 27
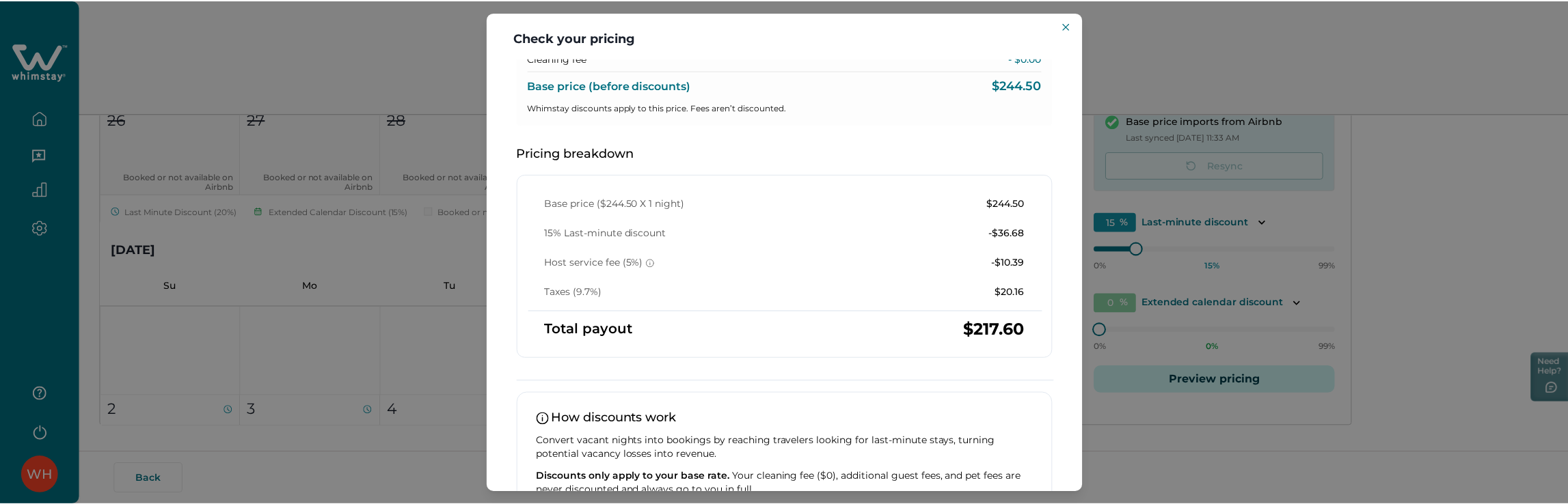
scroll to position [191, 0]
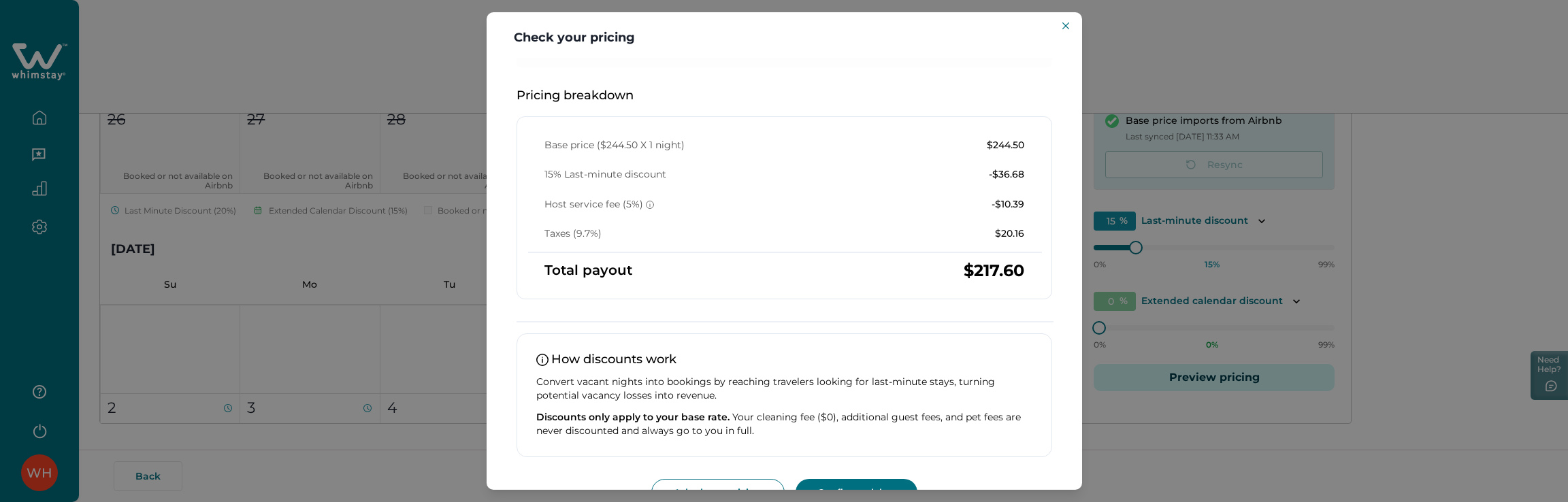
click at [447, 191] on div "Check your pricing Understand how base rates, fees, and discounts come together…" at bounding box center [784, 251] width 1568 height 502
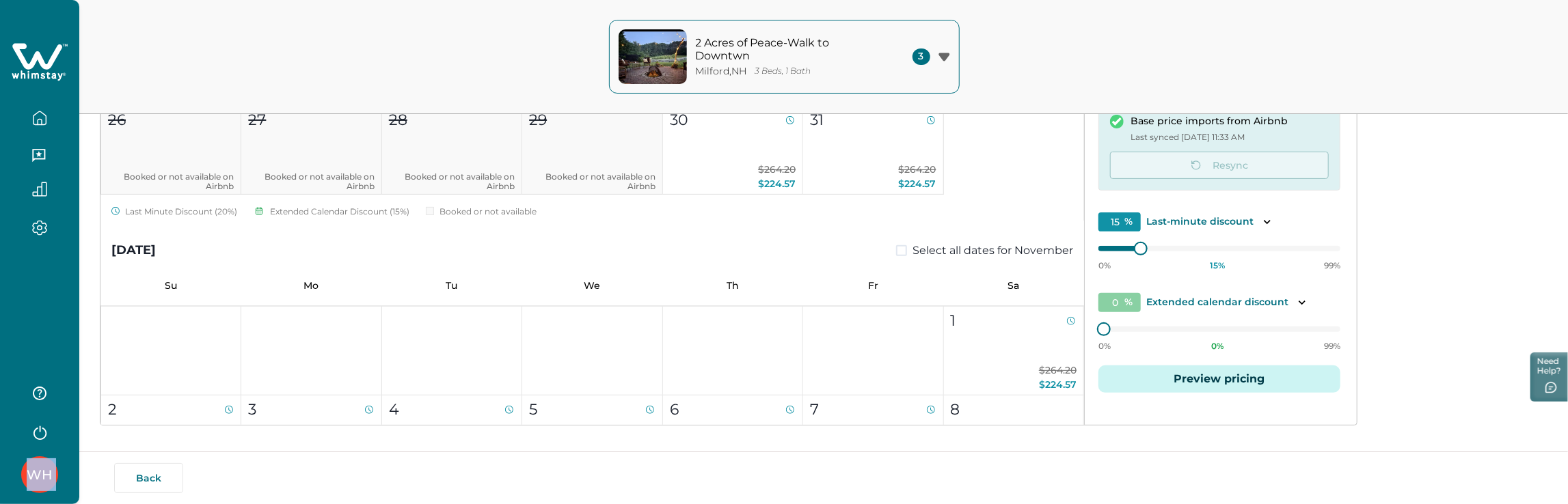
click at [26, 68] on icon at bounding box center [40, 62] width 56 height 41
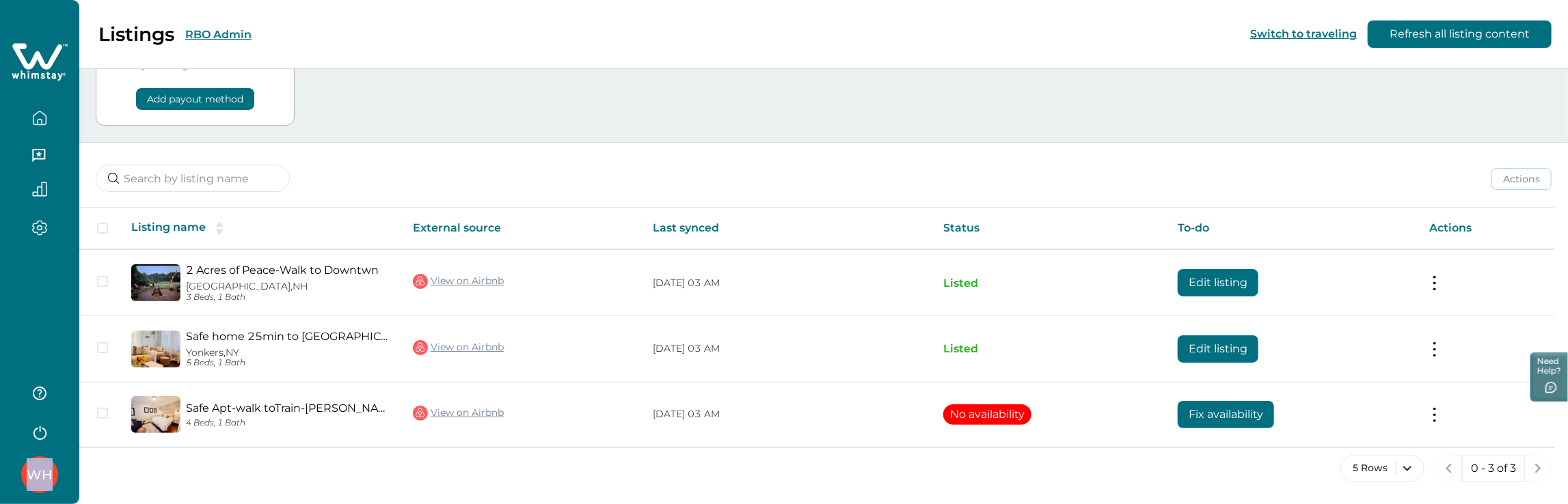
scroll to position [82, 0]
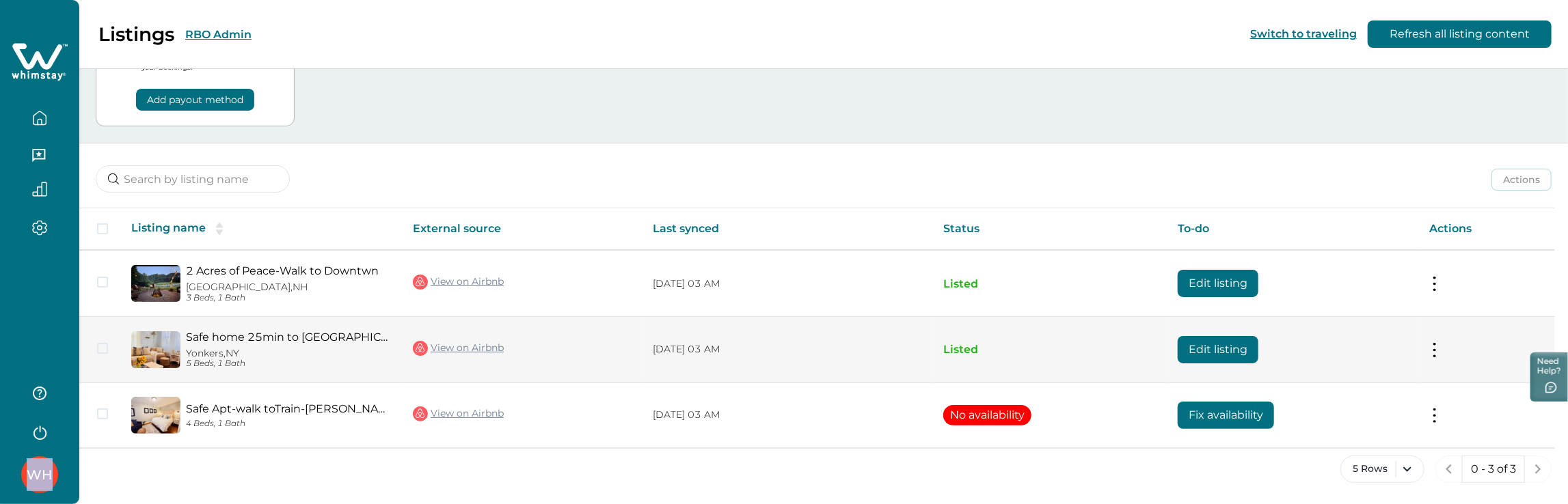
click at [1198, 358] on button "Edit listing" at bounding box center [1218, 349] width 81 height 27
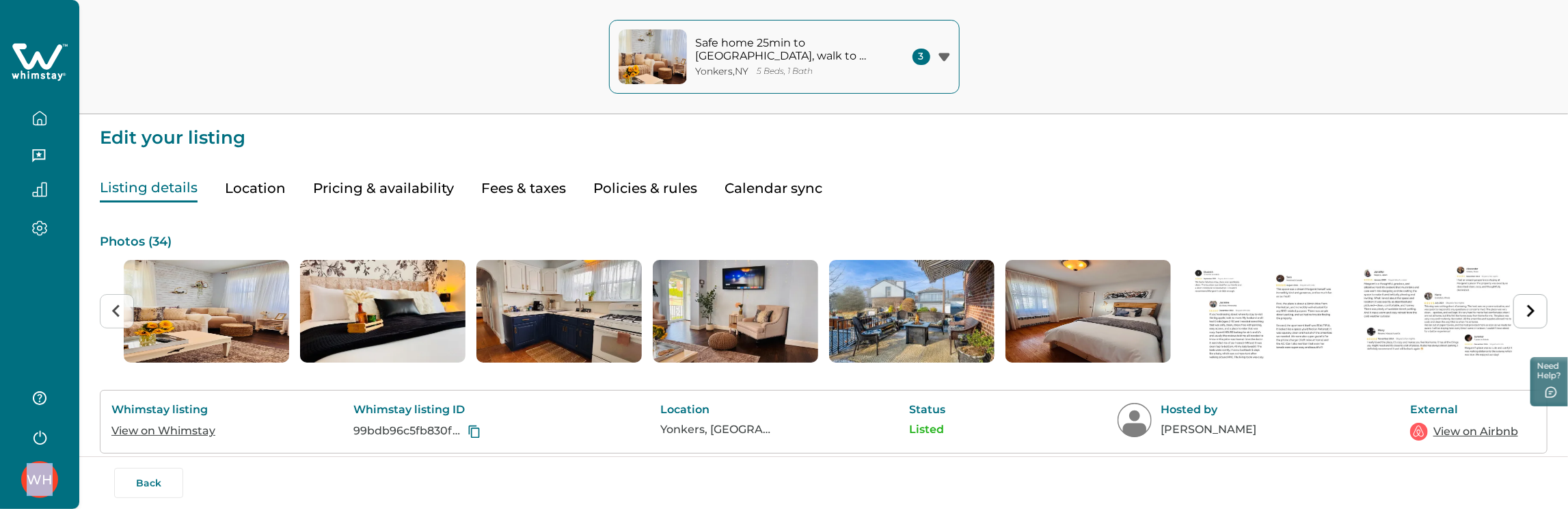
click at [170, 430] on link "View on Whimstay" at bounding box center [163, 430] width 104 height 13
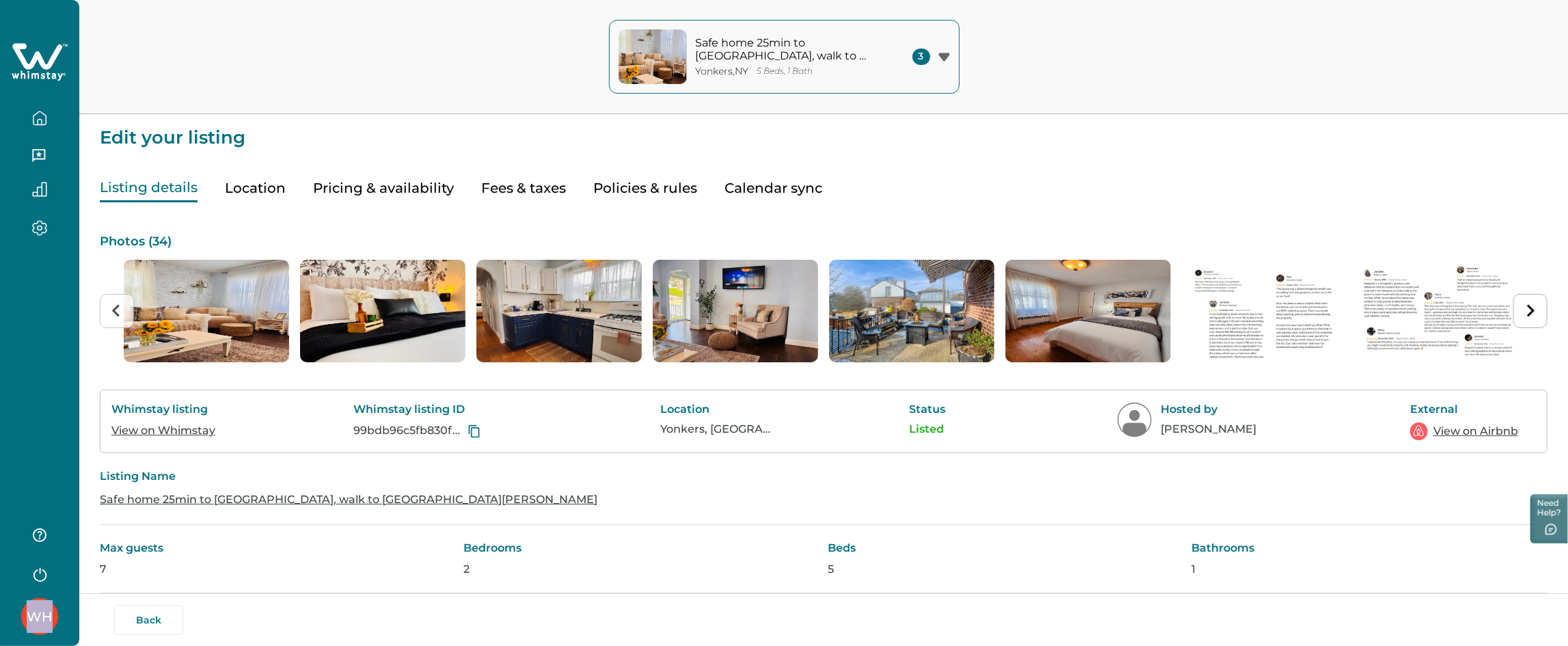
click at [1454, 430] on link "View on Airbnb" at bounding box center [1475, 431] width 85 height 16
click at [436, 189] on button "Pricing & availability" at bounding box center [383, 188] width 141 height 28
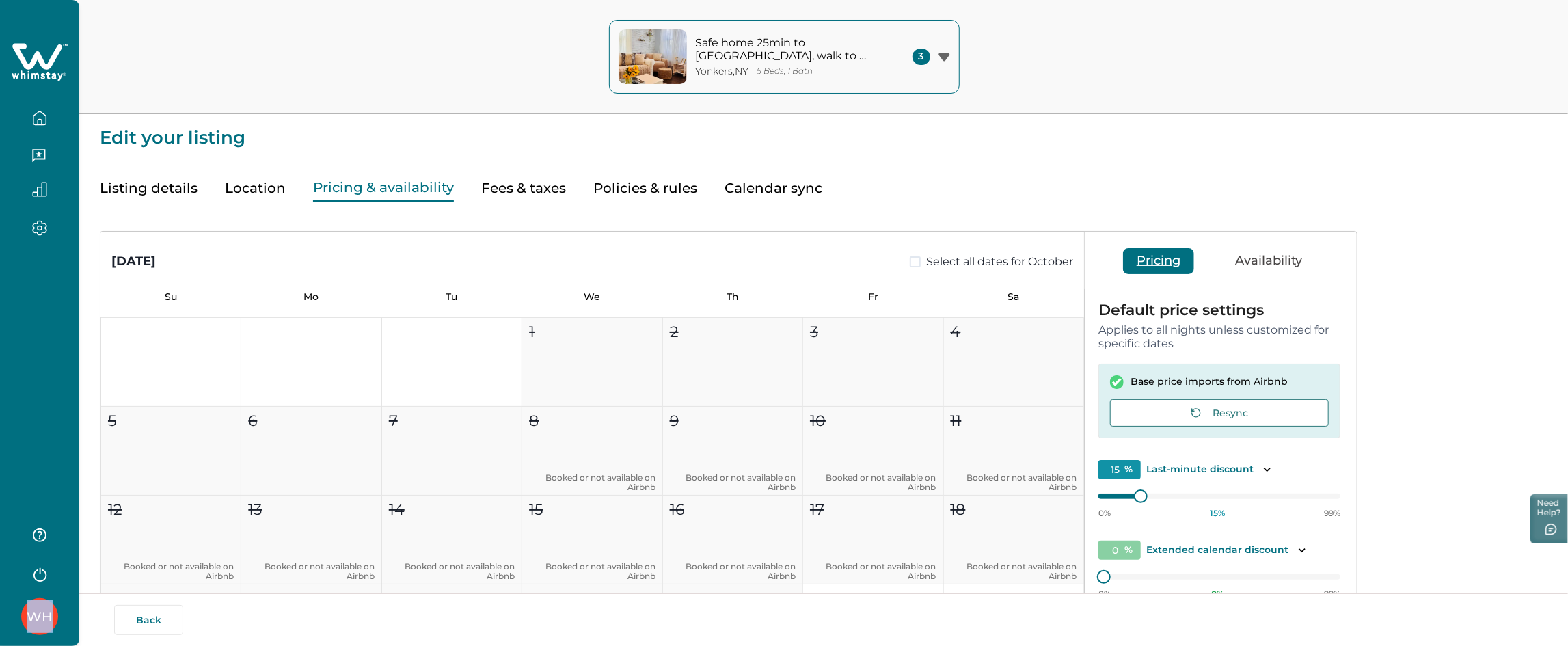
click at [560, 196] on button "Fees & taxes" at bounding box center [523, 188] width 85 height 28
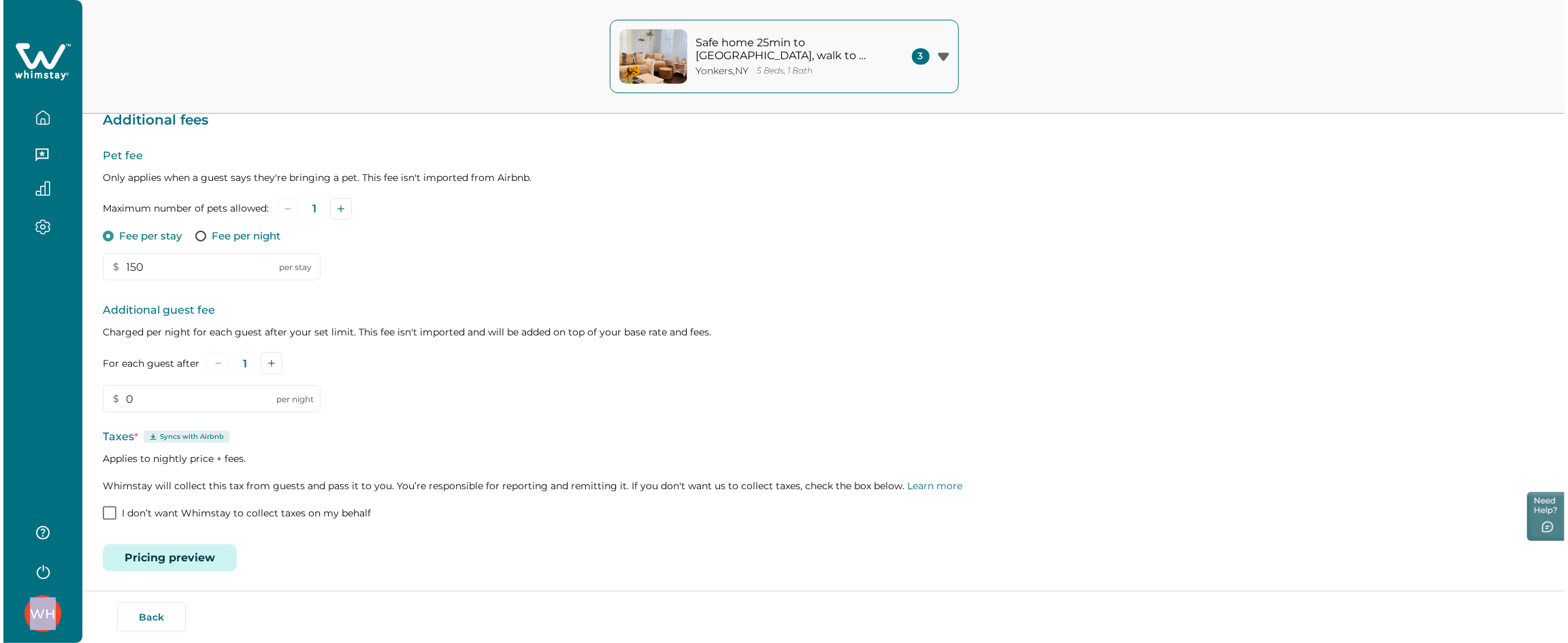
scroll to position [230, 0]
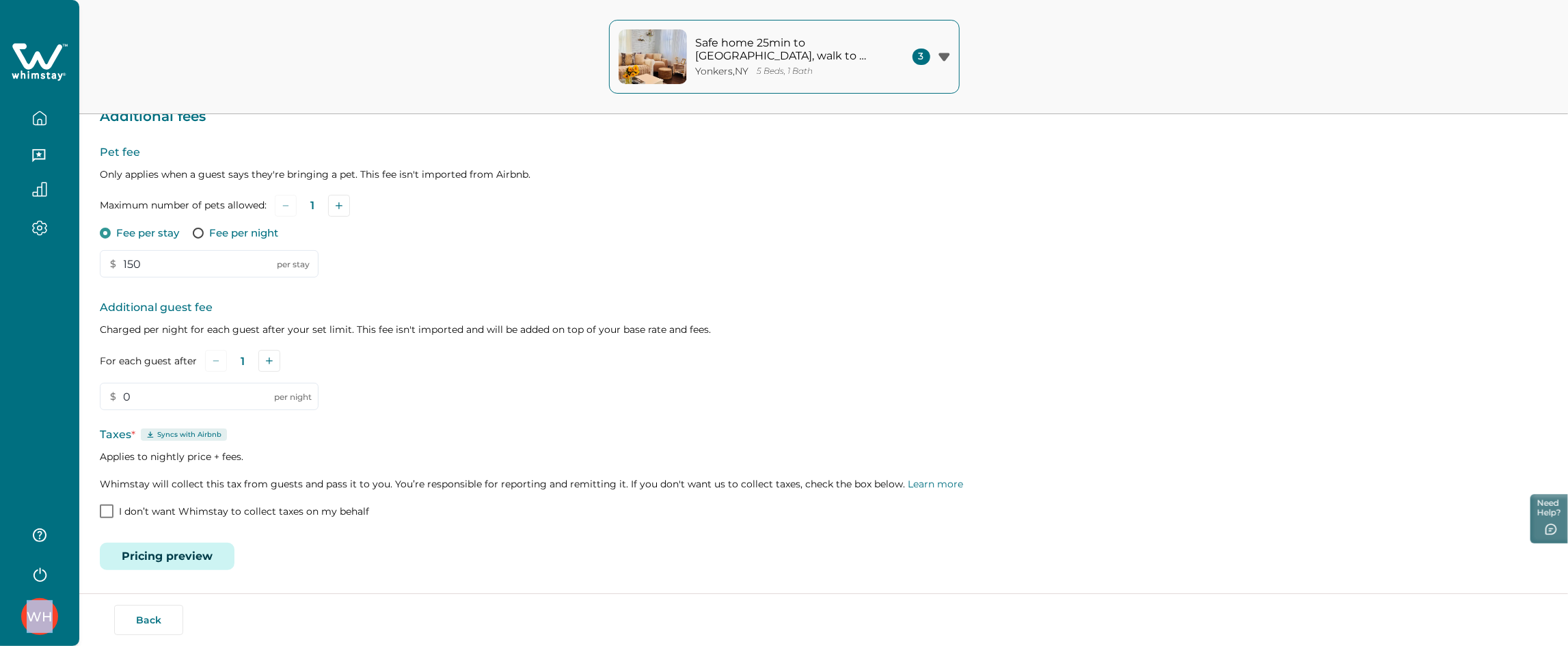
click at [187, 563] on button "Pricing preview" at bounding box center [166, 556] width 135 height 27
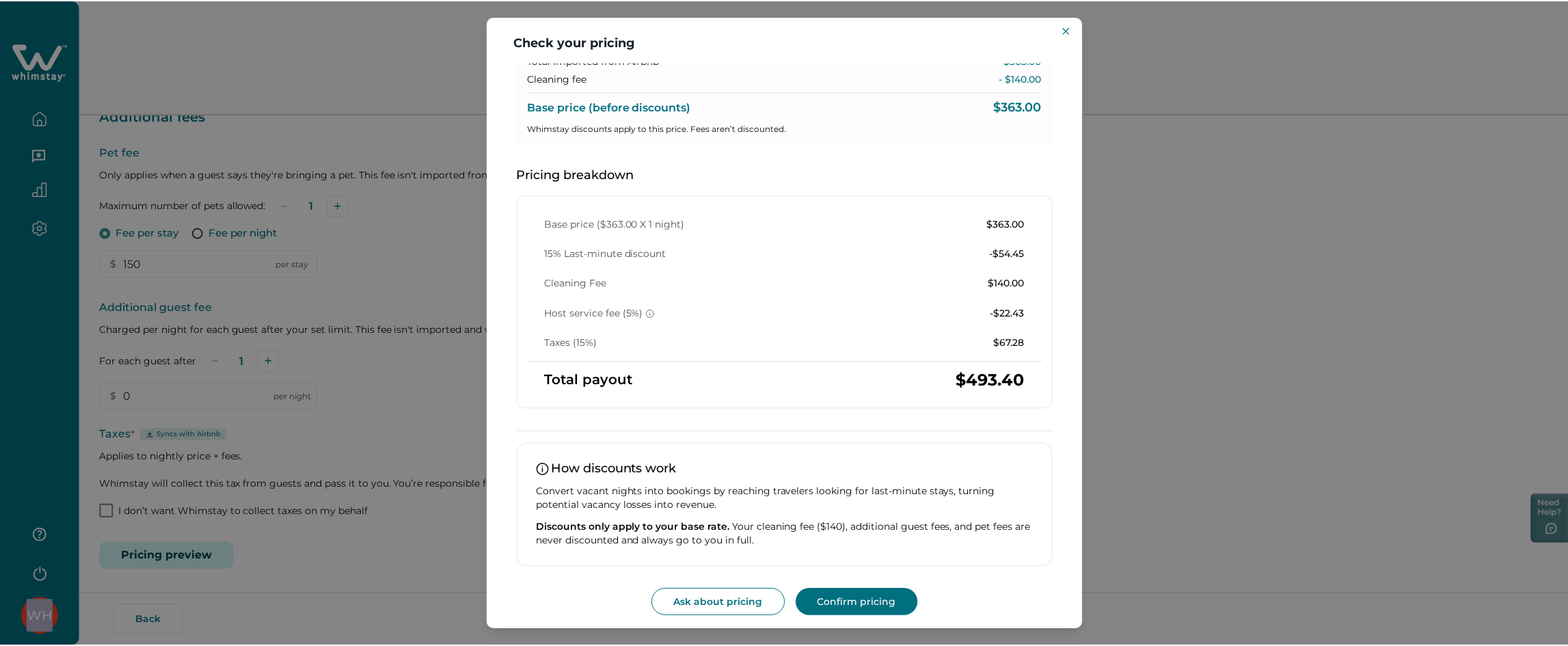
scroll to position [121, 0]
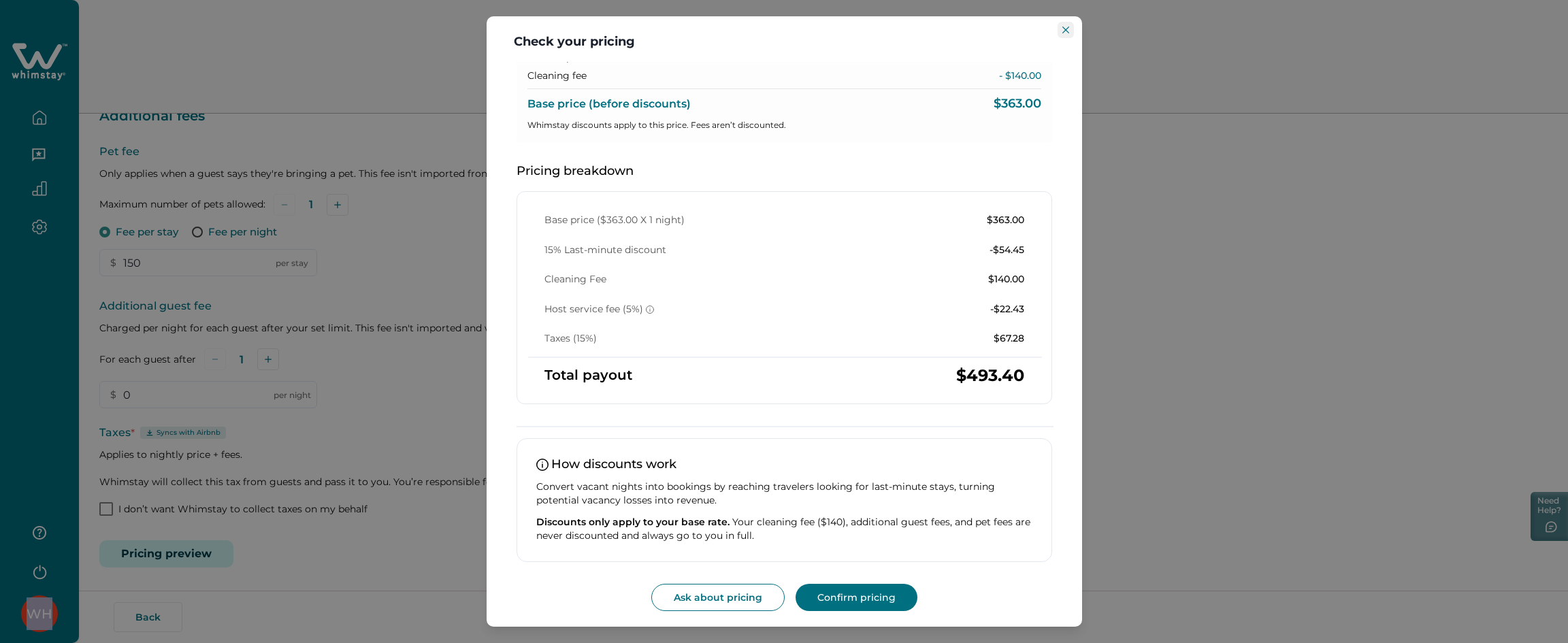
click at [1063, 27] on icon "Close" at bounding box center [1065, 29] width 7 height 7
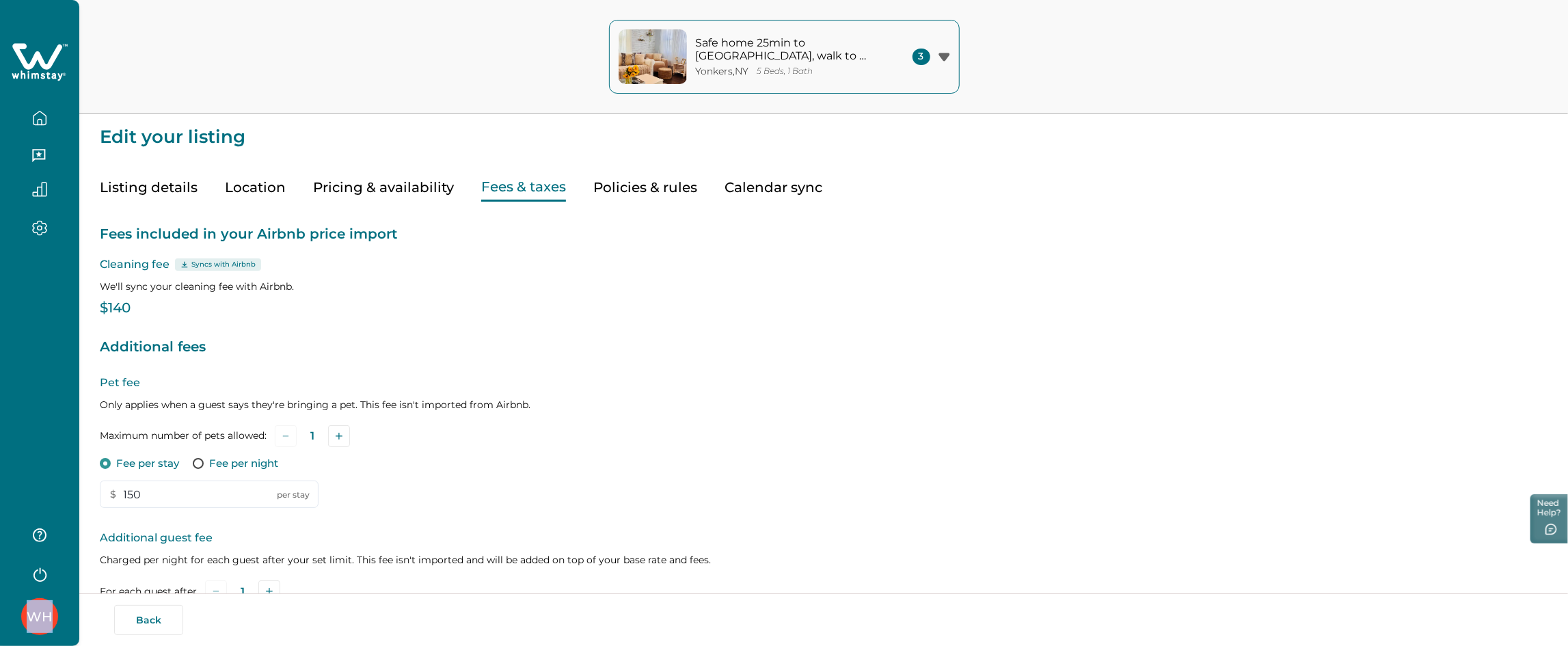
scroll to position [0, 0]
click at [38, 72] on icon at bounding box center [40, 62] width 56 height 41
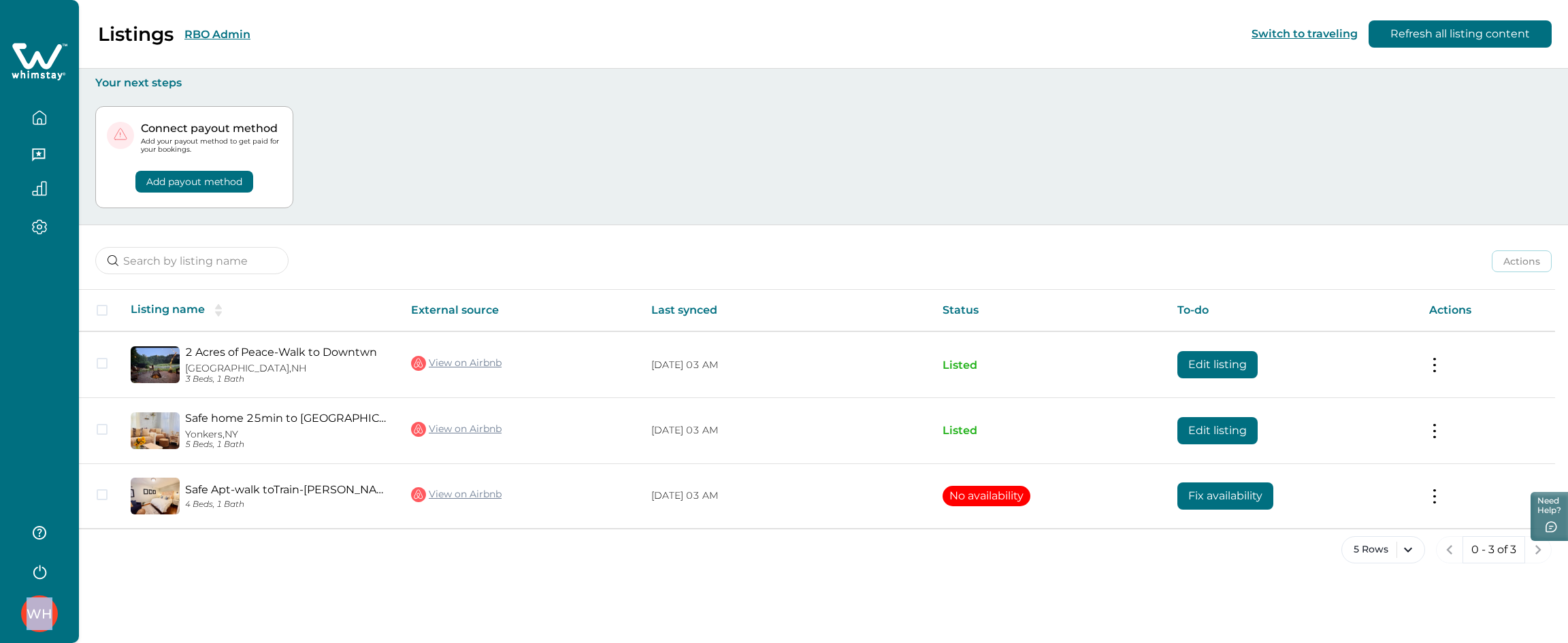
click at [48, 114] on button "button" at bounding box center [39, 117] width 57 height 27
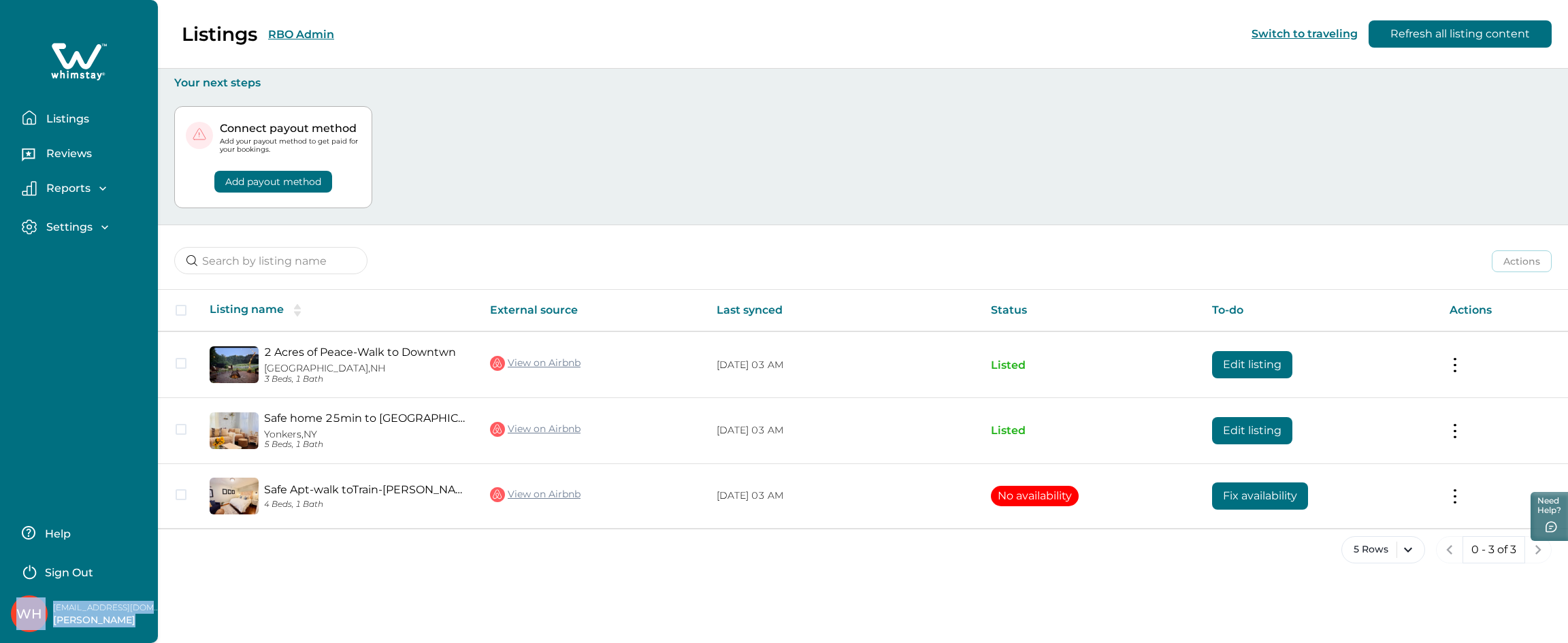
click at [290, 31] on div "Listings RBO Admin Switch to traveling Refresh all listing content" at bounding box center [784, 34] width 1568 height 69
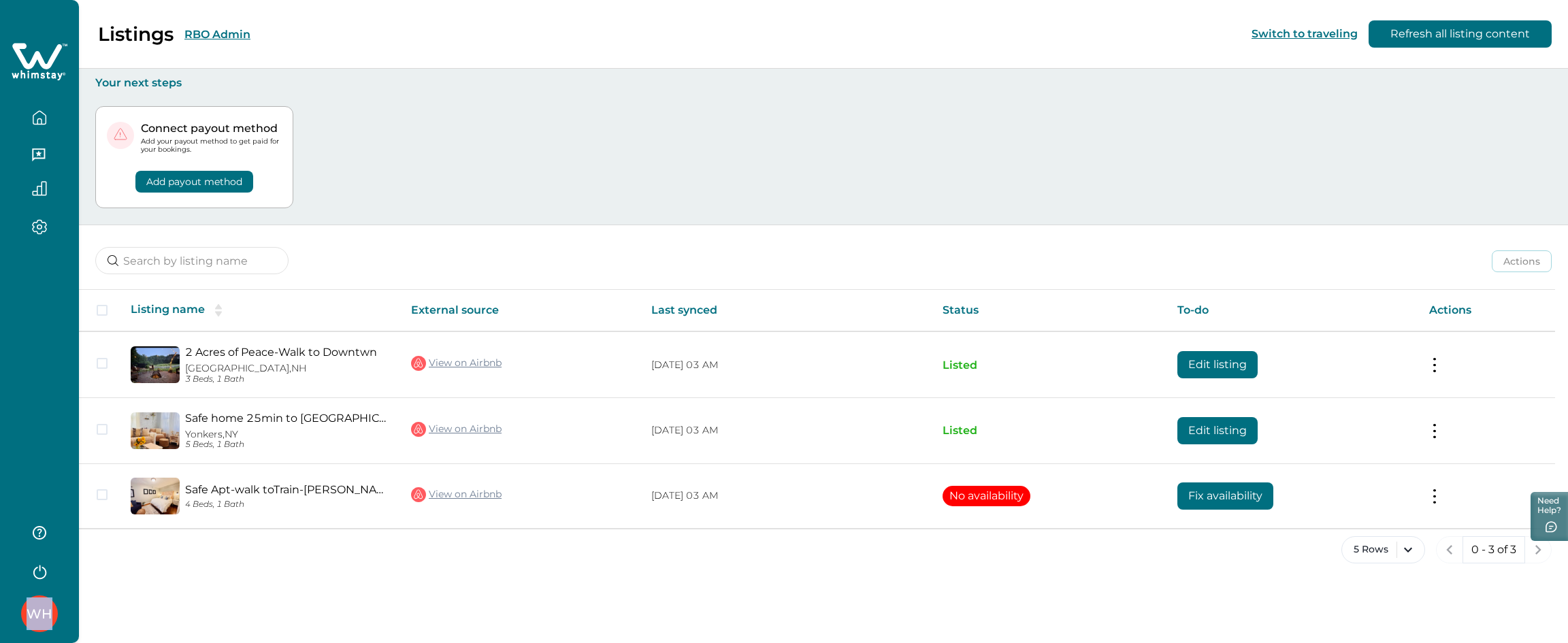
click at [219, 32] on button "RBO Admin" at bounding box center [217, 34] width 66 height 13
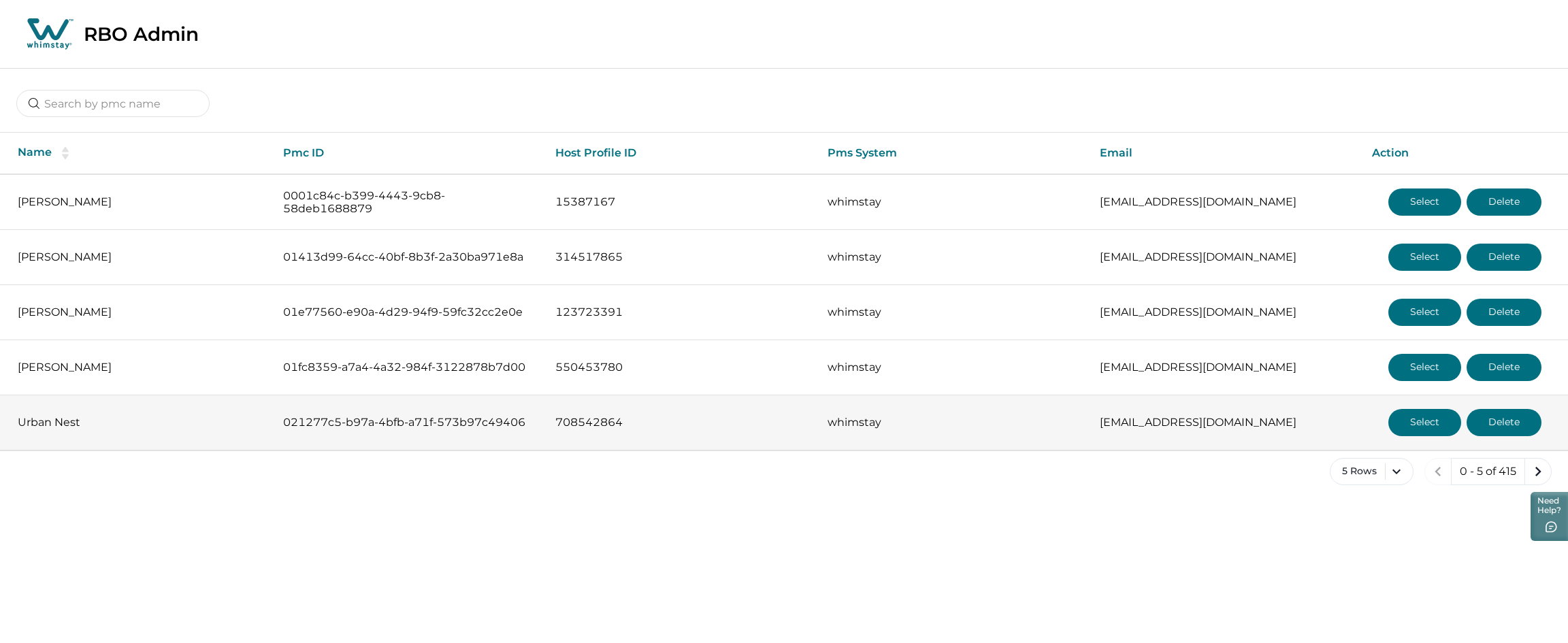
click at [1446, 426] on button "Select" at bounding box center [1425, 422] width 73 height 27
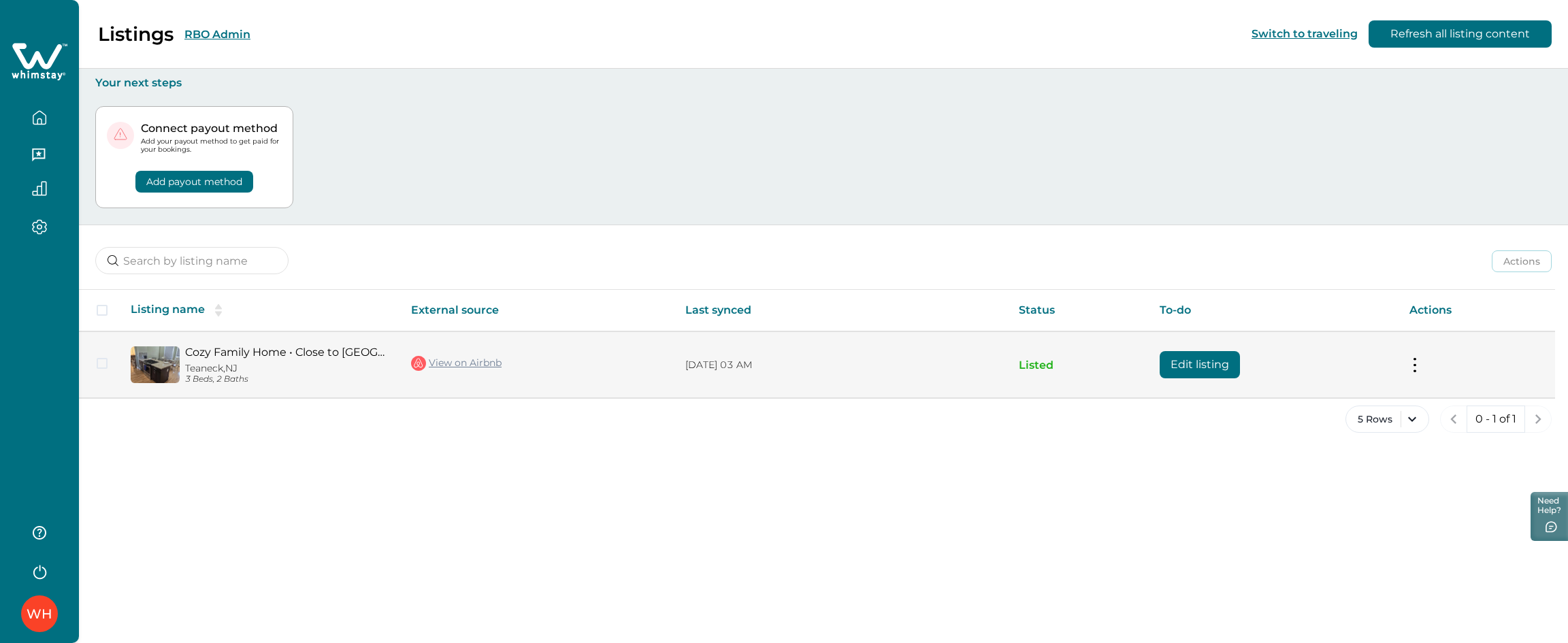
click at [1186, 370] on button "Edit listing" at bounding box center [1199, 364] width 81 height 27
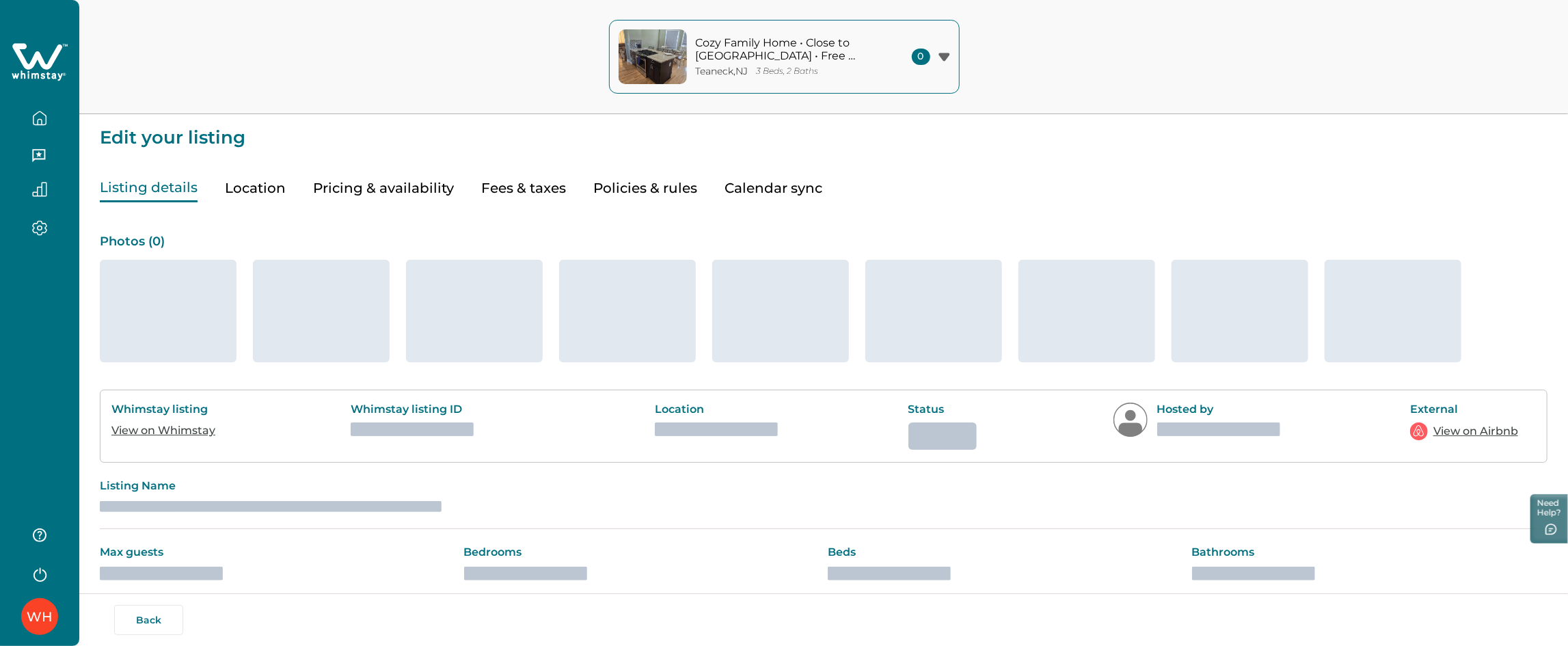
type input "15"
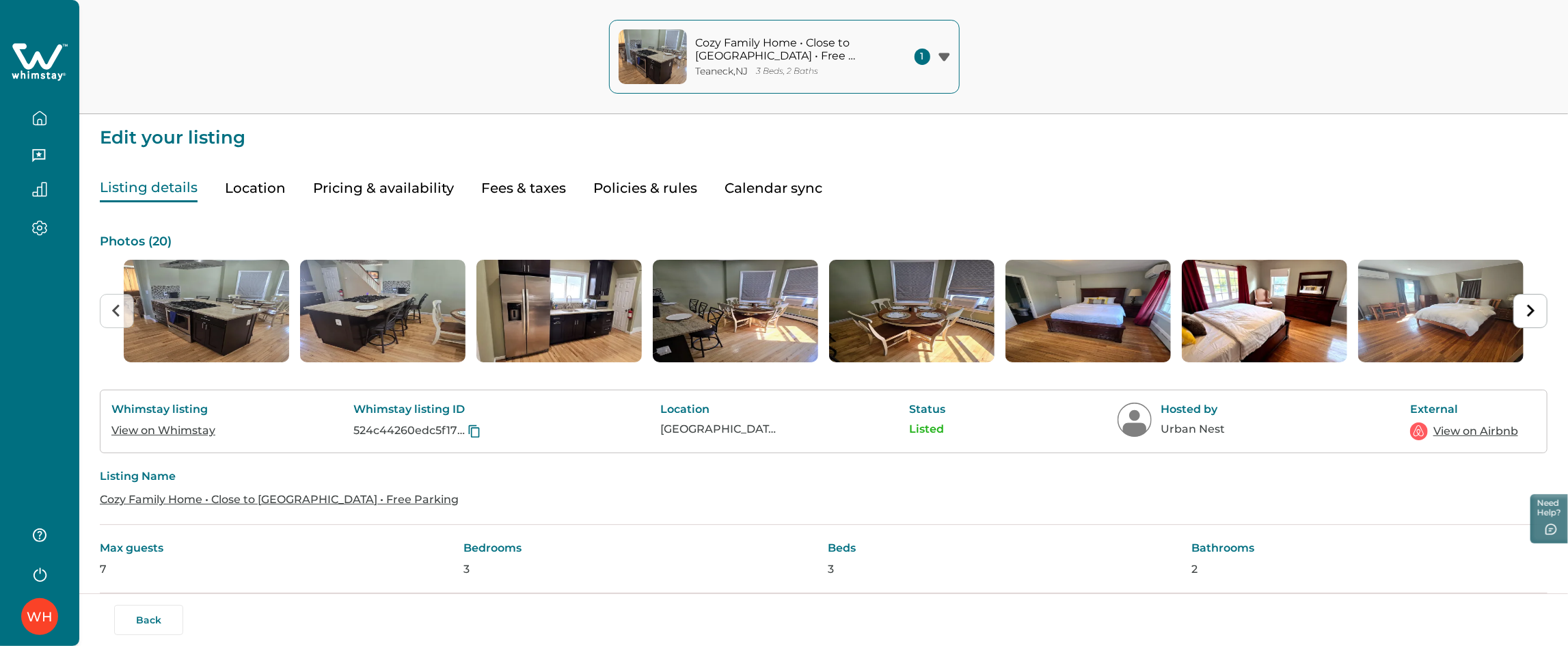
click at [397, 184] on button "Pricing & availability" at bounding box center [383, 188] width 141 height 28
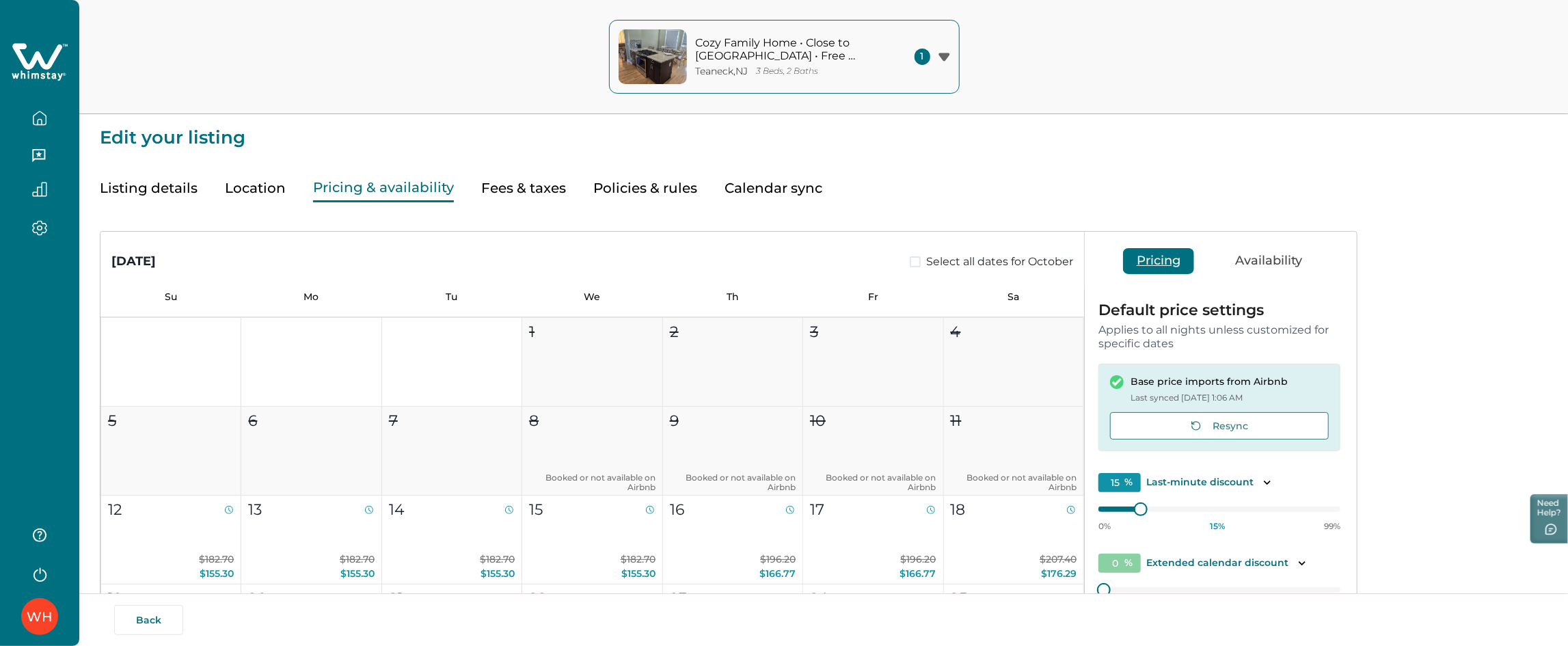
drag, startPoint x: 548, startPoint y: 209, endPoint x: 531, endPoint y: 190, distance: 25.5
click at [531, 190] on div "Listing details Location Pricing & availability Fees & taxes Policies & rules C…" at bounding box center [823, 481] width 1447 height 668
click at [531, 190] on button "Fees & taxes" at bounding box center [523, 188] width 85 height 28
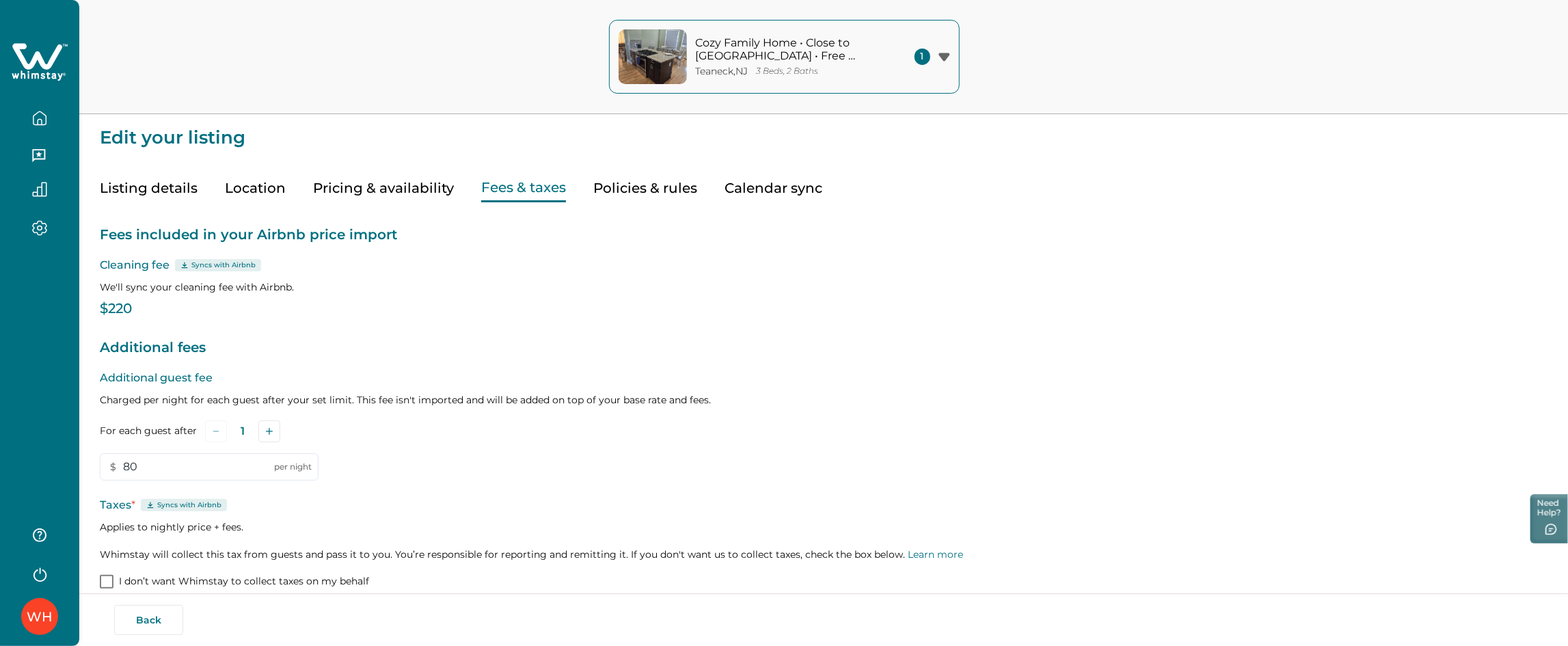
type input "80"
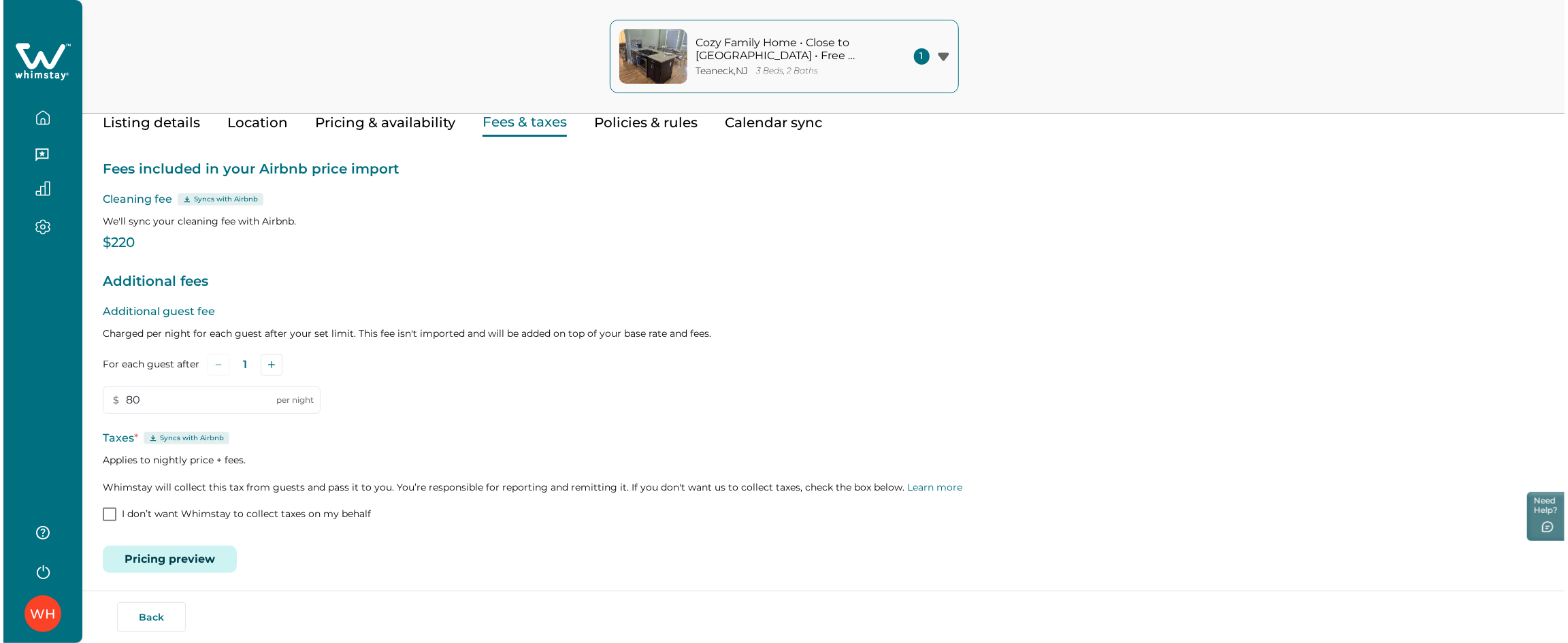
scroll to position [69, 0]
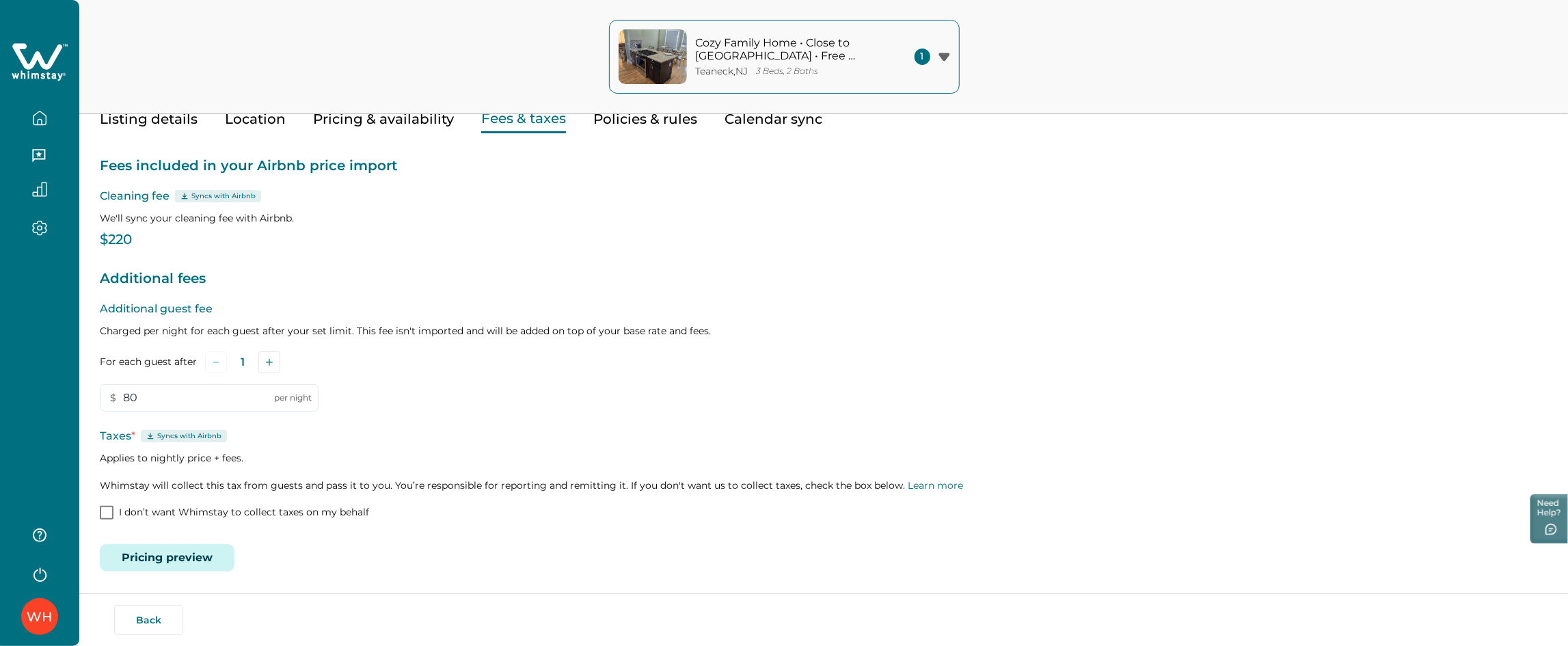
click at [183, 560] on button "Pricing preview" at bounding box center [166, 557] width 135 height 27
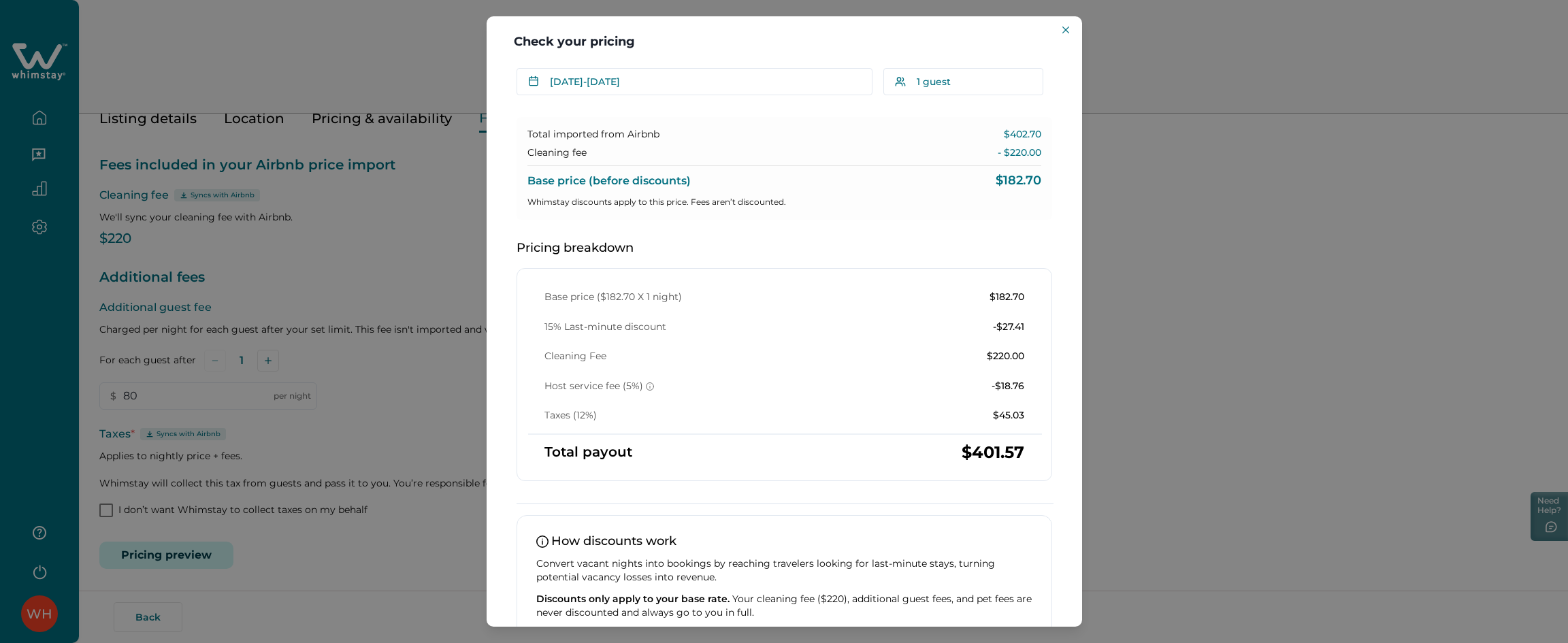
scroll to position [47, 0]
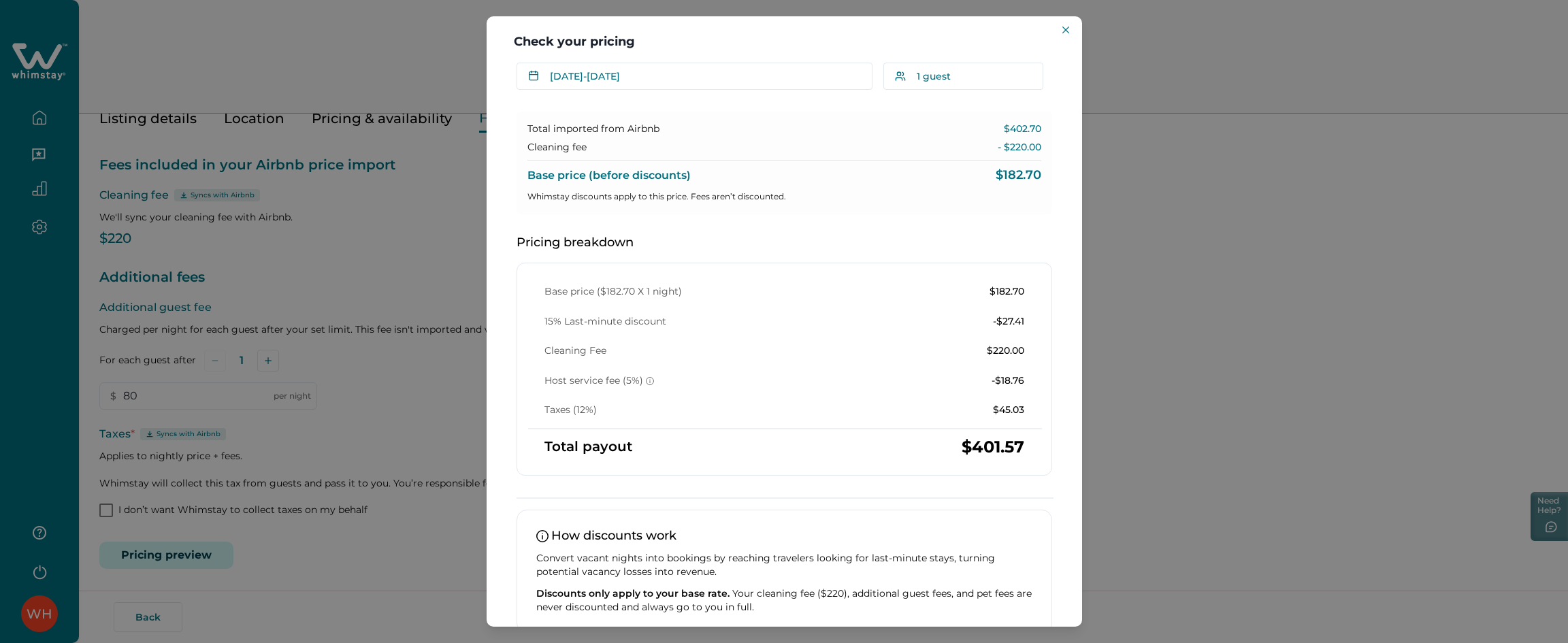
click at [400, 304] on div "Check your pricing Understand how base rates, fees, and discounts come together…" at bounding box center [784, 322] width 1568 height 643
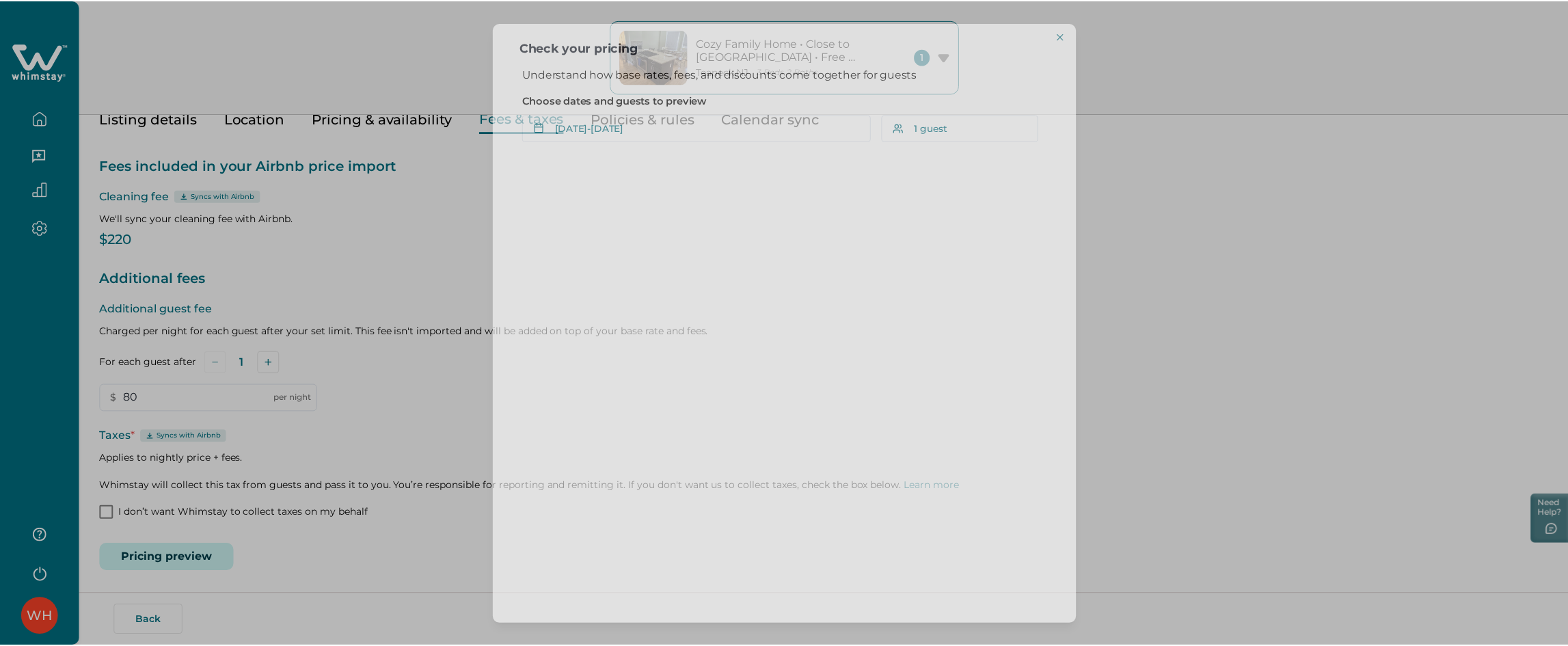
scroll to position [0, 0]
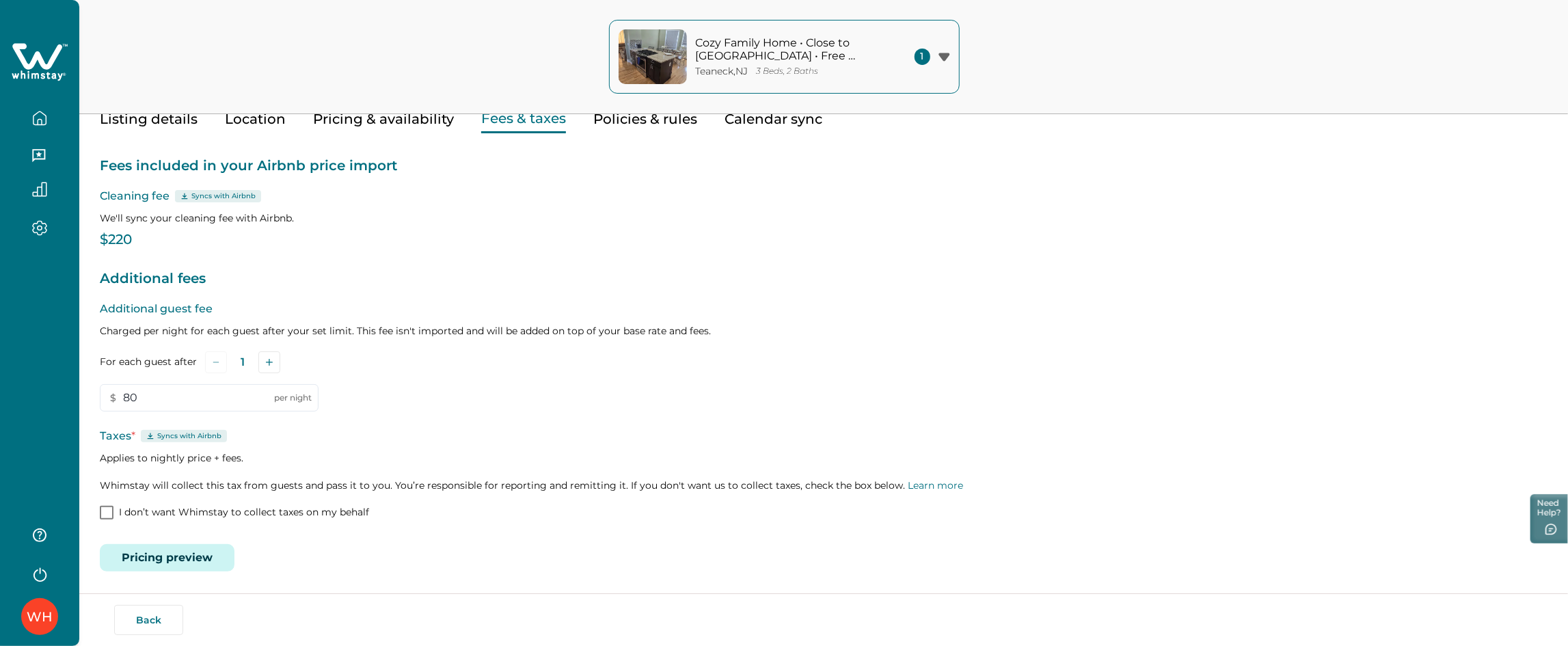
click at [183, 118] on button "Listing details" at bounding box center [149, 119] width 98 height 28
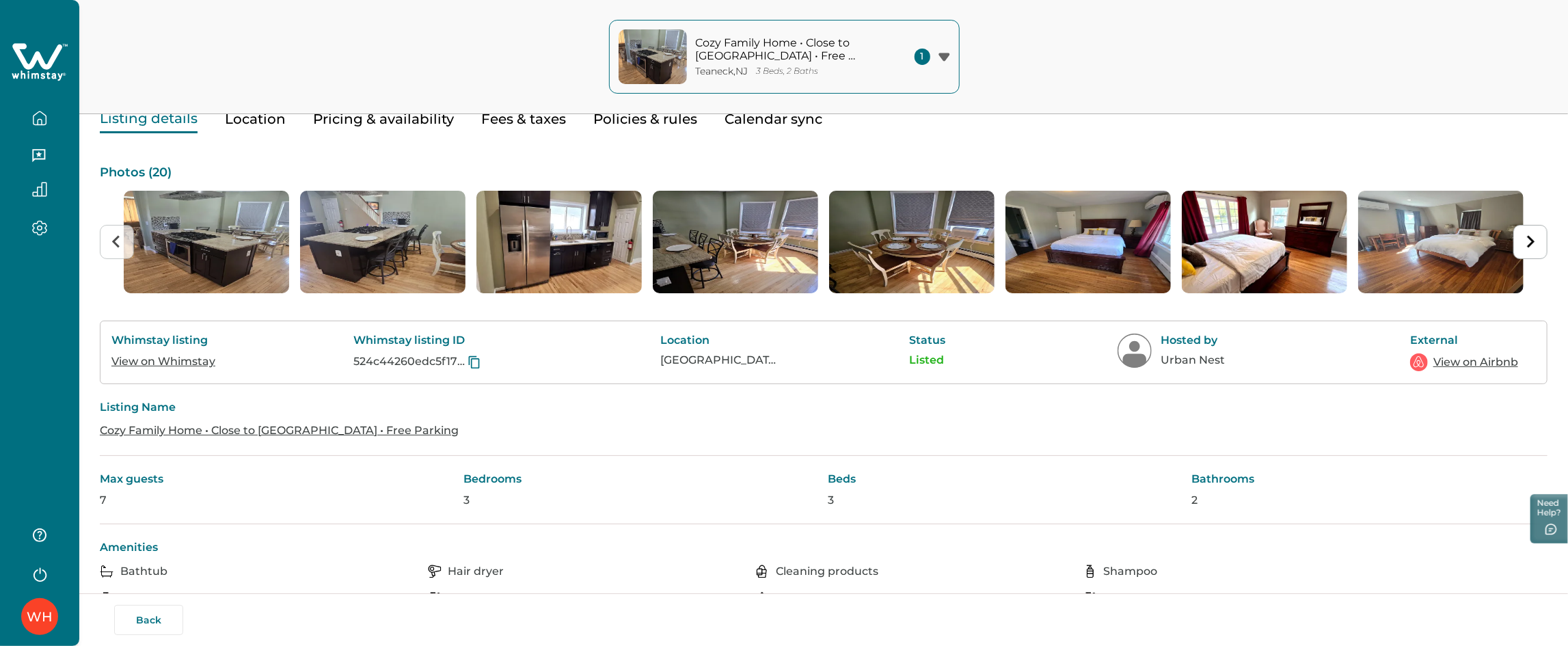
click at [174, 367] on link "View on Whimstay" at bounding box center [163, 361] width 104 height 13
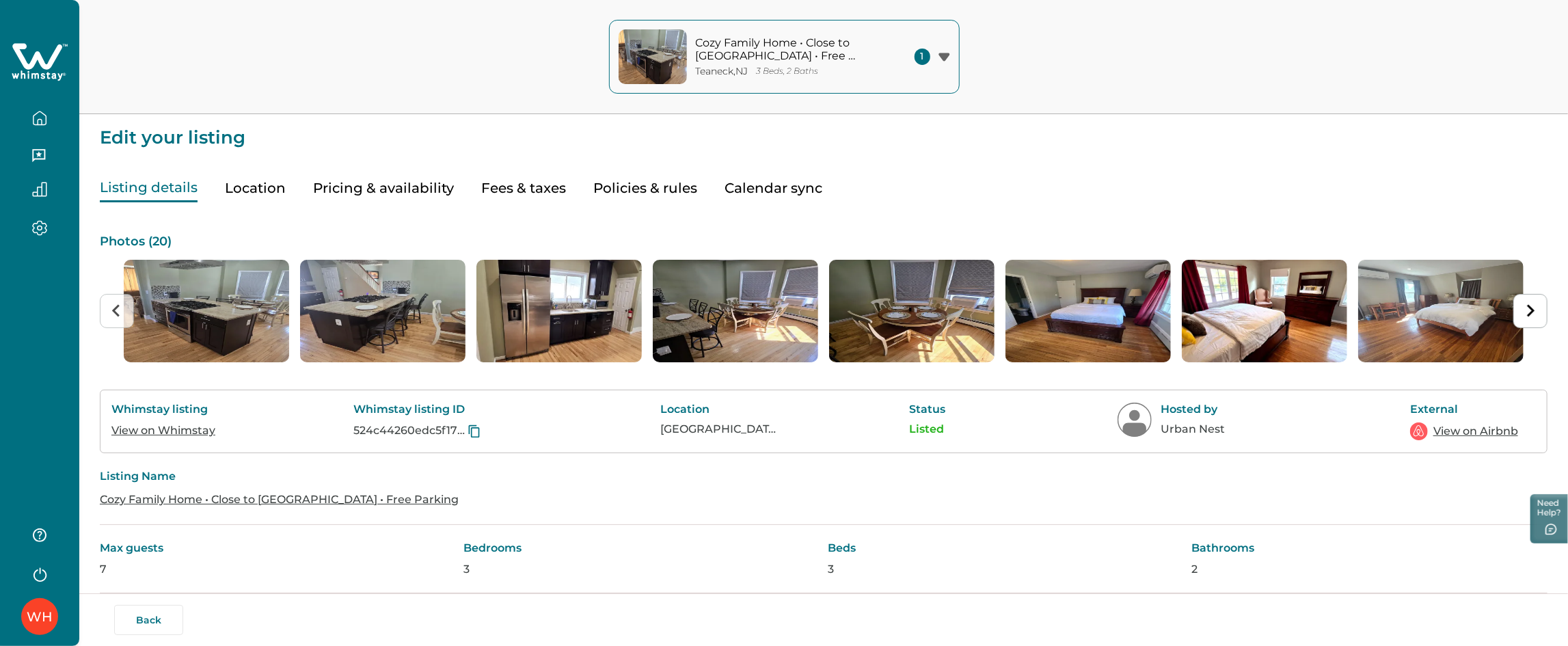
click at [397, 192] on button "Pricing & availability" at bounding box center [383, 188] width 141 height 28
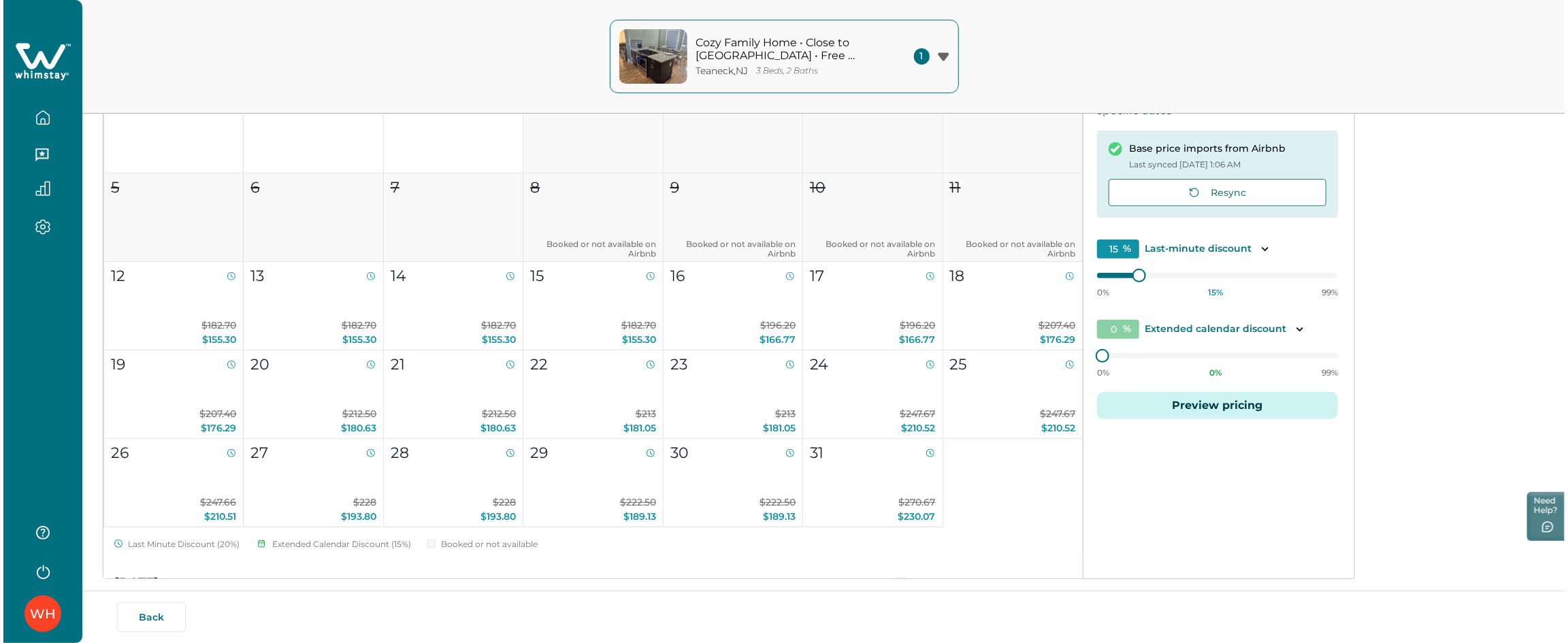
scroll to position [260, 0]
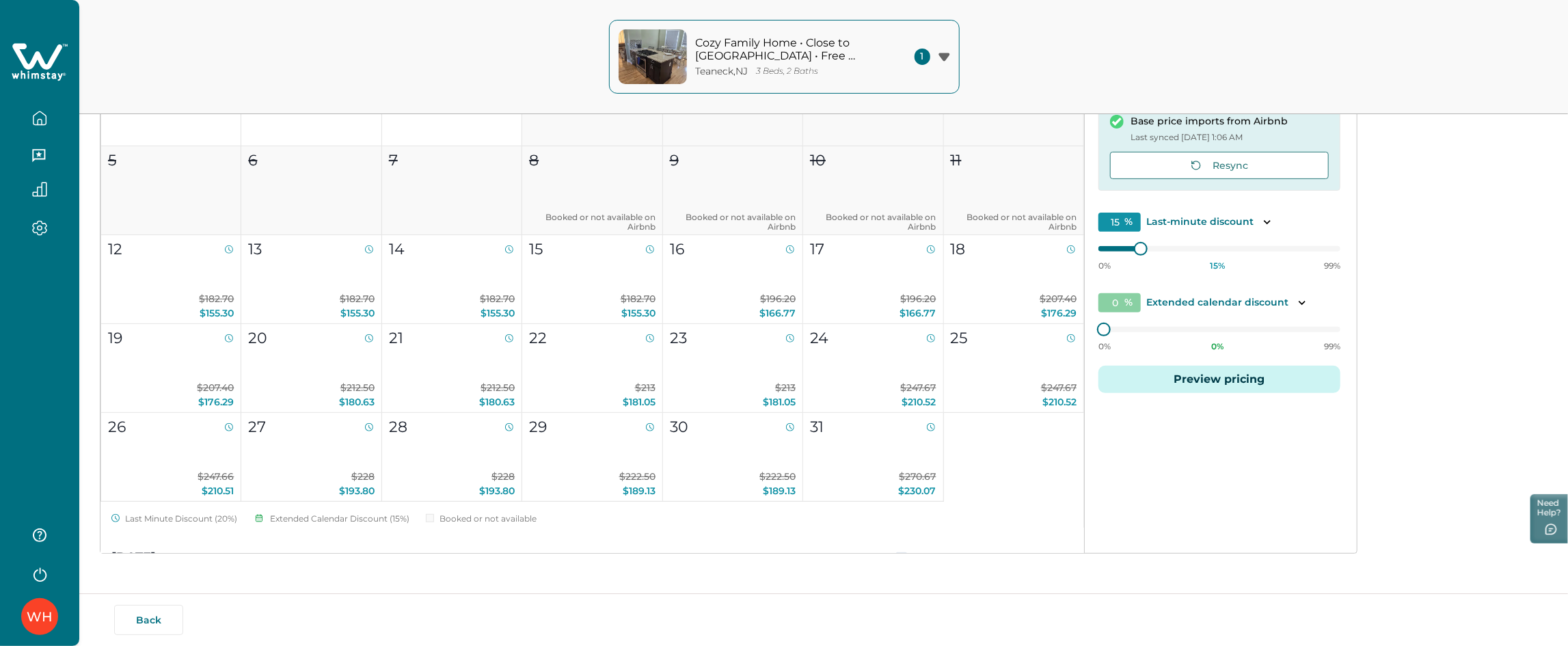
click at [1192, 384] on button "Preview pricing" at bounding box center [1219, 379] width 242 height 27
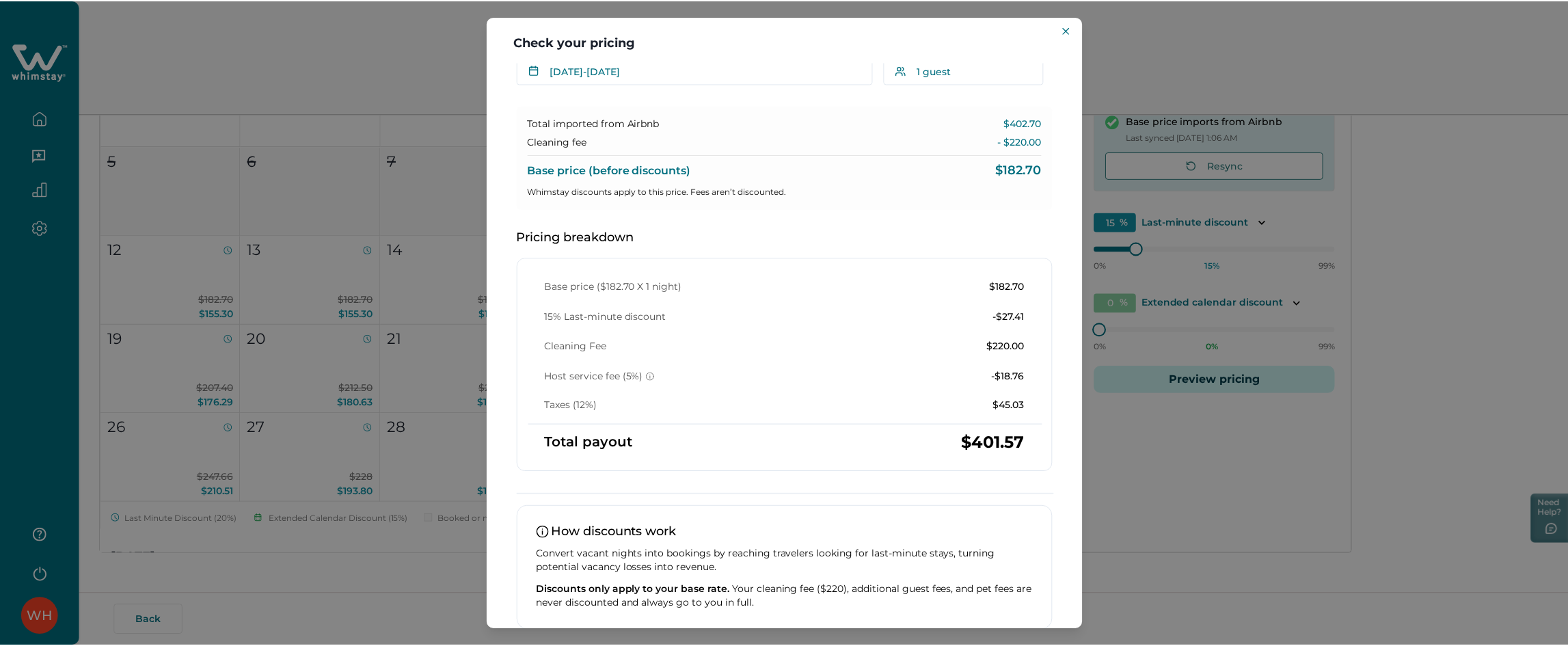
scroll to position [0, 0]
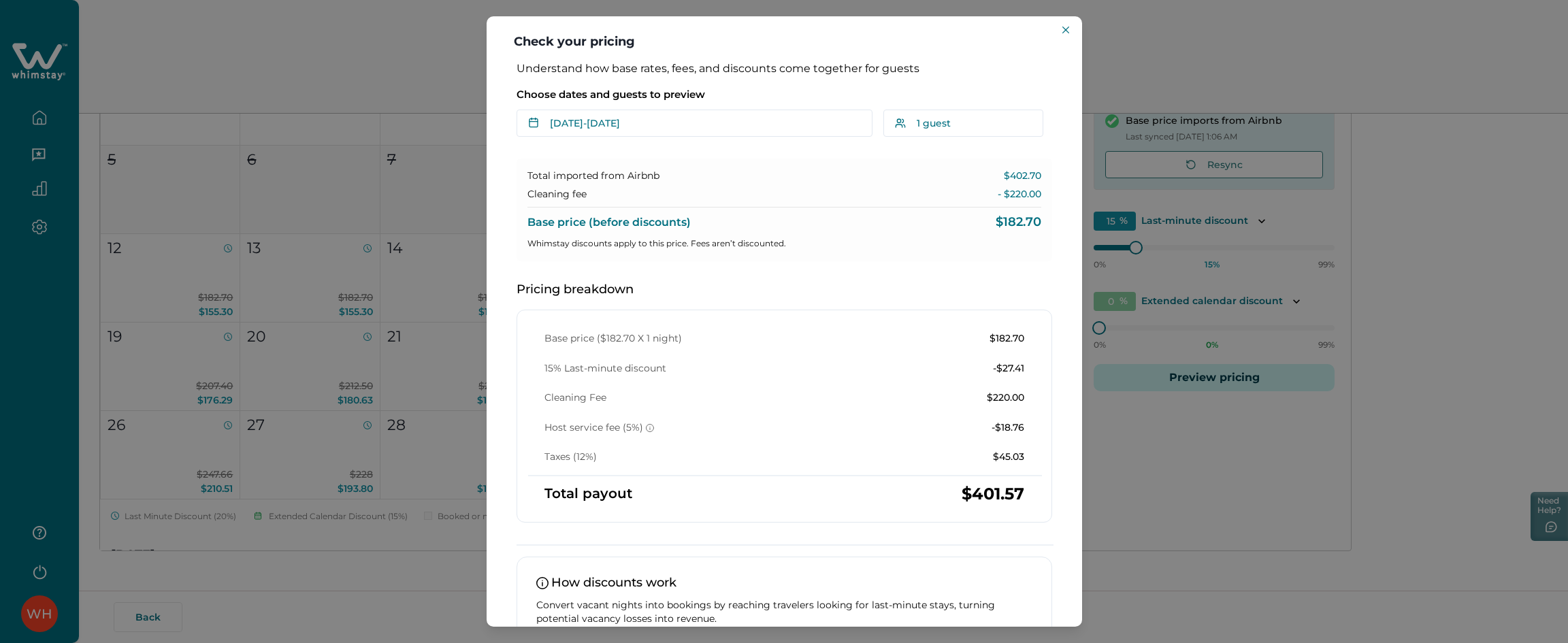
click at [1128, 250] on div "Check your pricing Understand how base rates, fees, and discounts come together…" at bounding box center [784, 322] width 1568 height 643
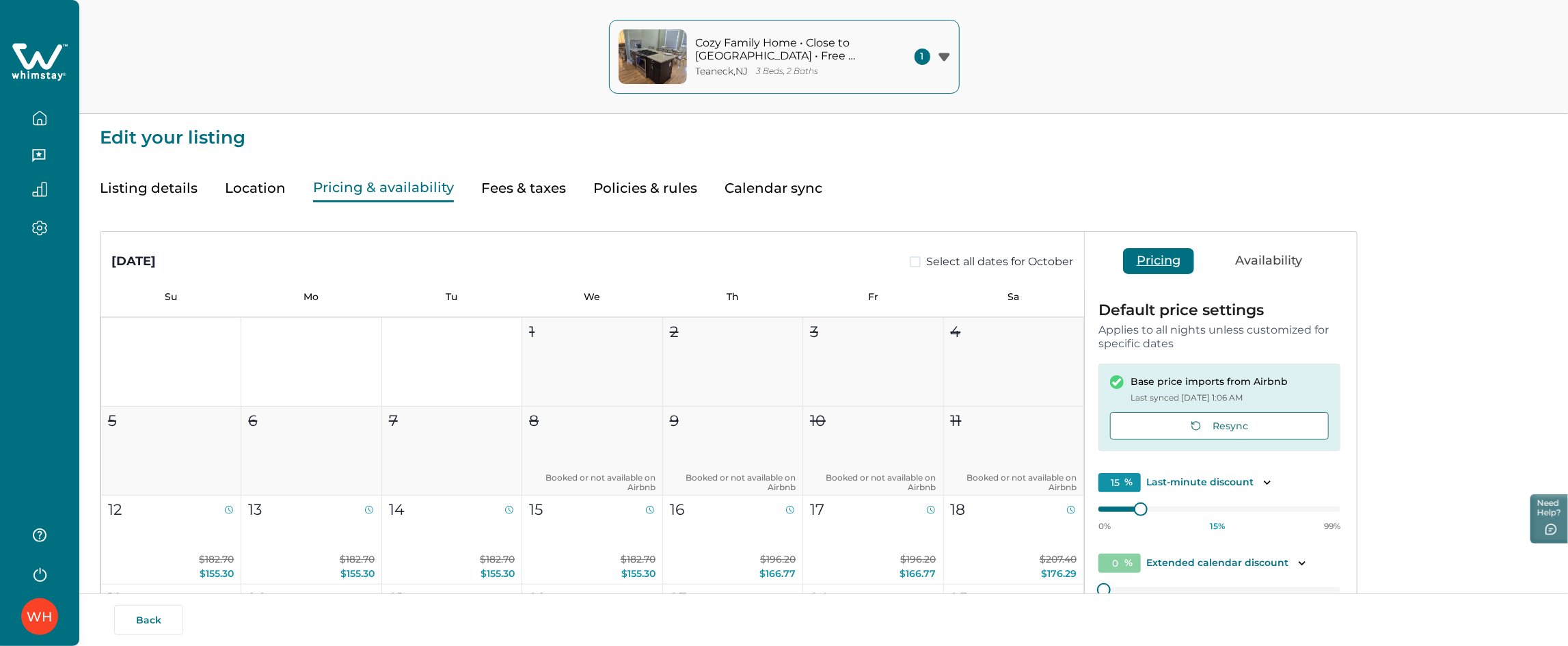
drag, startPoint x: 560, startPoint y: 184, endPoint x: 714, endPoint y: 285, distance: 184.2
click at [560, 183] on button "Fees & taxes" at bounding box center [523, 188] width 85 height 28
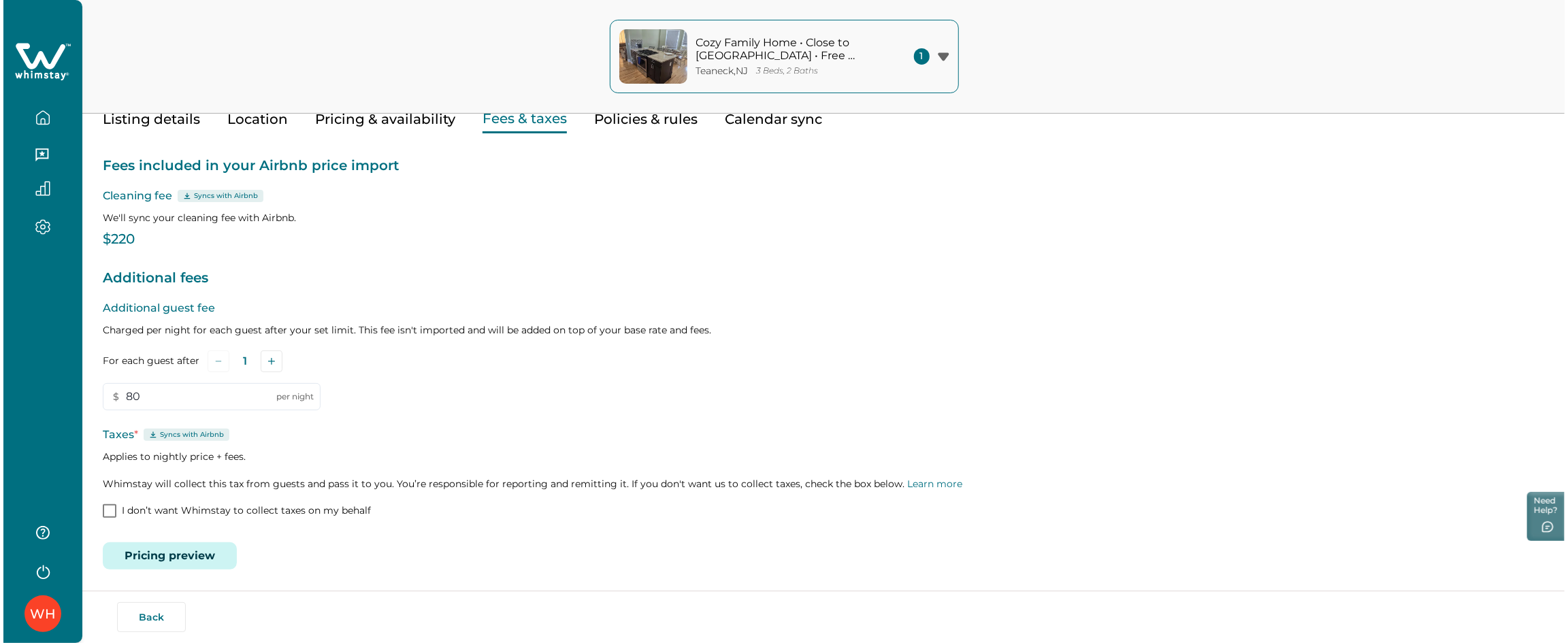
scroll to position [69, 0]
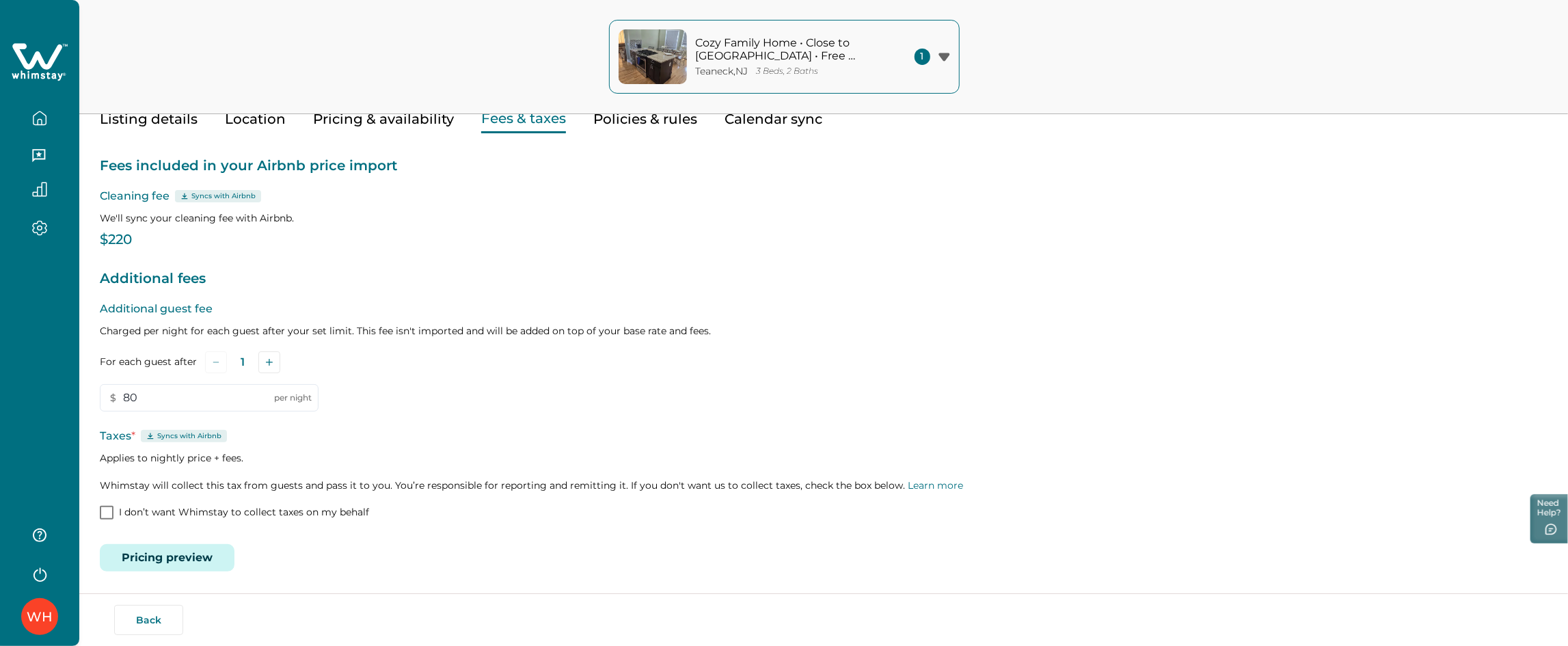
click at [714, 285] on p "Additional fees" at bounding box center [823, 279] width 1447 height 22
click at [171, 557] on button "Pricing preview" at bounding box center [166, 557] width 135 height 27
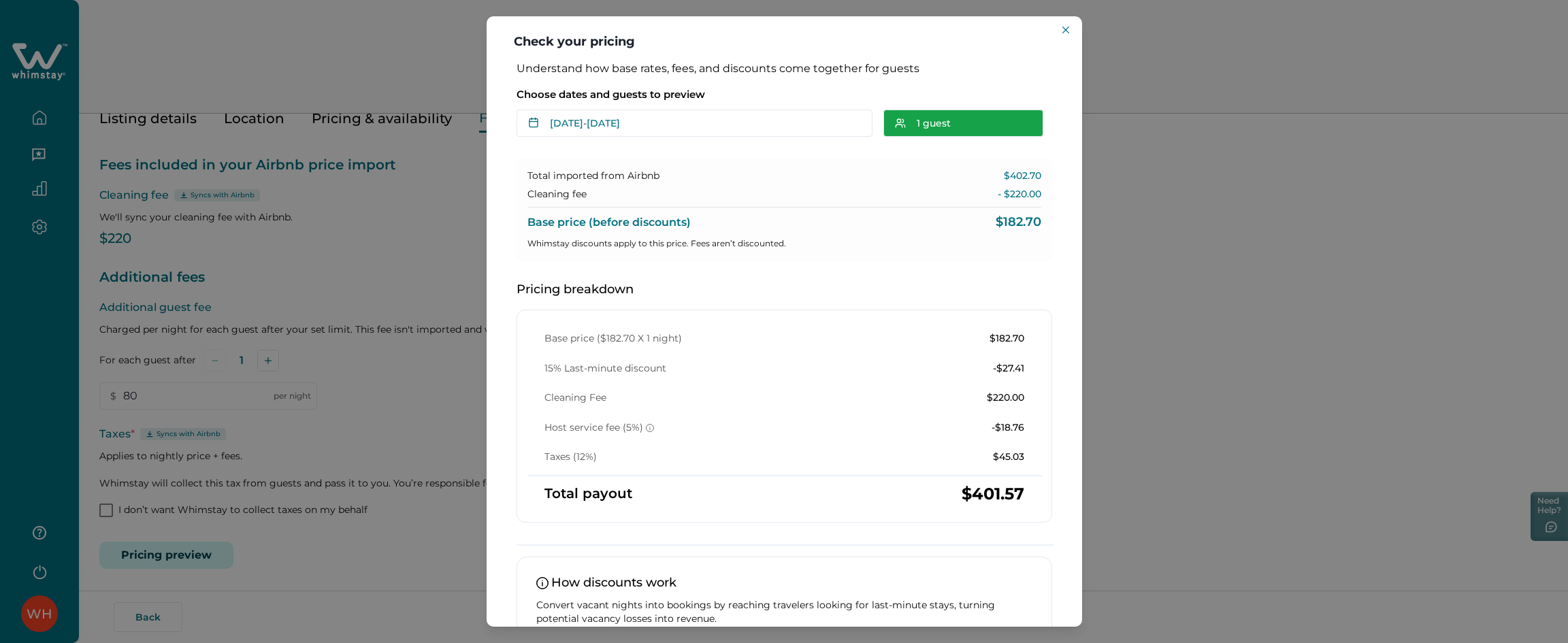
click at [937, 124] on button "1 guest" at bounding box center [963, 122] width 160 height 27
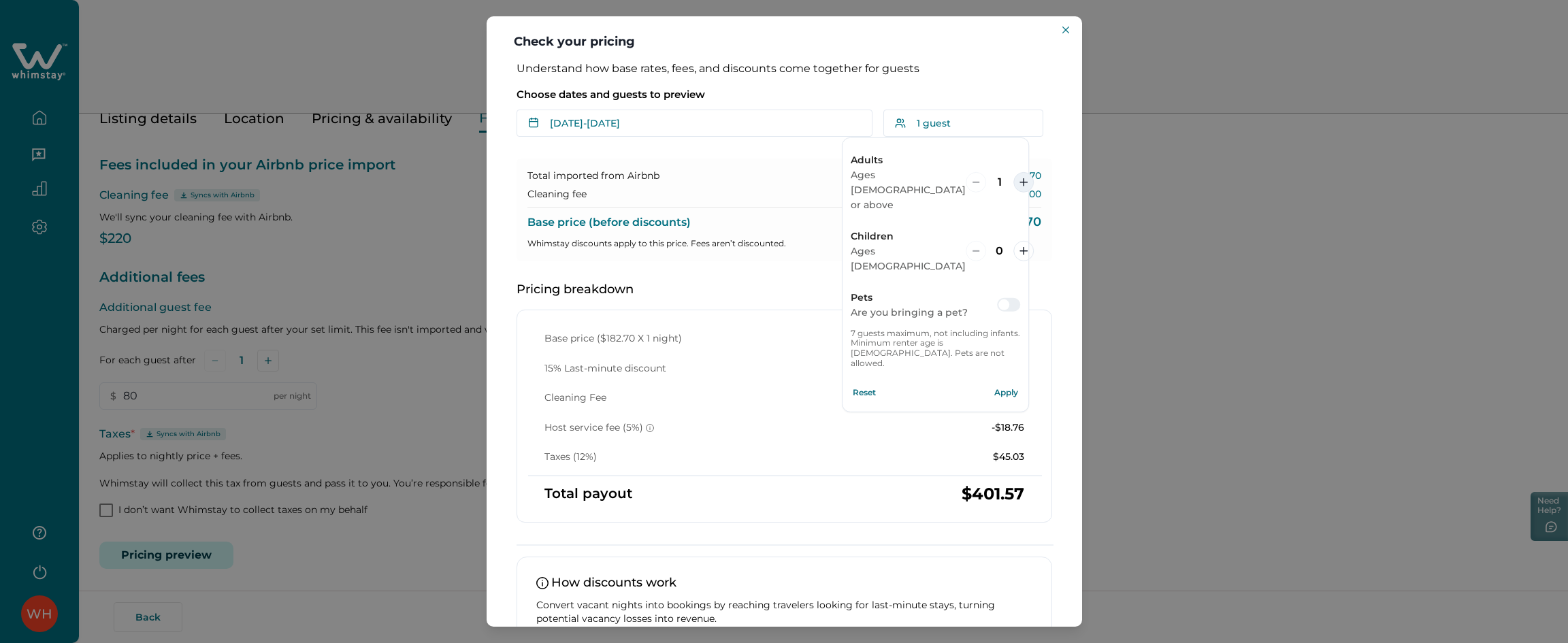
click at [1019, 177] on icon "increment" at bounding box center [1023, 181] width 9 height 9
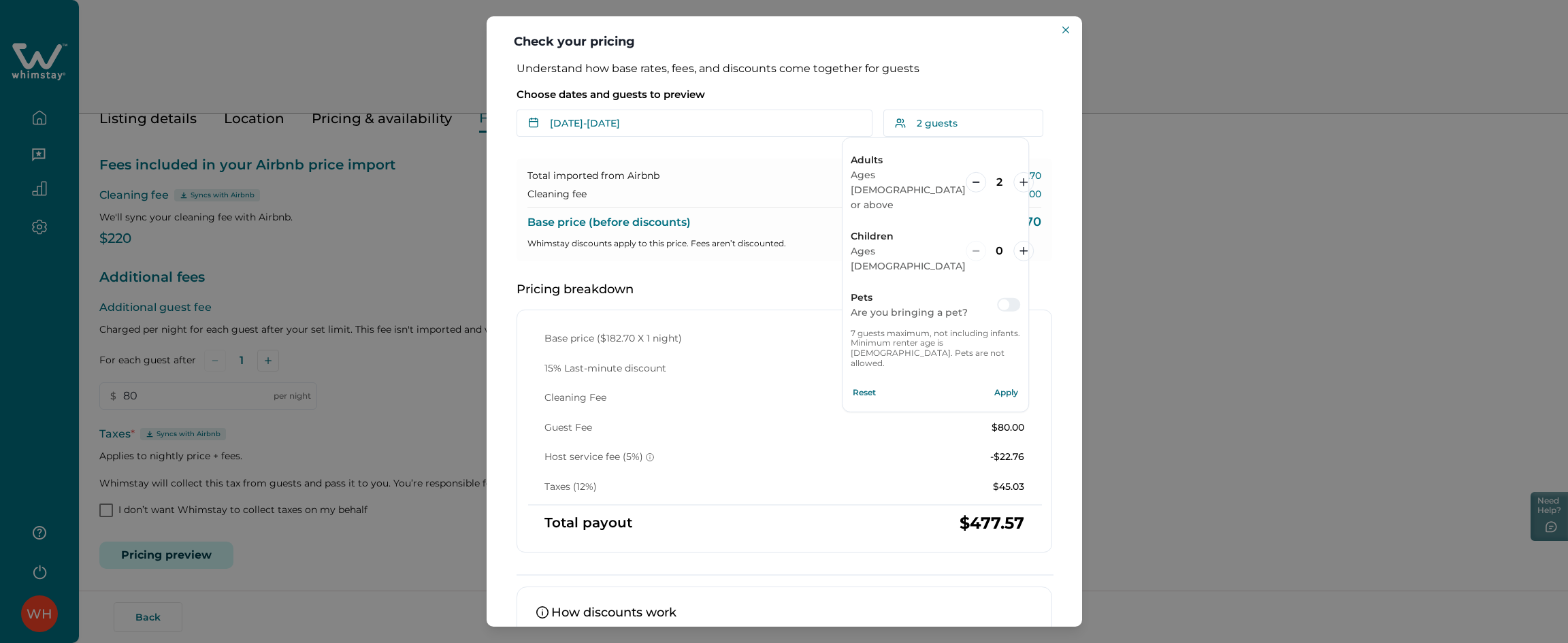
click at [1007, 379] on button "Apply" at bounding box center [1006, 392] width 27 height 27
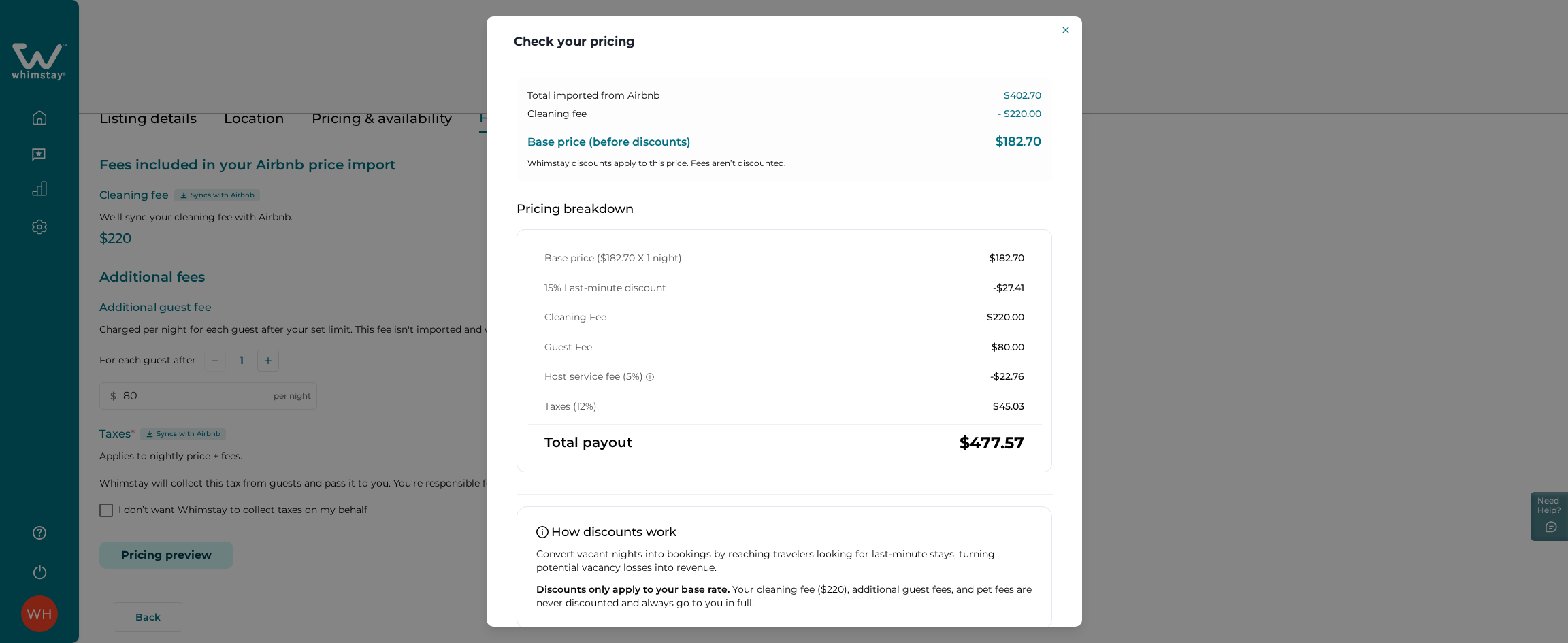
scroll to position [81, 0]
drag, startPoint x: 990, startPoint y: 407, endPoint x: 1027, endPoint y: 402, distance: 37.3
click at [1027, 402] on div "Base price ($182.70 X 1 night) $182.70 15% Last-minute discount -$27.41 Cleanin…" at bounding box center [784, 332] width 513 height 161
click at [890, 406] on div "Taxes (12%) $45.03" at bounding box center [784, 407] width 479 height 14
